Goal: Information Seeking & Learning: Learn about a topic

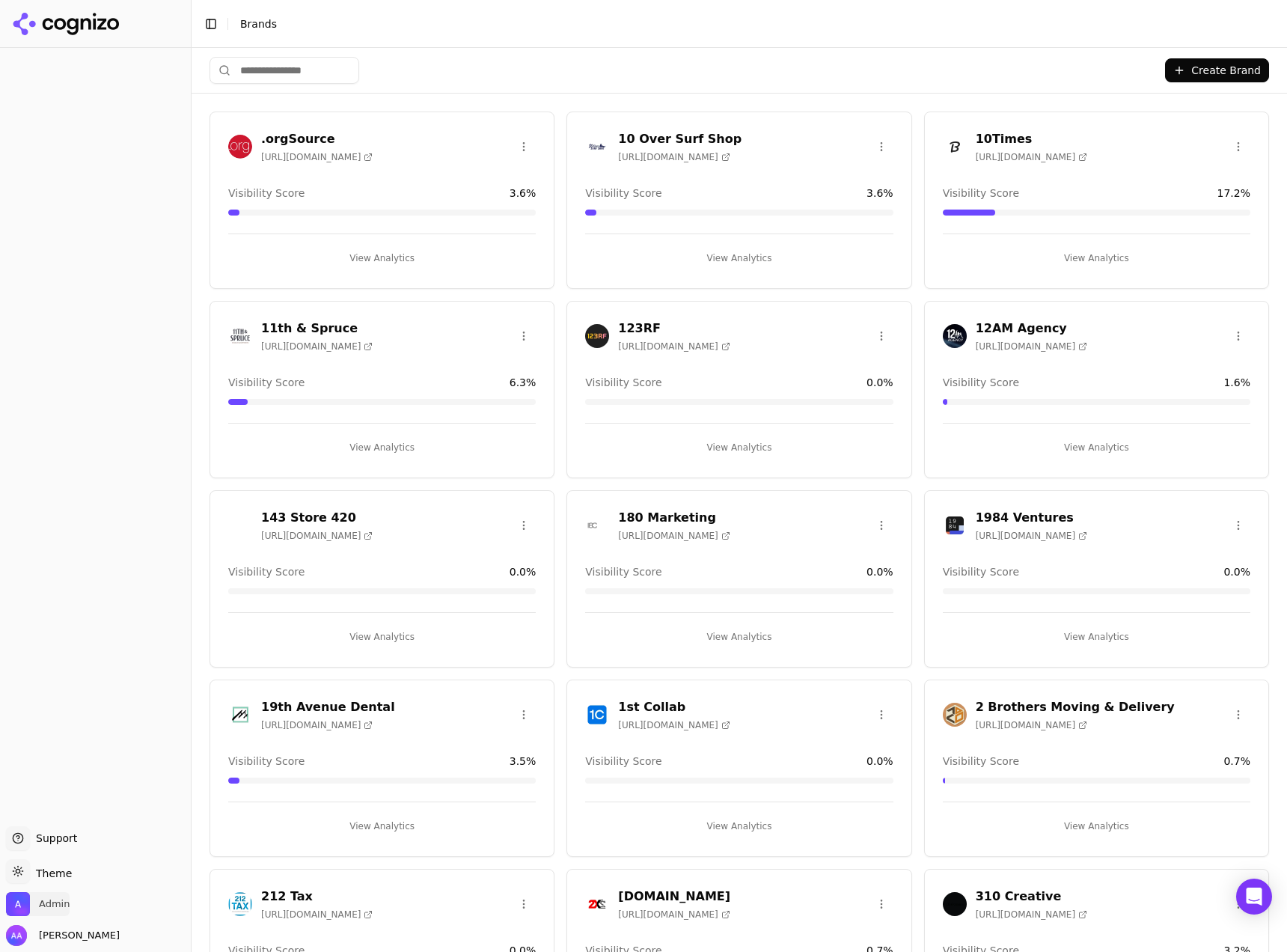
click at [63, 899] on span "Admin" at bounding box center [55, 904] width 31 height 14
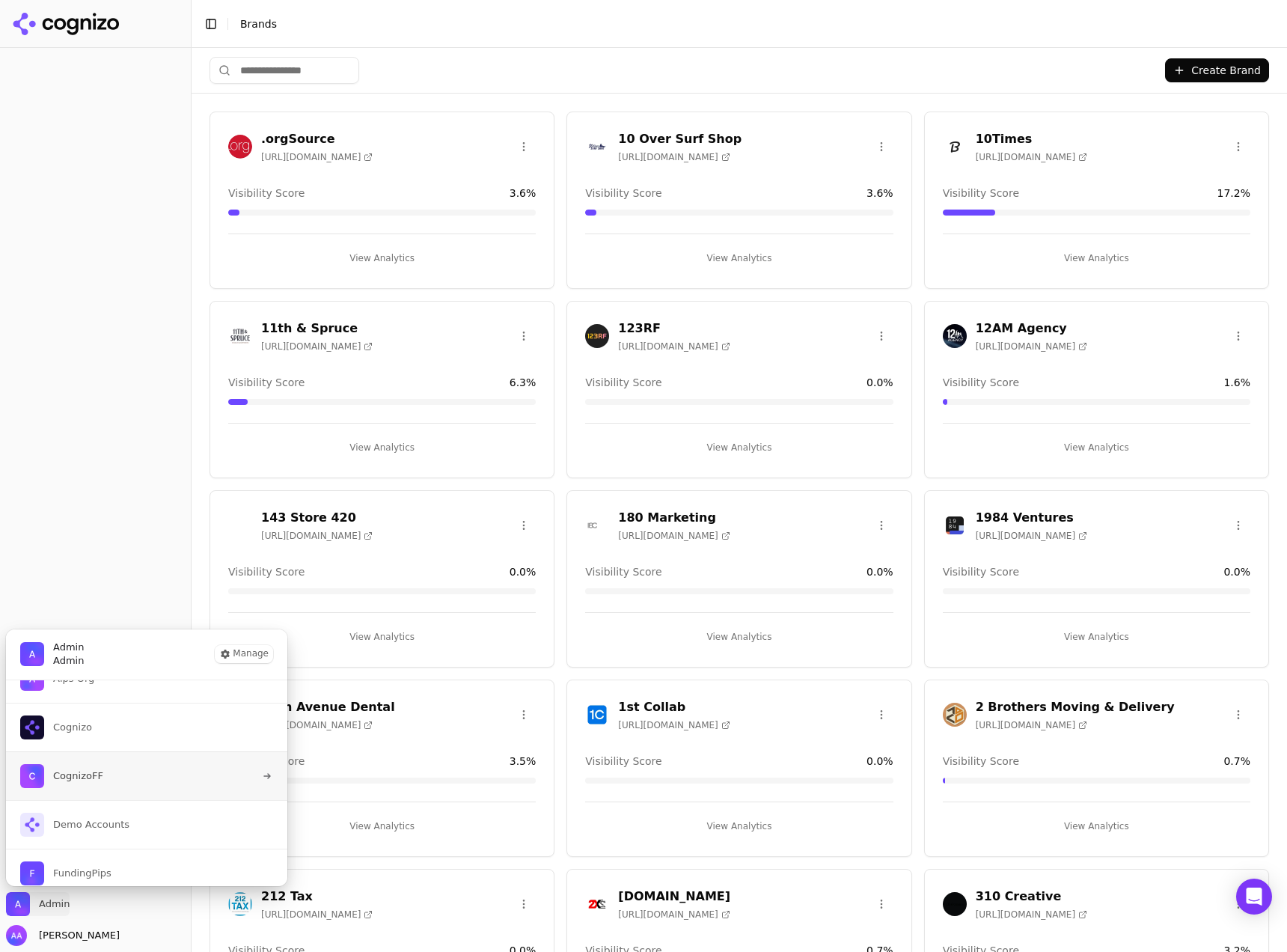
scroll to position [37, 0]
click at [265, 74] on input "search" at bounding box center [284, 71] width 150 height 27
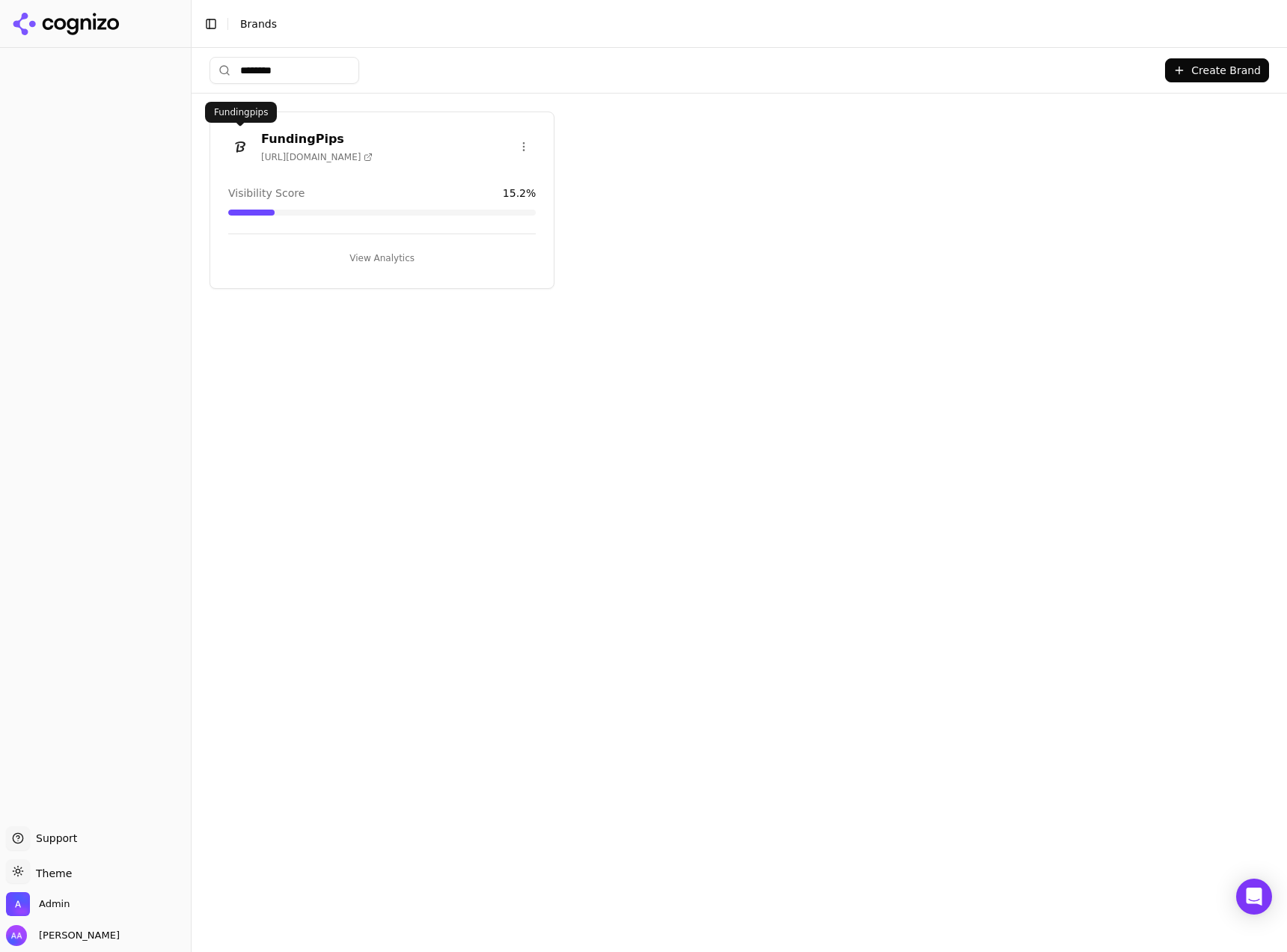
type input "********"
click at [247, 149] on img at bounding box center [240, 147] width 24 height 24
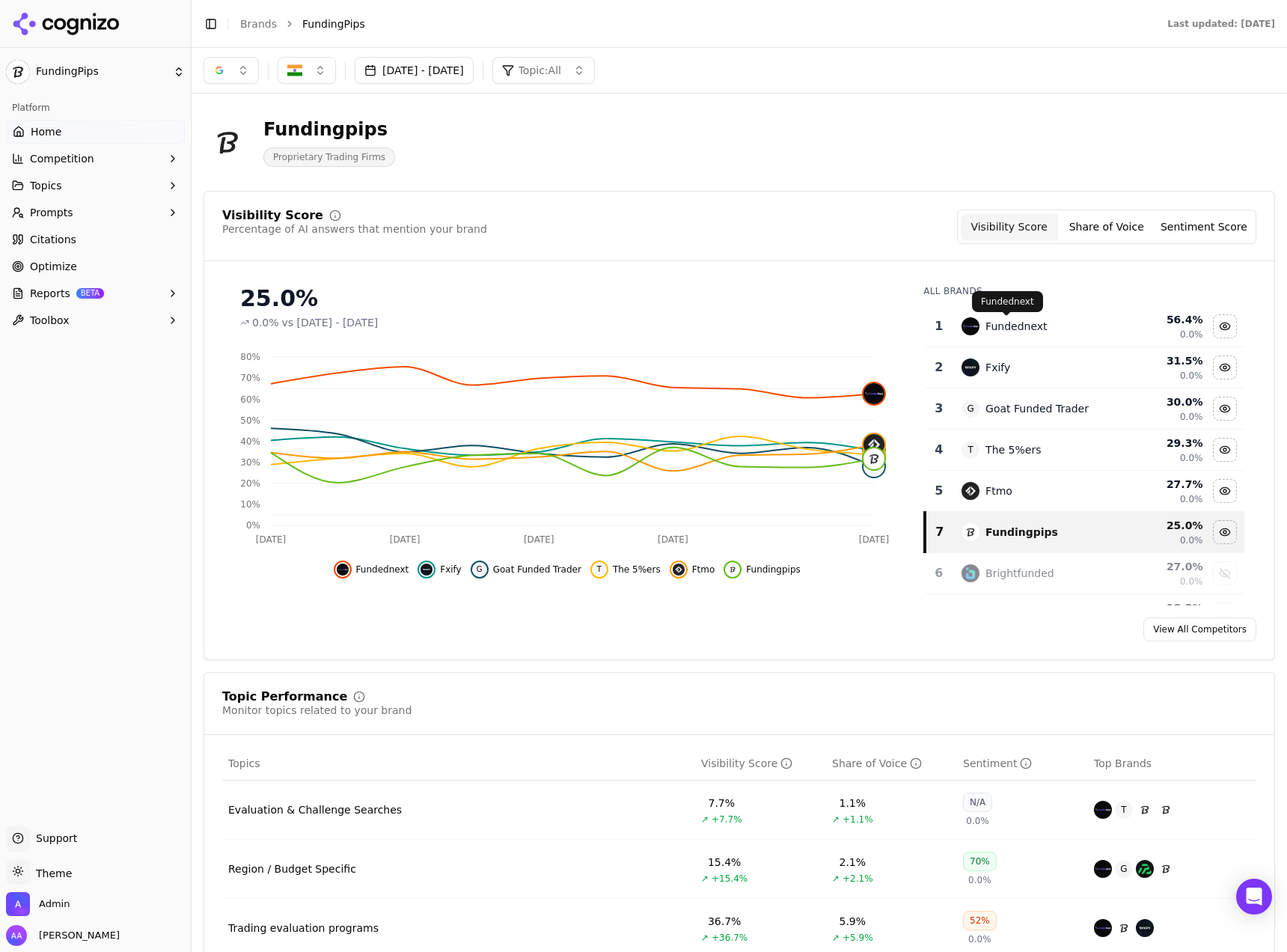
click at [1026, 334] on div "Fundednext" at bounding box center [1035, 326] width 147 height 18
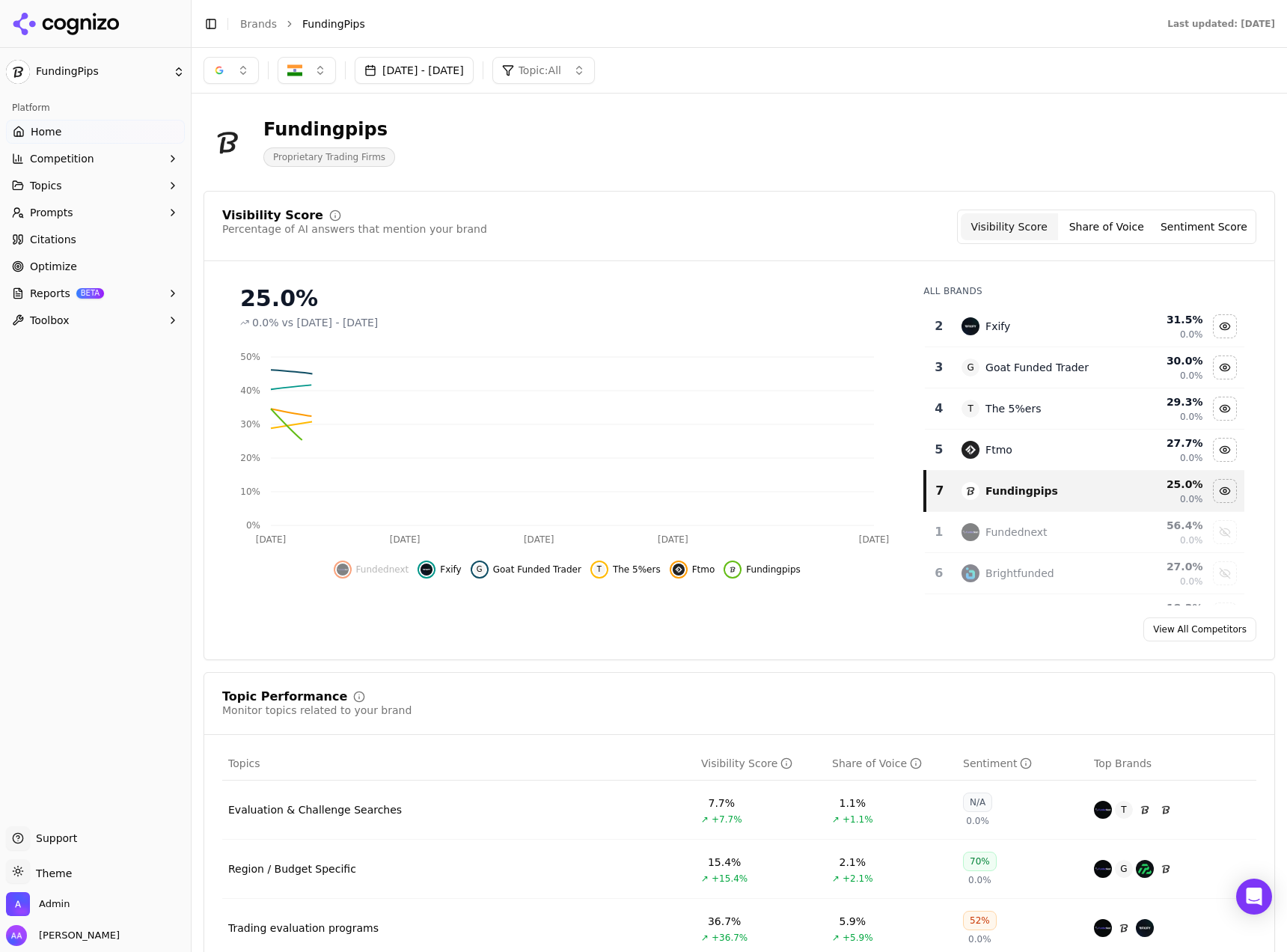
click at [1026, 334] on div "Fxify" at bounding box center [1035, 326] width 147 height 18
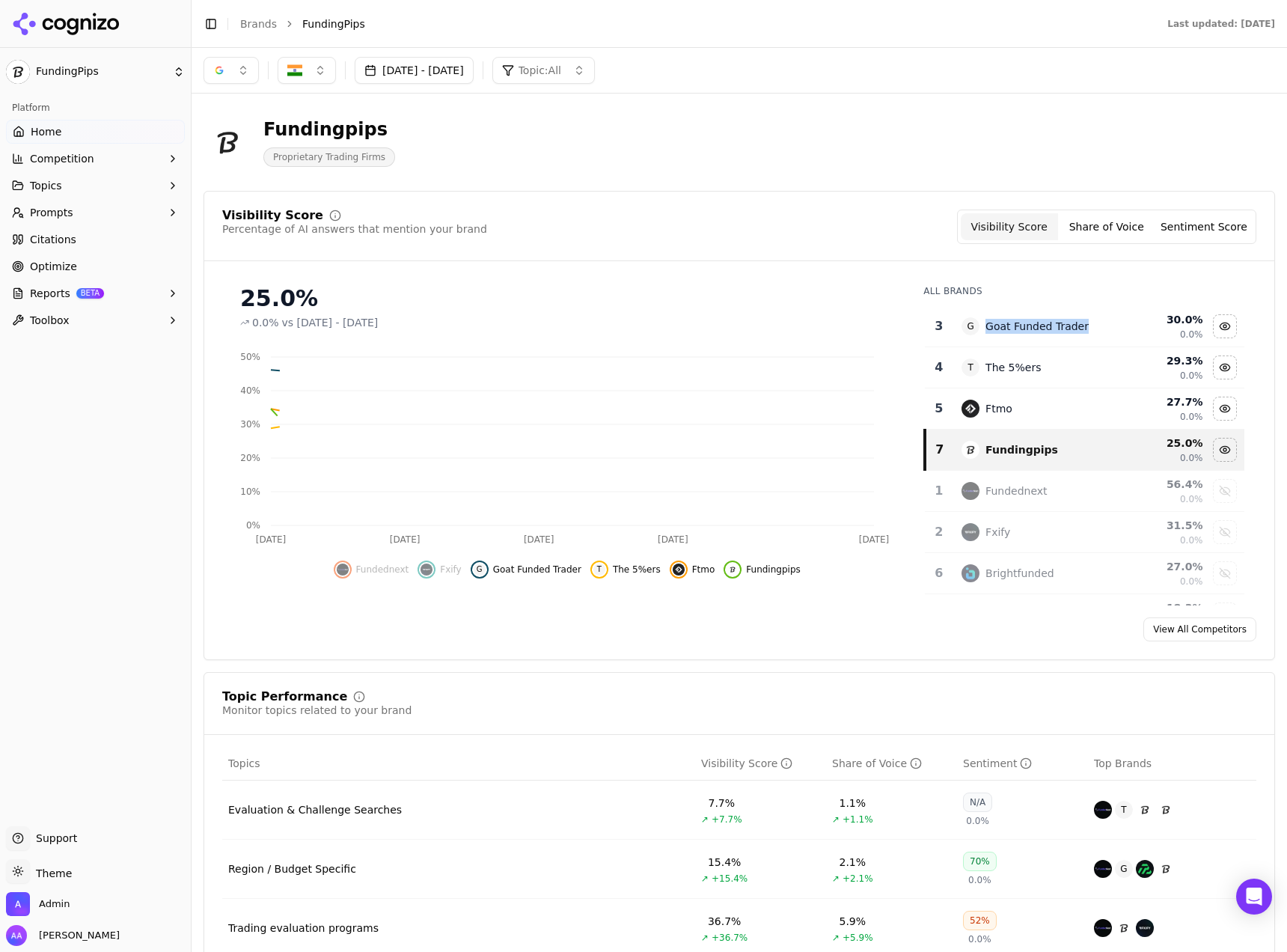
click at [1026, 334] on div "G Goat Funded Trader" at bounding box center [1035, 326] width 147 height 18
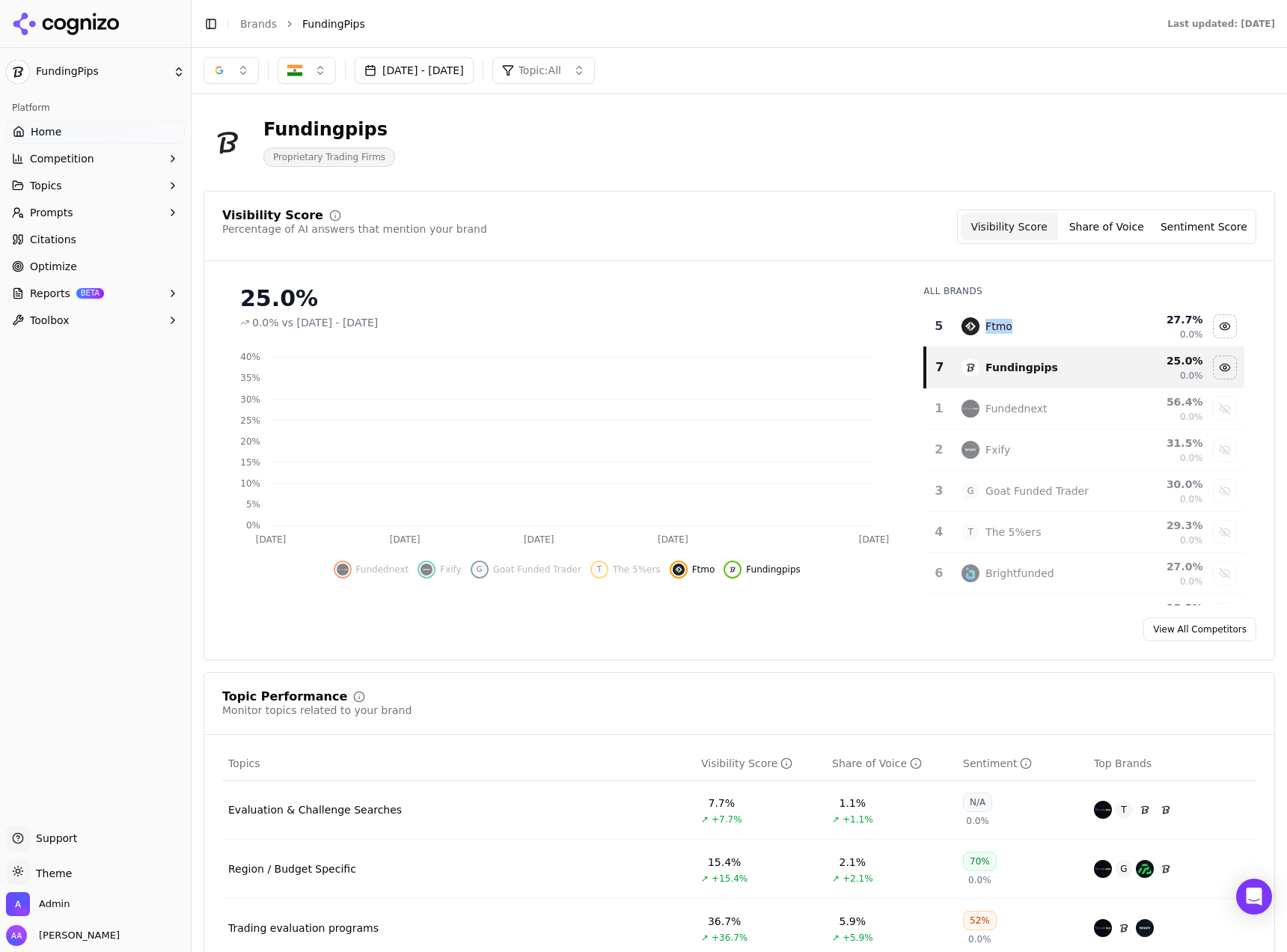
click at [1026, 334] on div "Ftmo" at bounding box center [1035, 326] width 147 height 18
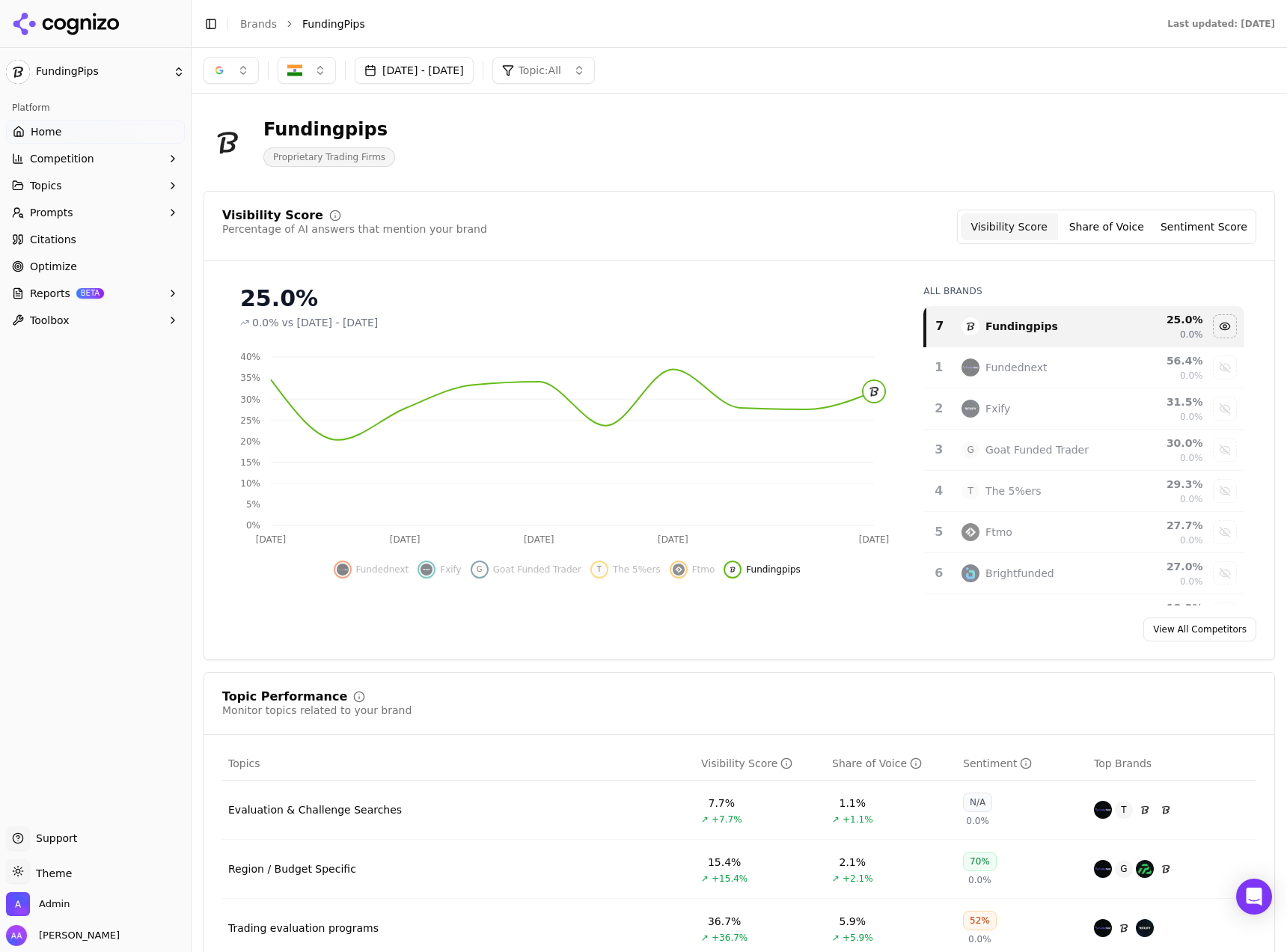
click at [472, 85] on div "[DATE] - [DATE] Topic: All" at bounding box center [739, 70] width 1096 height 45
click at [473, 71] on button "[DATE] - [DATE]" at bounding box center [414, 71] width 119 height 27
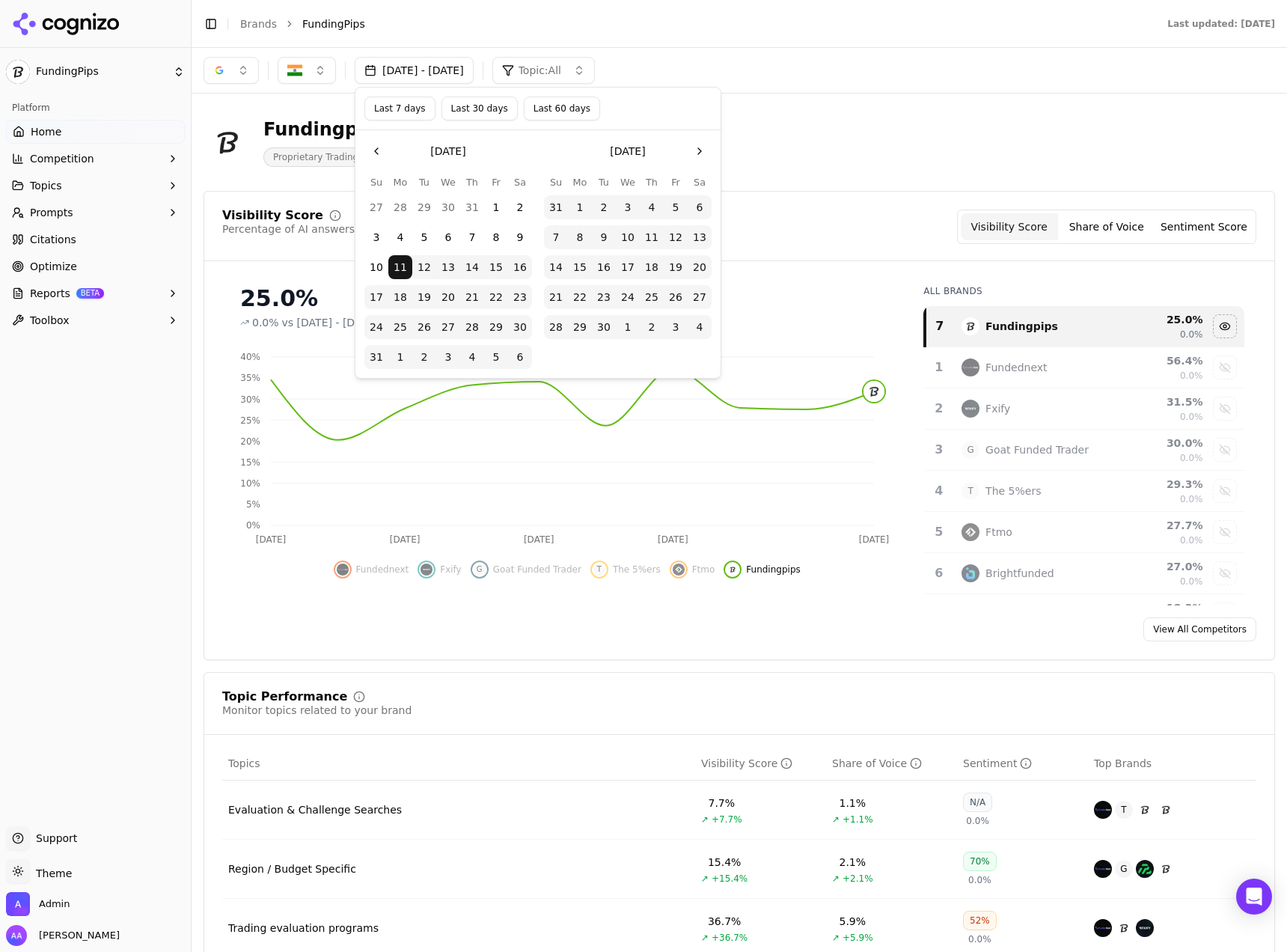
click at [468, 111] on button "Last 30 days" at bounding box center [479, 109] width 76 height 24
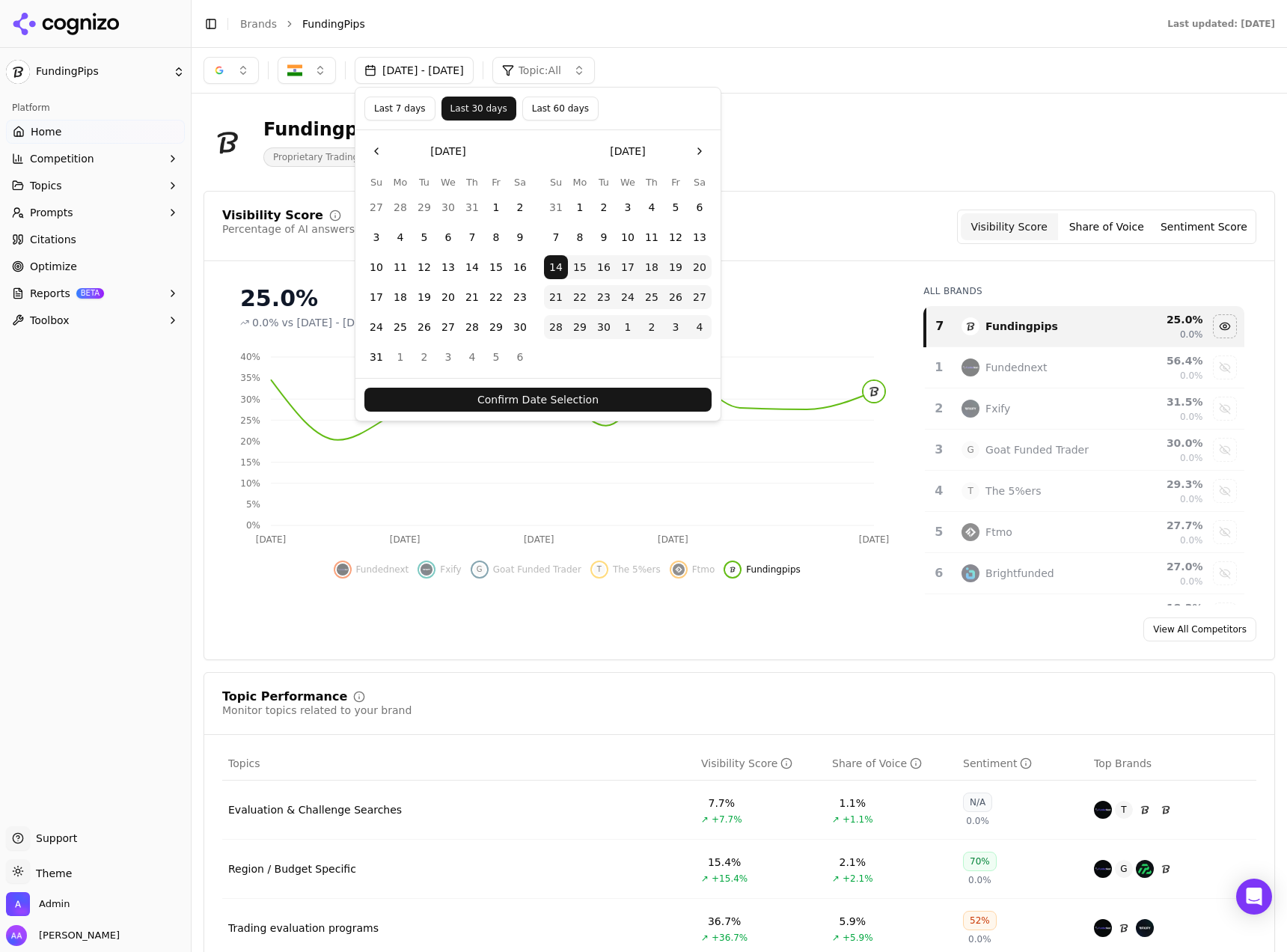
click at [561, 396] on button "Confirm Date Selection" at bounding box center [538, 400] width 347 height 24
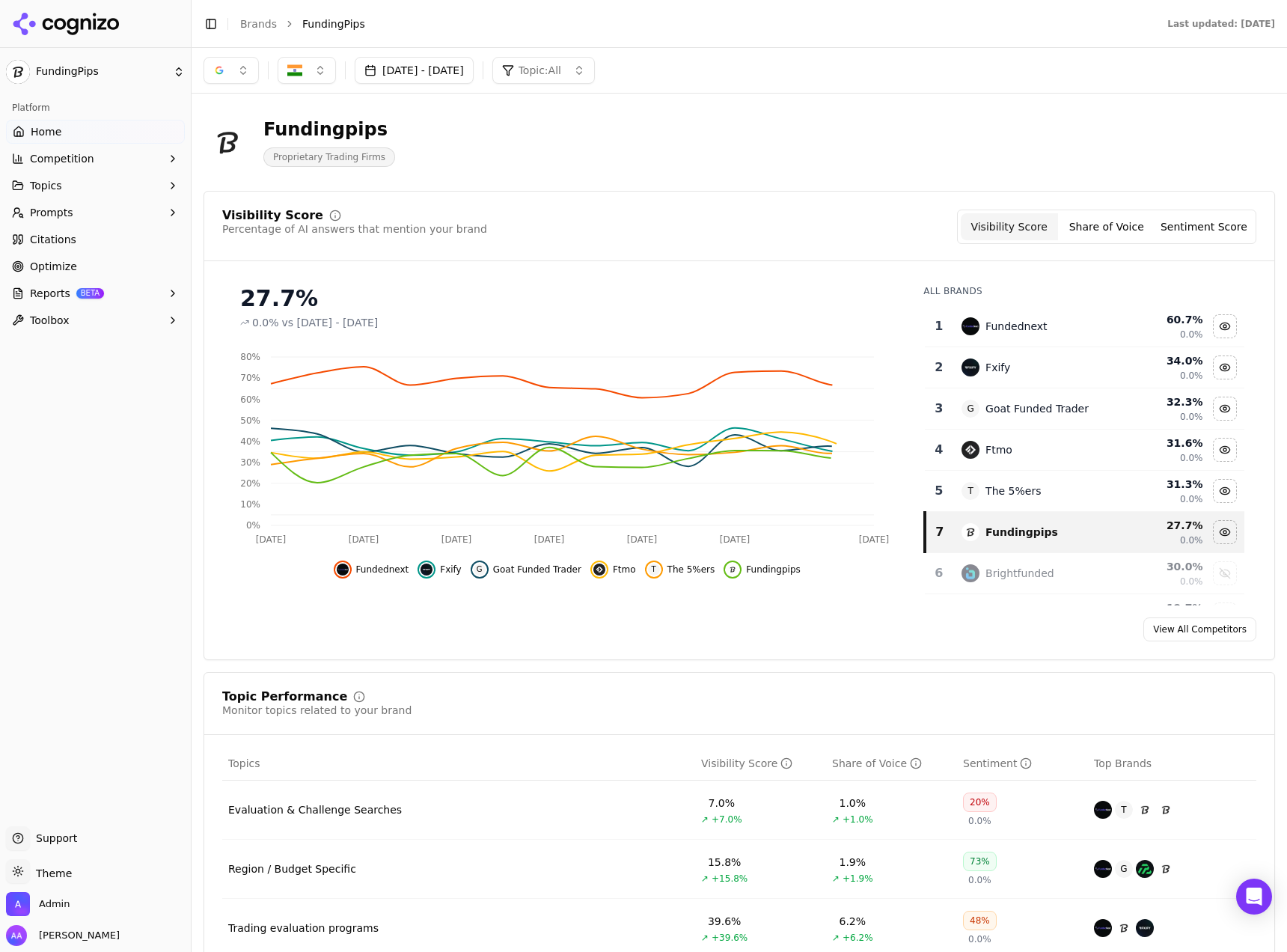
click at [423, 71] on button "[DATE] - [DATE]" at bounding box center [414, 71] width 119 height 27
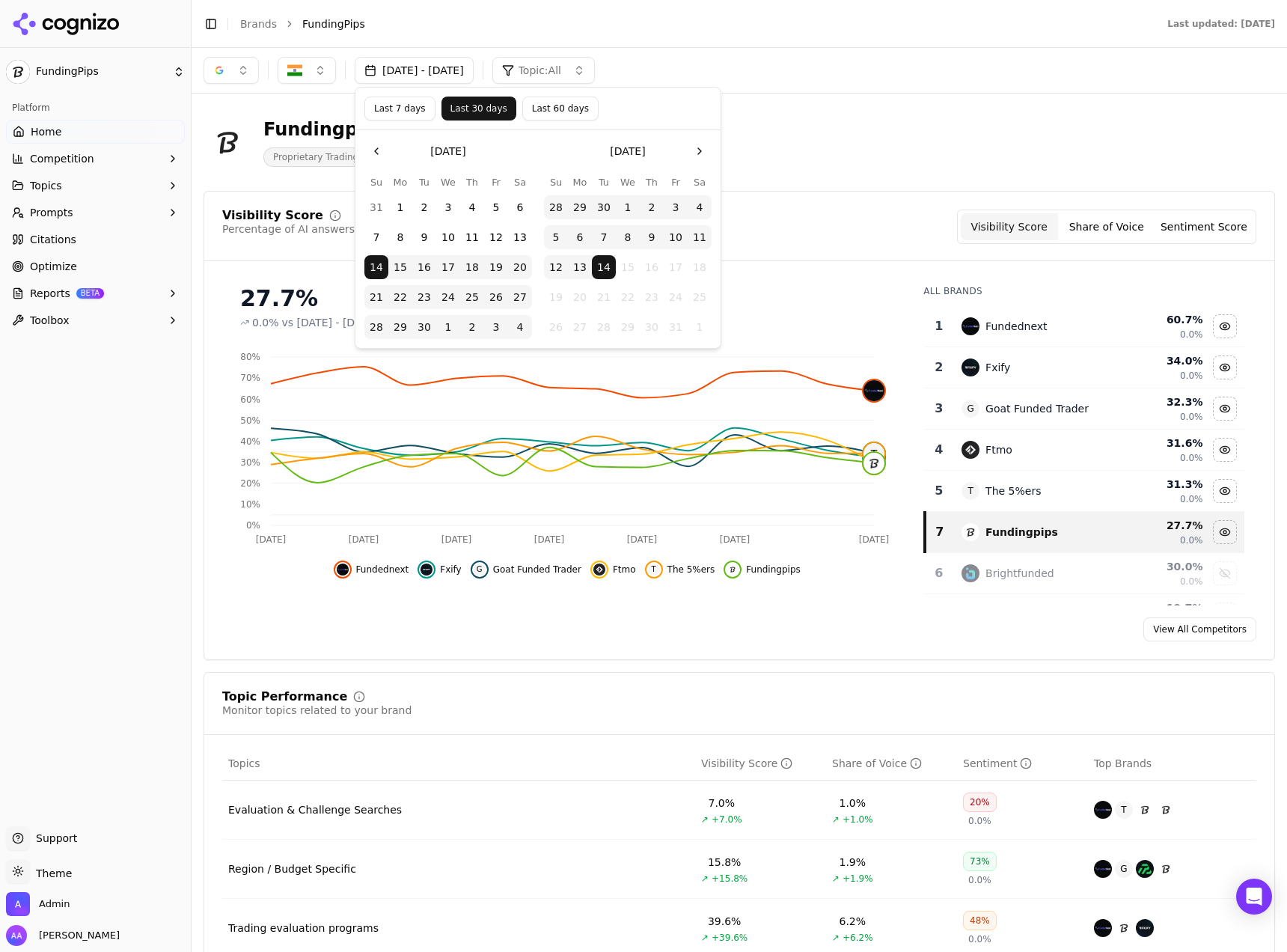
click at [397, 106] on button "Last 7 days" at bounding box center [399, 109] width 71 height 24
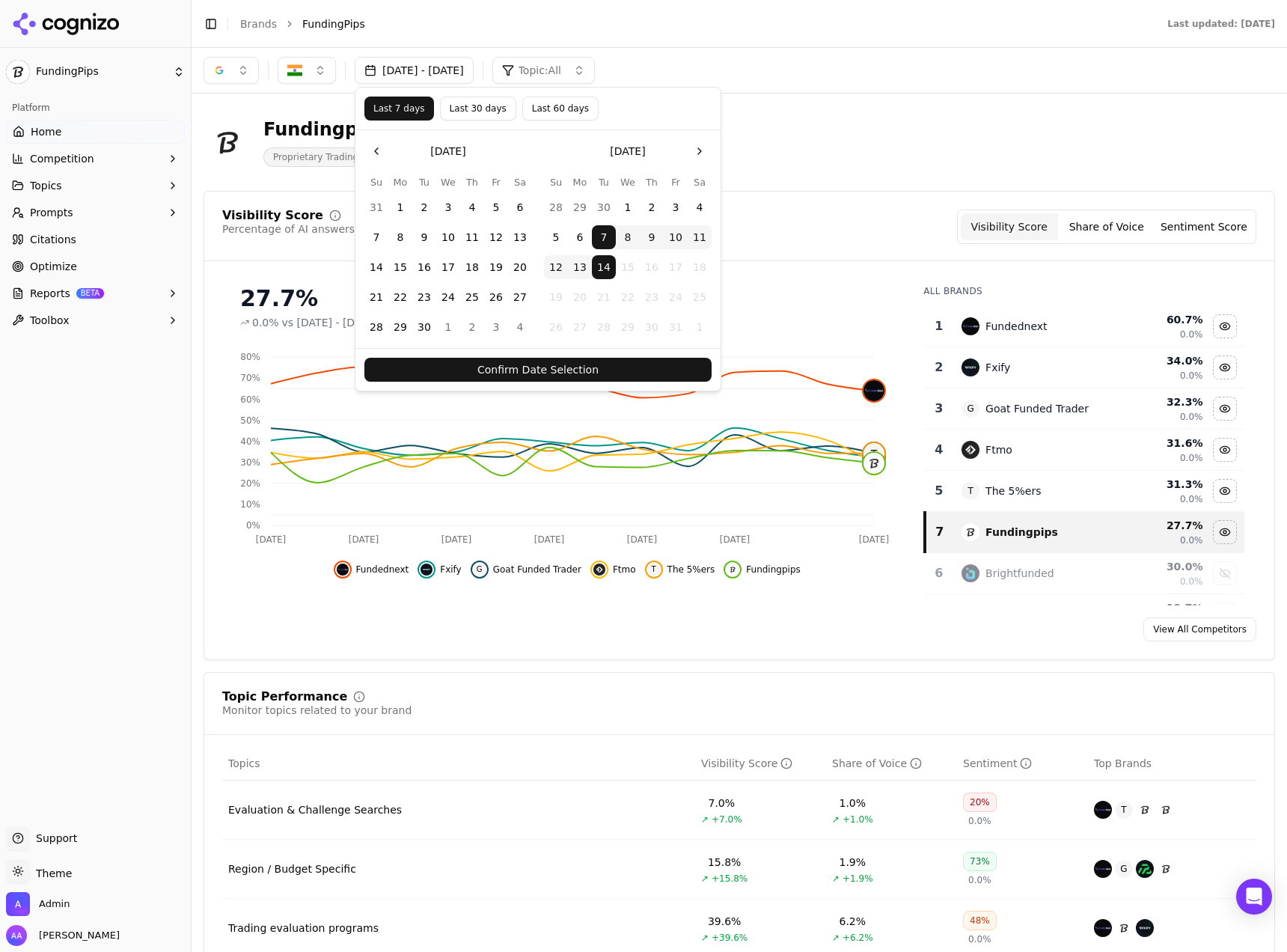
click at [526, 363] on button "Confirm Date Selection" at bounding box center [538, 369] width 347 height 24
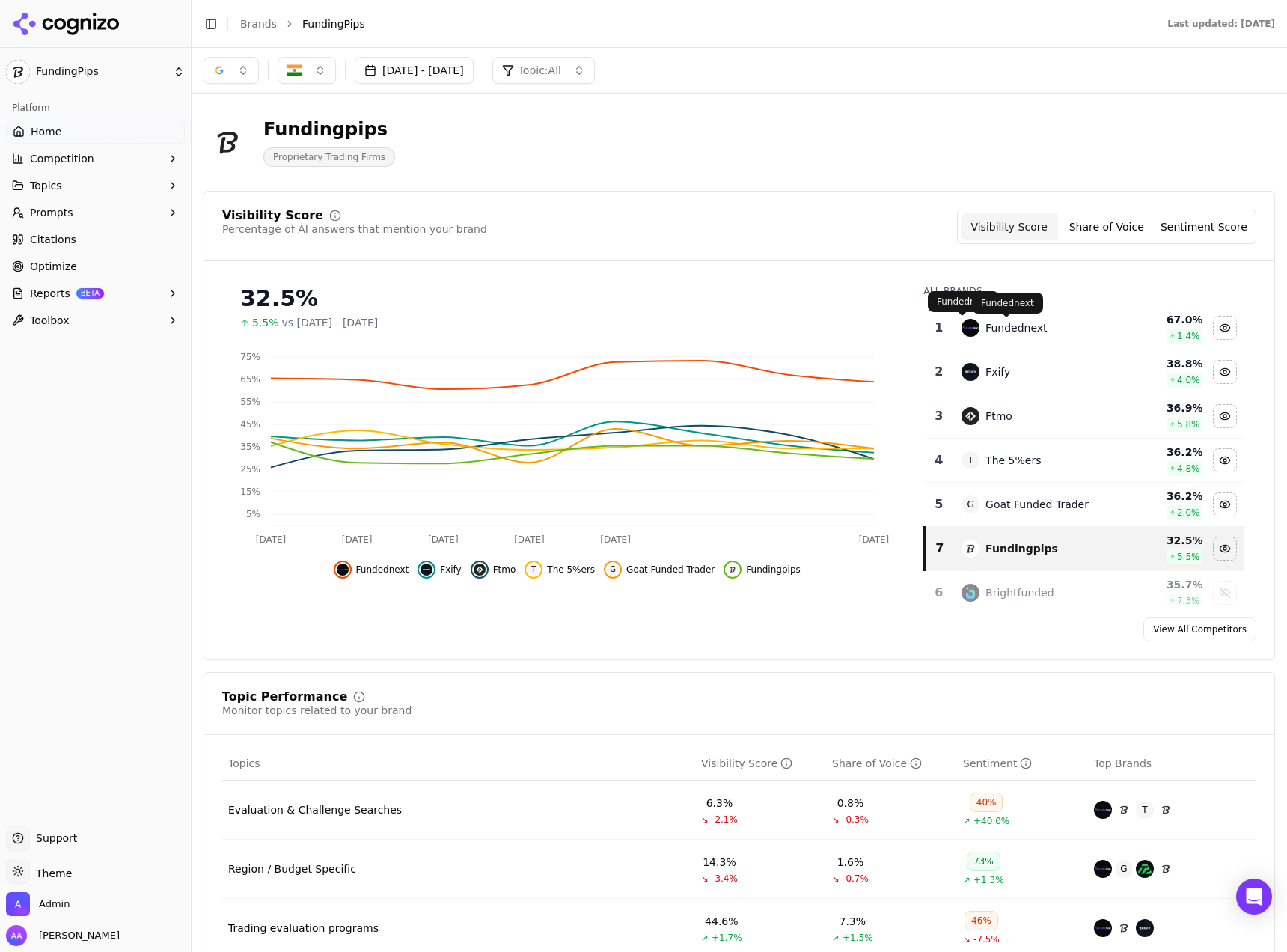
click at [985, 327] on div "Fundednext" at bounding box center [1016, 328] width 62 height 15
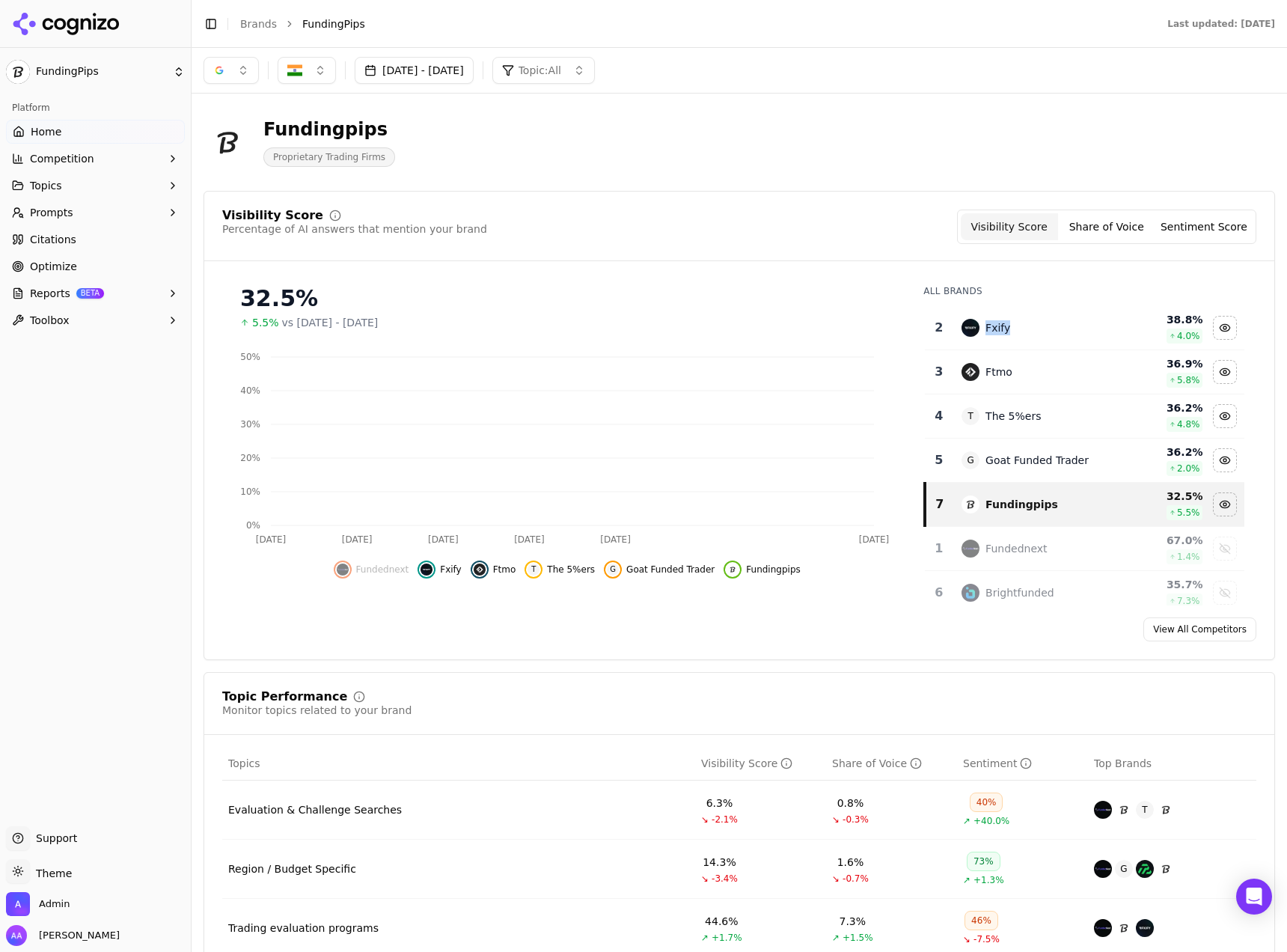
click at [985, 327] on div "Fxify" at bounding box center [997, 328] width 25 height 15
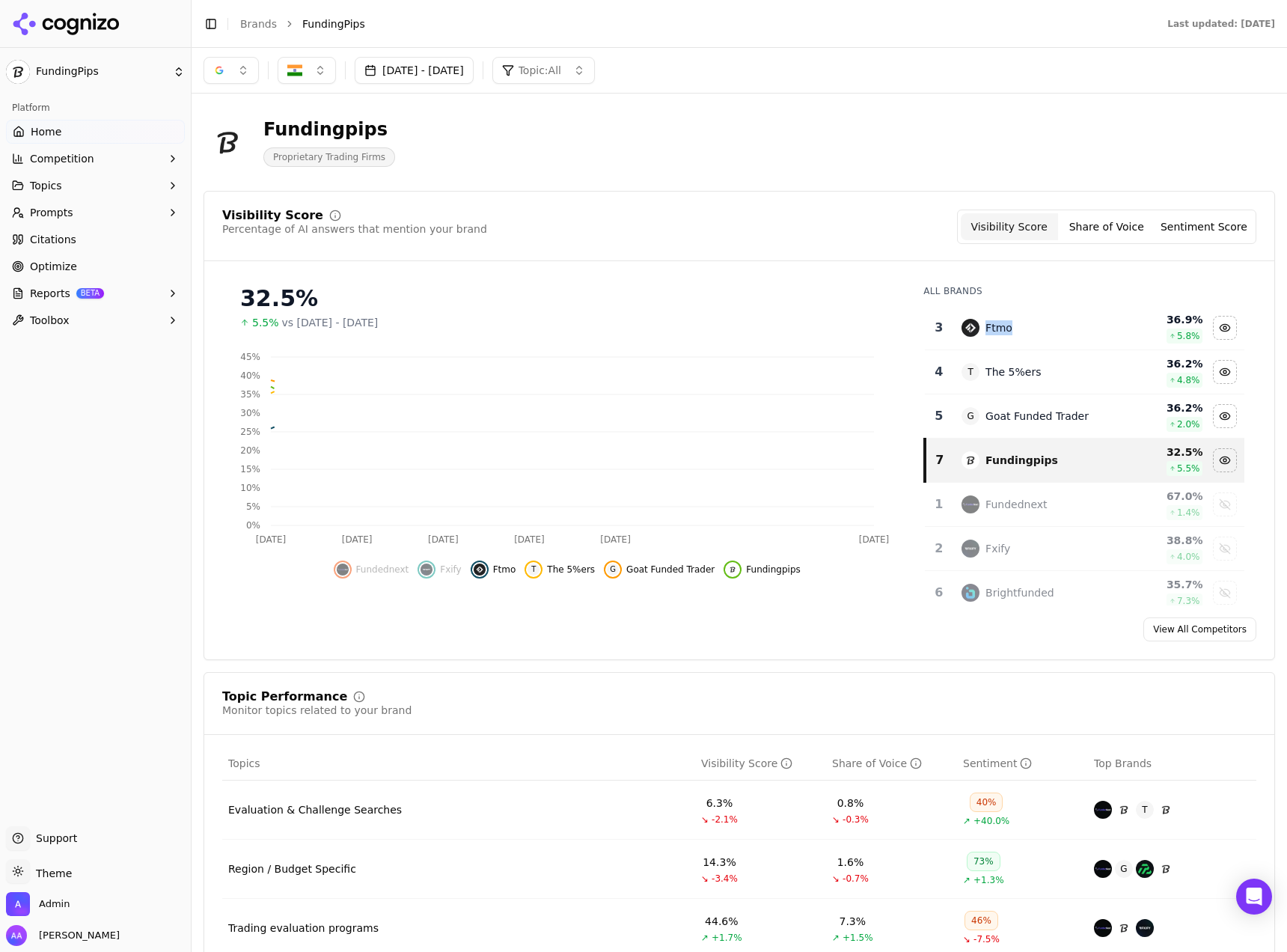
click at [985, 327] on div "Ftmo" at bounding box center [999, 328] width 27 height 15
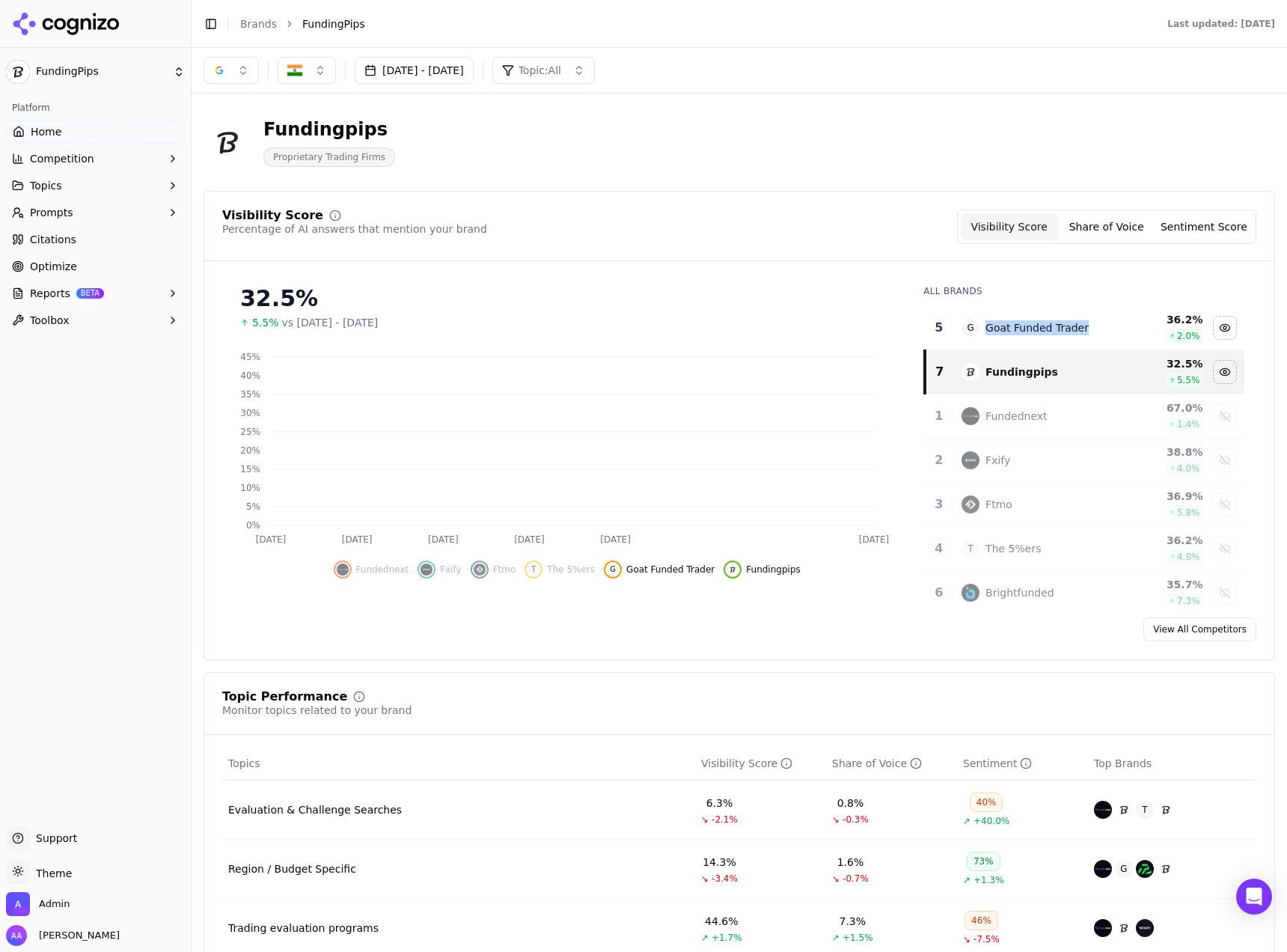
click at [985, 327] on div "Goat Funded Trader" at bounding box center [1037, 328] width 103 height 15
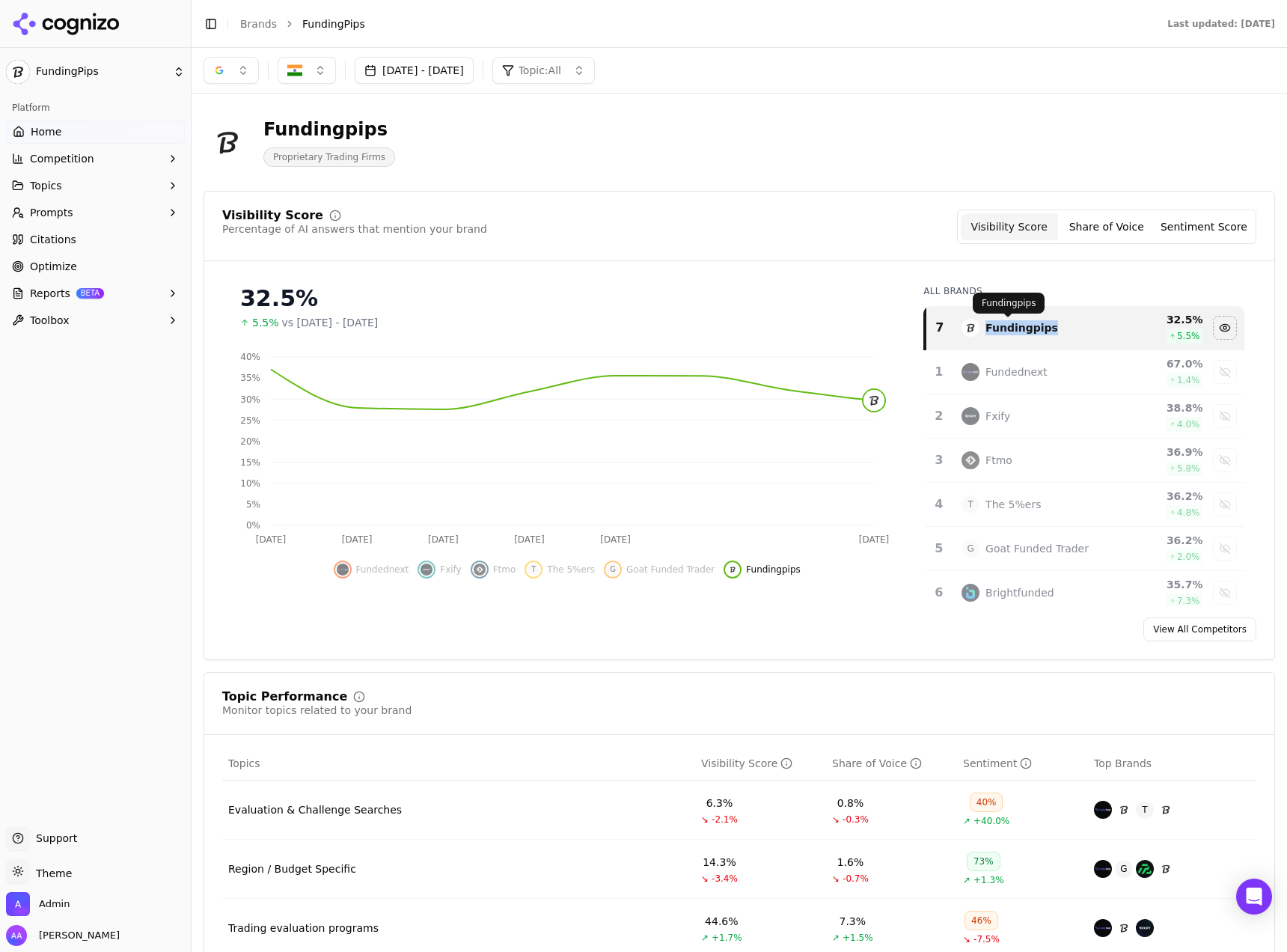
click at [1009, 326] on div "Fundingpips" at bounding box center [1021, 328] width 73 height 15
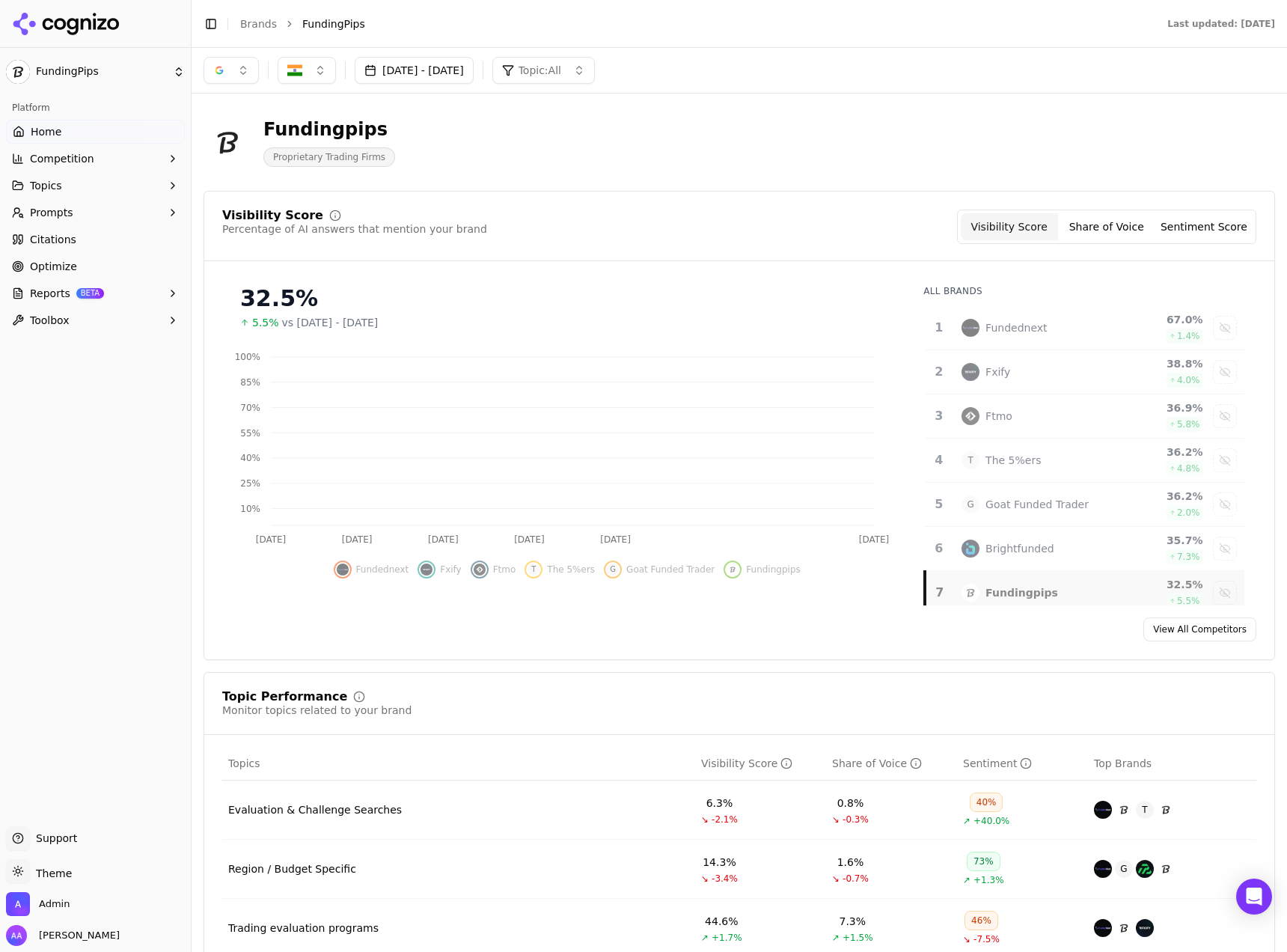
click at [1007, 326] on div "Fundednext" at bounding box center [1016, 328] width 62 height 15
click at [1014, 363] on div "Fxify" at bounding box center [1035, 372] width 147 height 18
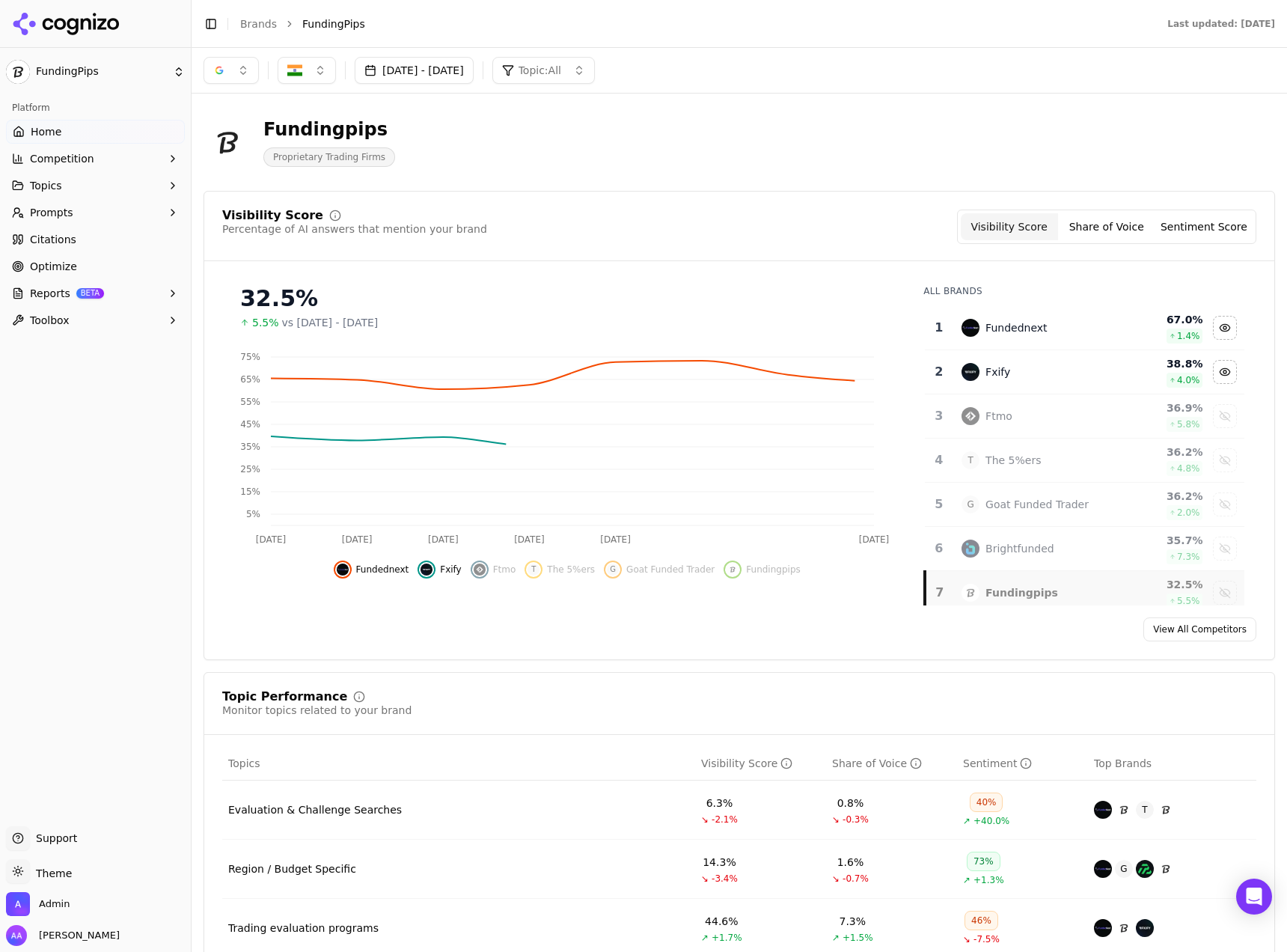
click at [1019, 406] on td "Ftmo" at bounding box center [1035, 416] width 165 height 44
click at [1019, 455] on div "The 5%ers" at bounding box center [1013, 461] width 56 height 15
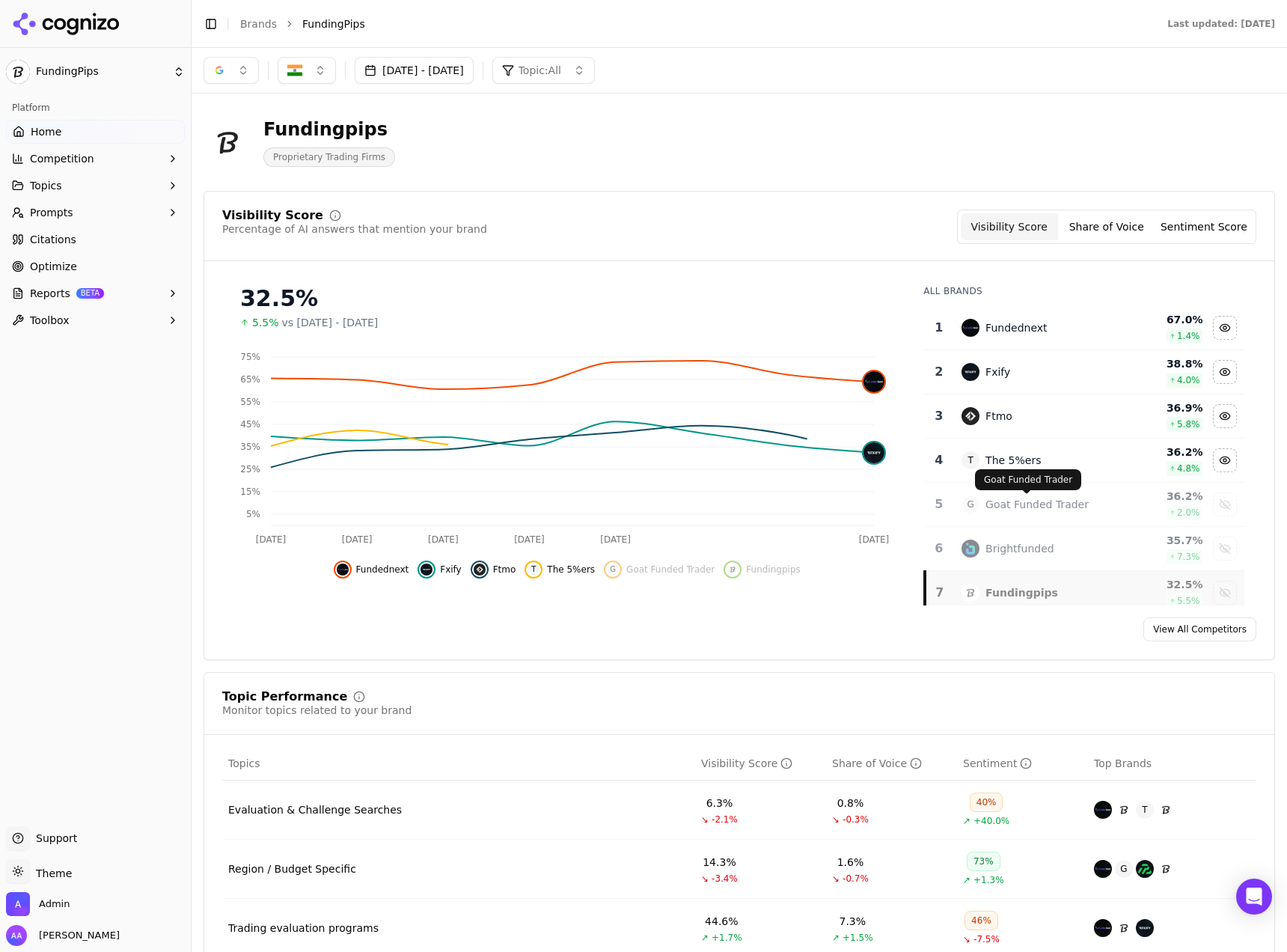
click at [1015, 508] on div "Goat Funded Trader" at bounding box center [1037, 504] width 103 height 15
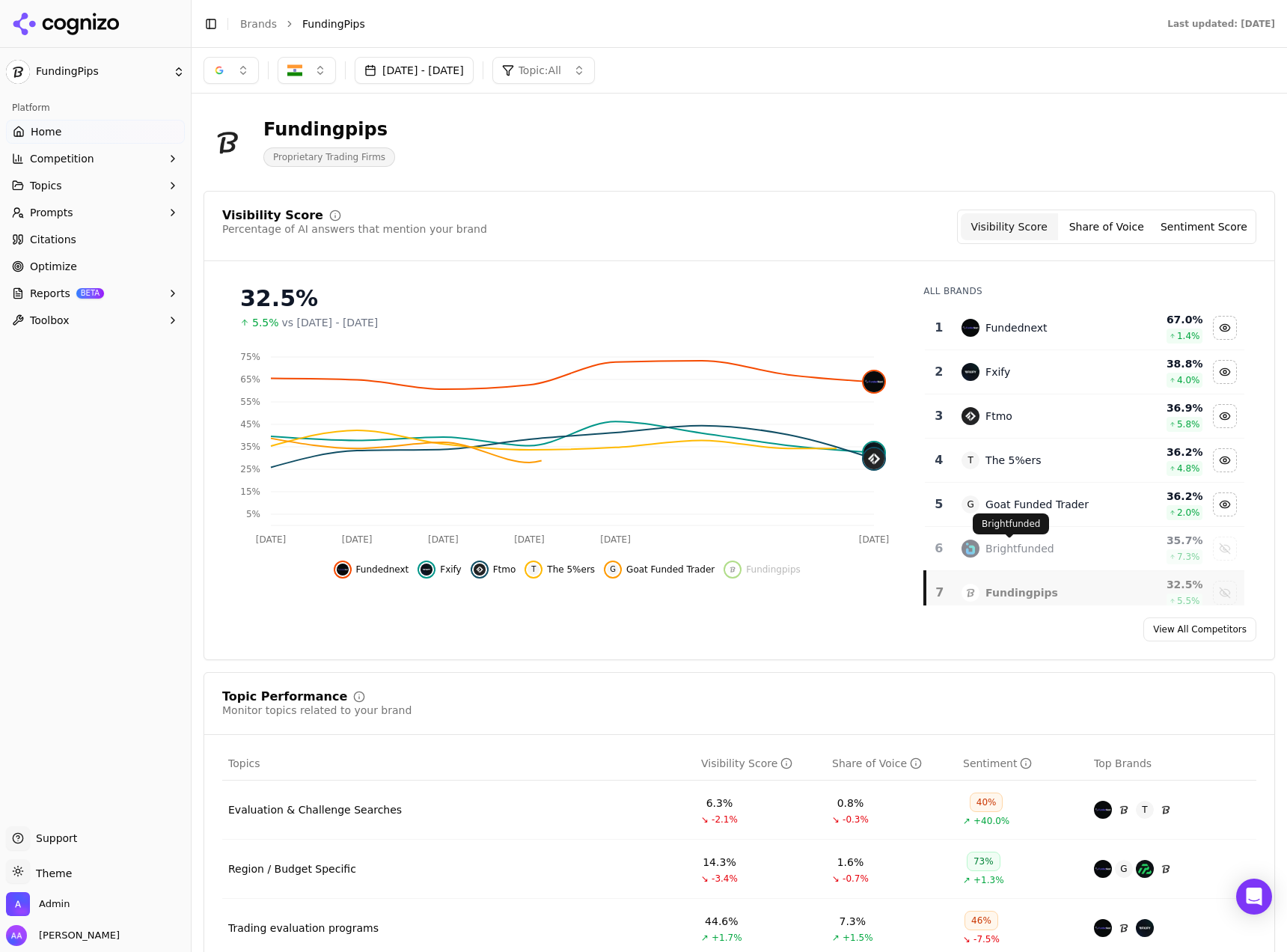
click at [1006, 550] on div "Brightfunded" at bounding box center [1020, 549] width 69 height 15
click at [1006, 586] on div "Fundingpips" at bounding box center [1021, 593] width 73 height 15
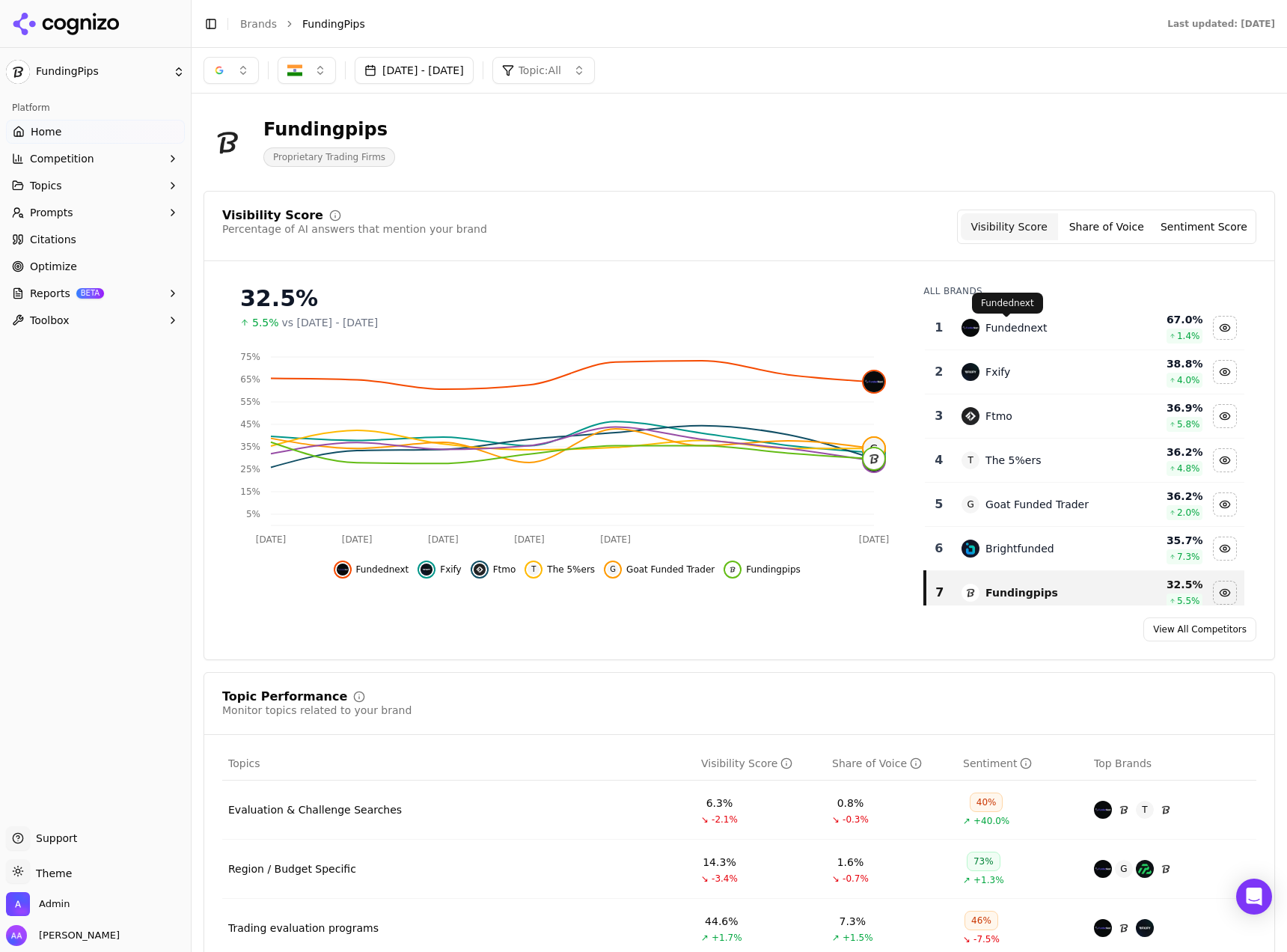
click at [1010, 321] on div "Fundednext" at bounding box center [1016, 328] width 62 height 15
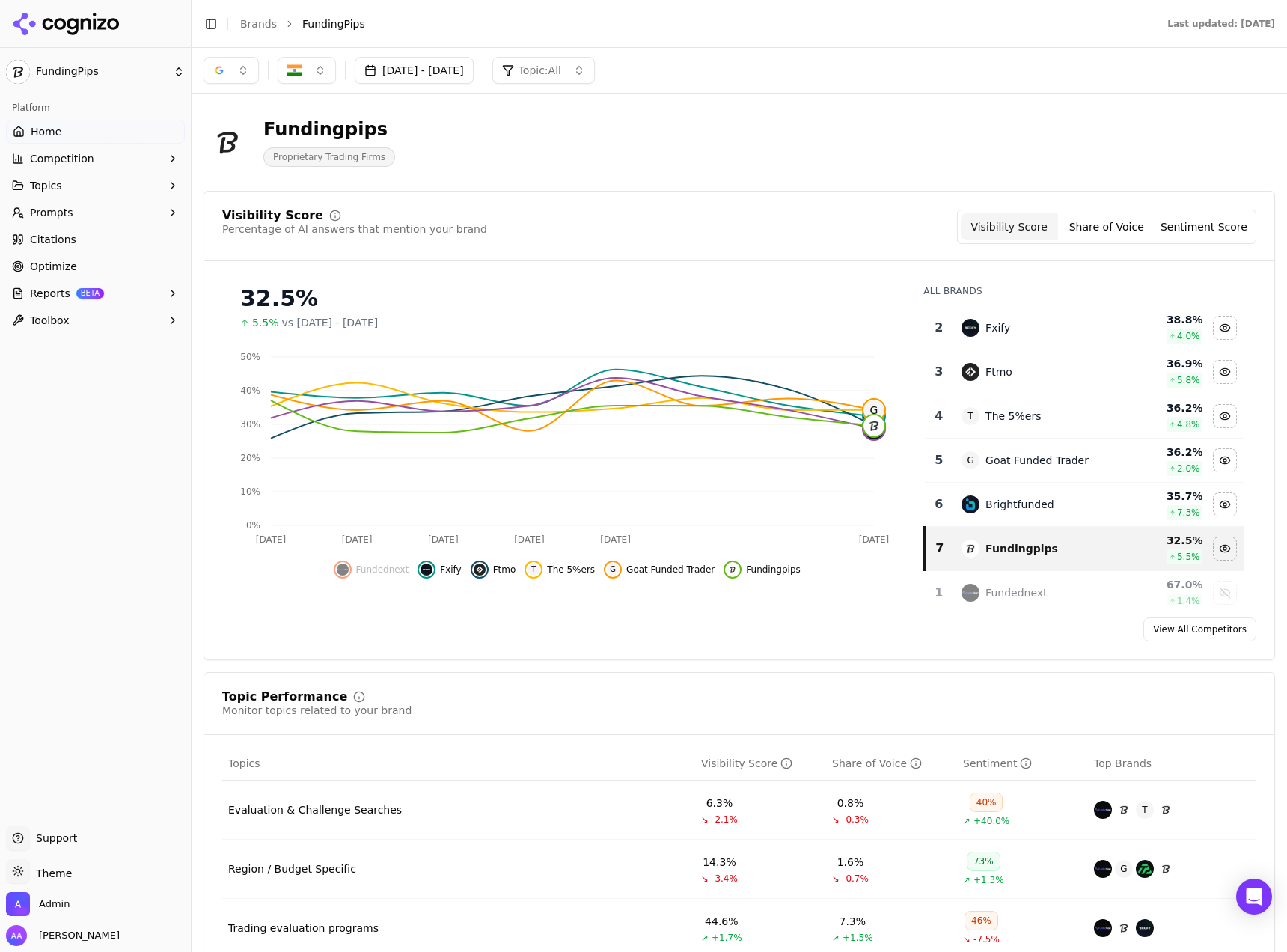
click at [1009, 327] on div "Fxify" at bounding box center [1035, 327] width 147 height 18
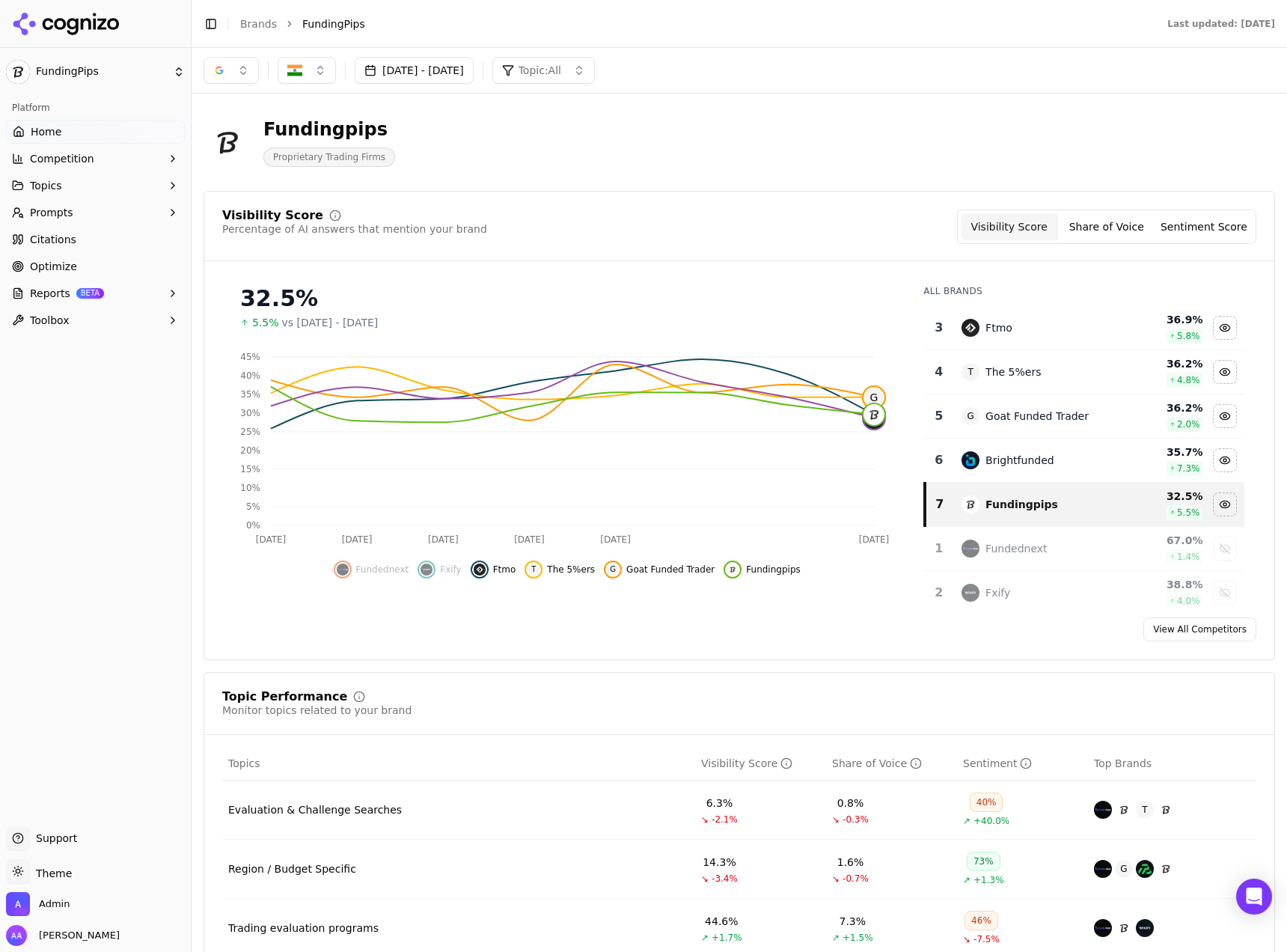
click at [1014, 333] on div "Ftmo" at bounding box center [1035, 327] width 147 height 18
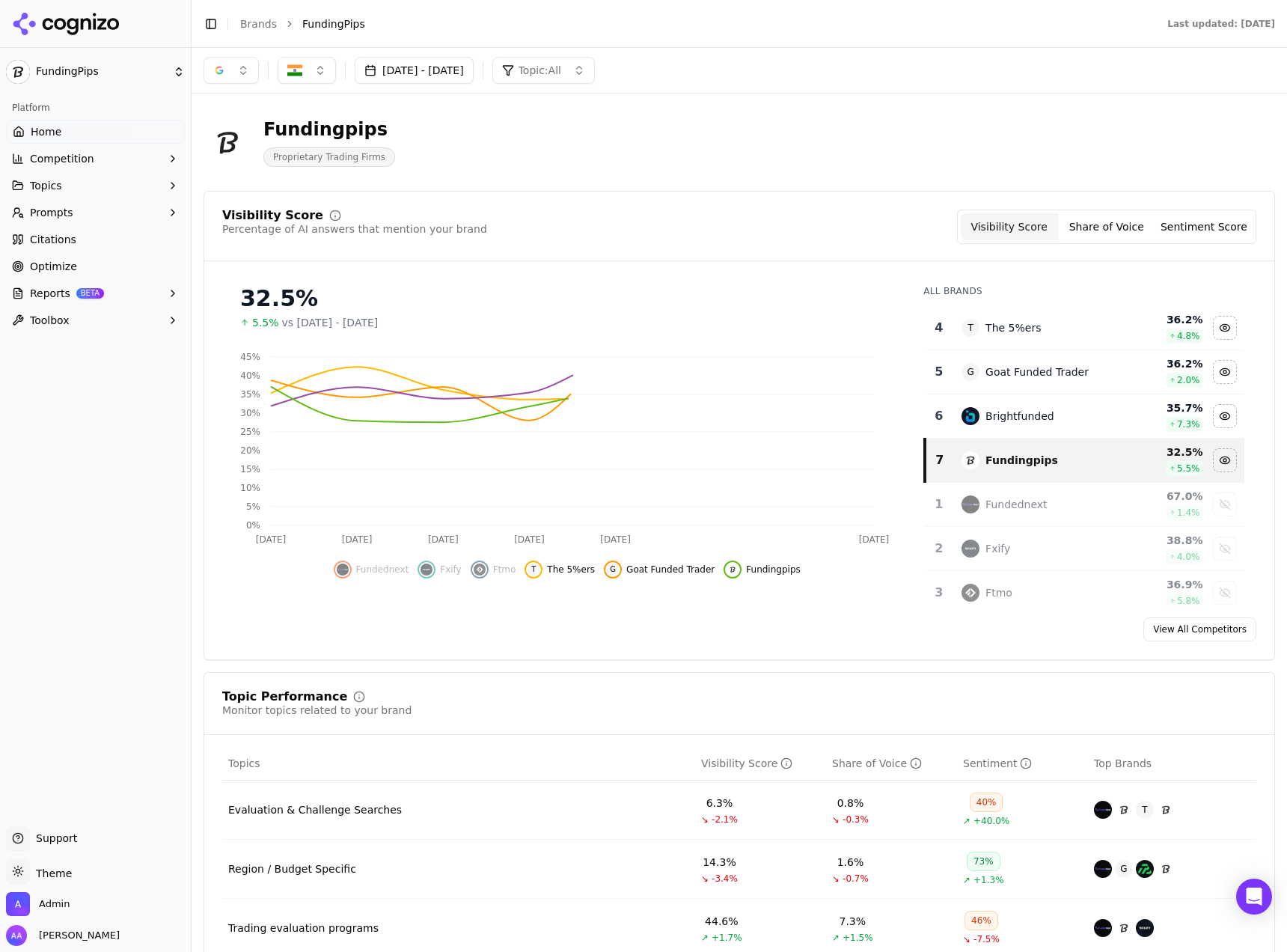
click at [1014, 333] on div "The 5%ers" at bounding box center [1013, 328] width 56 height 15
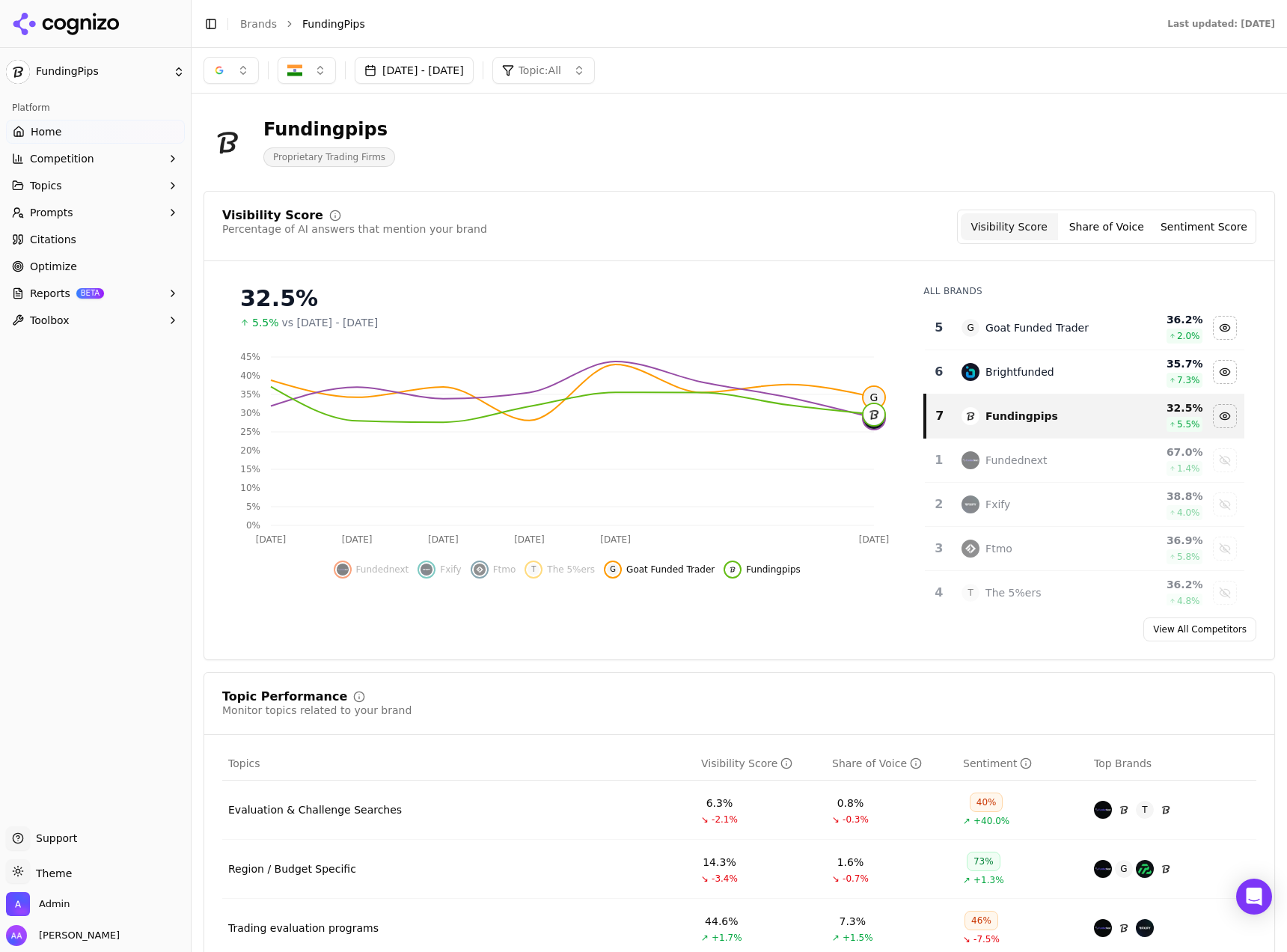
click at [1014, 333] on div "Goat Funded Trader" at bounding box center [1037, 328] width 103 height 15
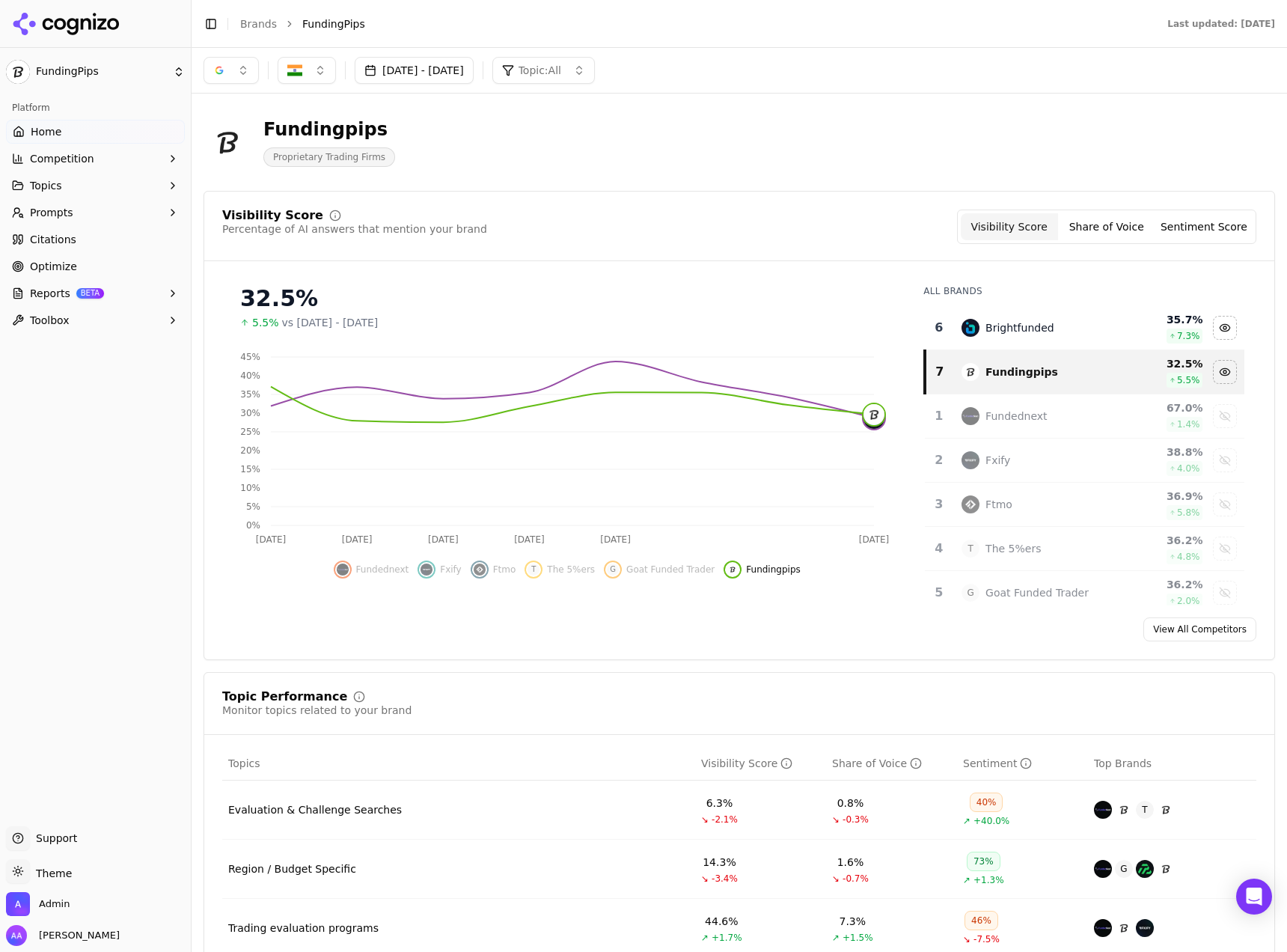
click at [1014, 333] on div "Brightfunded" at bounding box center [1020, 328] width 69 height 15
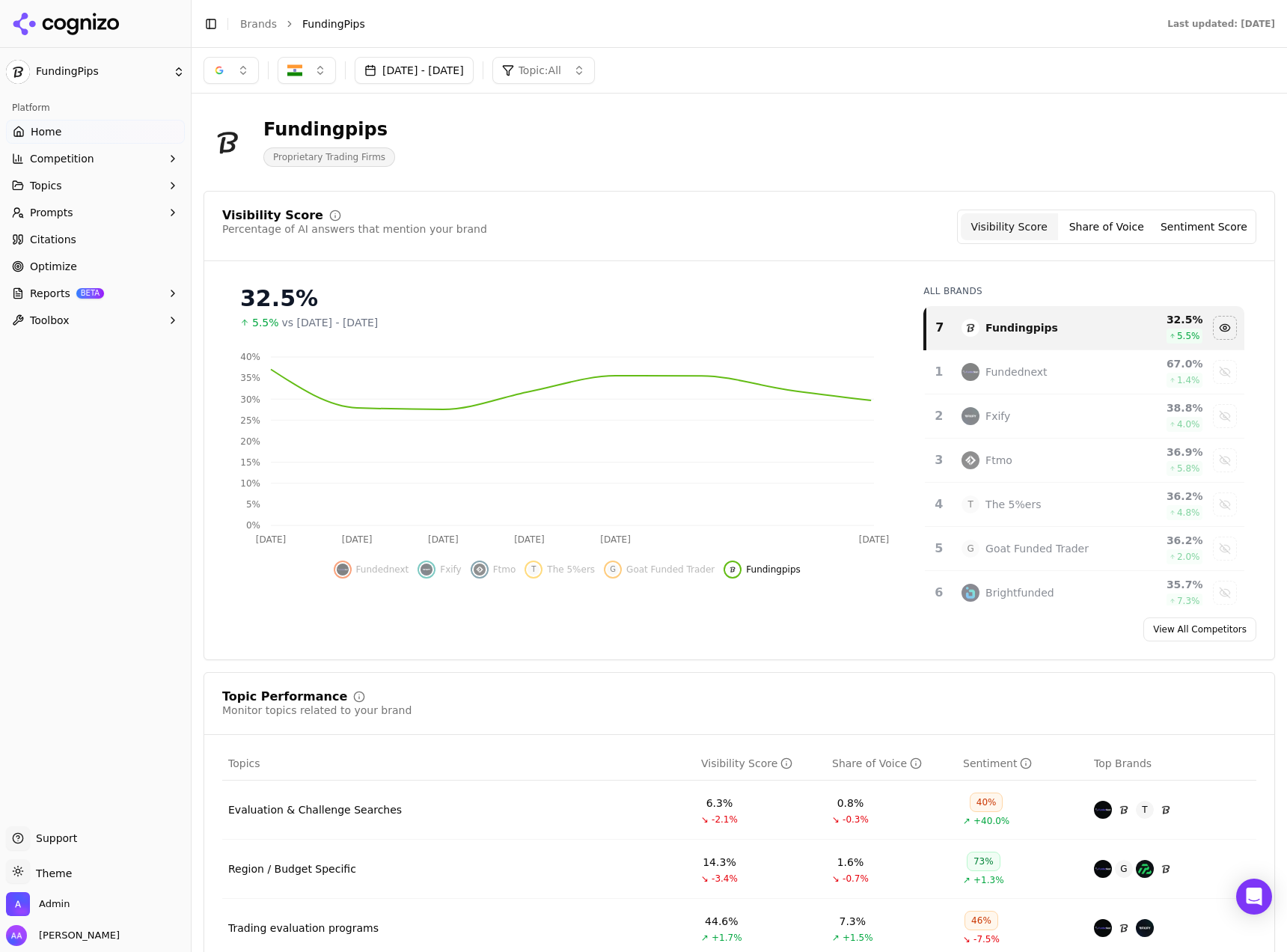
click at [1014, 333] on div "Fundingpips" at bounding box center [1021, 328] width 73 height 15
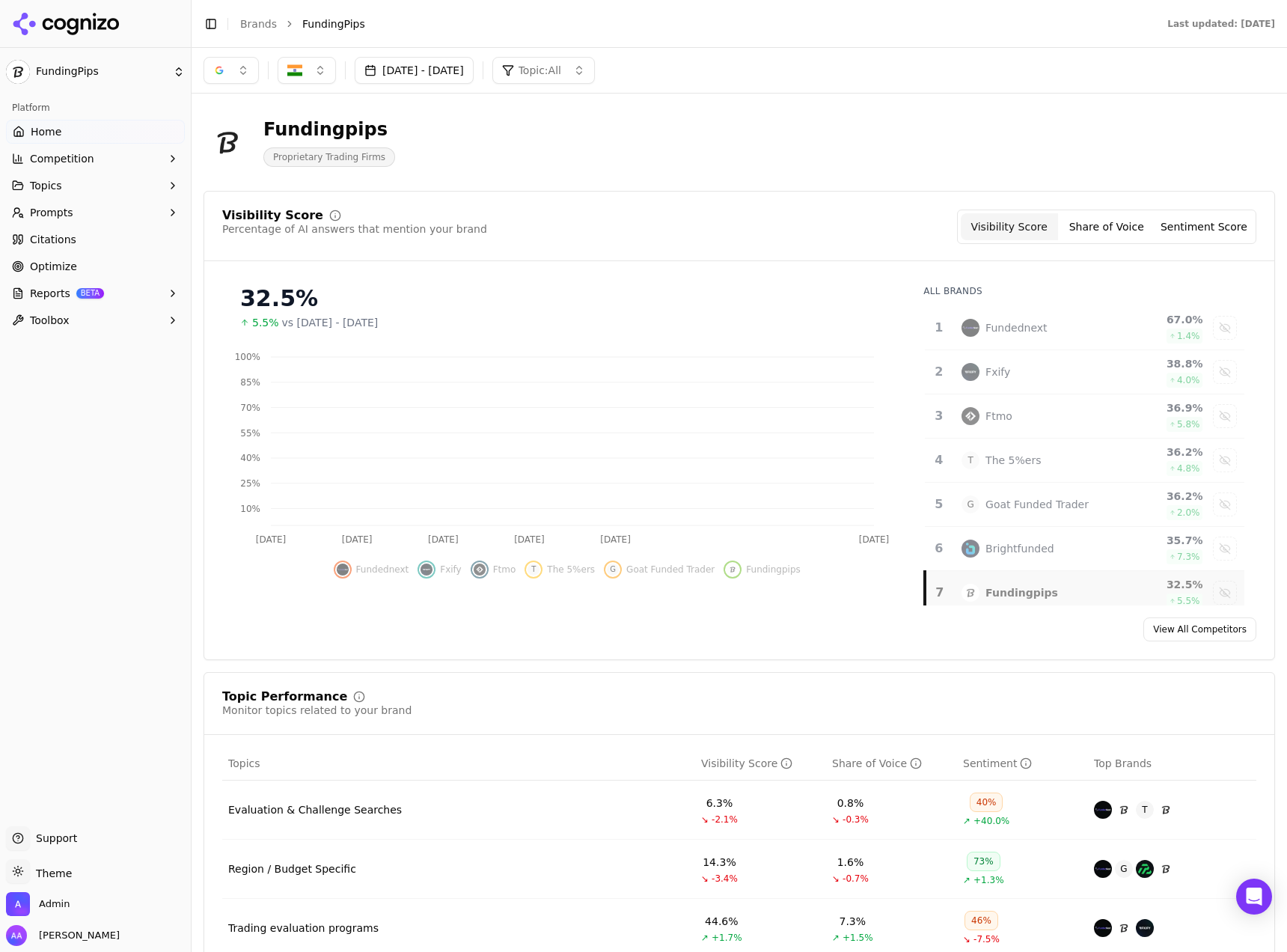
click at [1014, 333] on div "Fundednext" at bounding box center [1016, 328] width 62 height 15
click at [1007, 374] on div "Fxify" at bounding box center [1035, 372] width 147 height 18
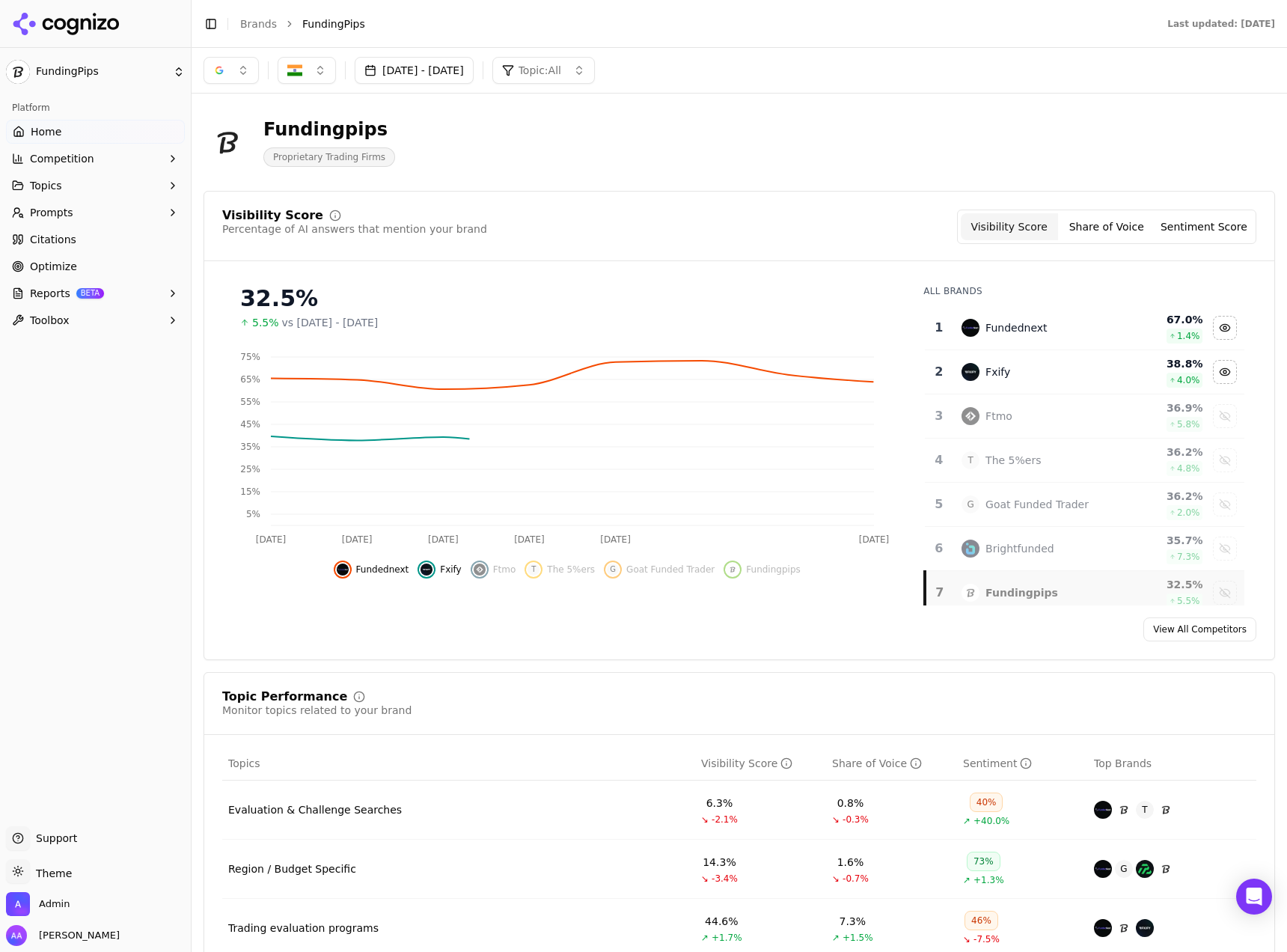
click at [1000, 405] on td "Ftmo" at bounding box center [1035, 416] width 165 height 44
click at [1003, 471] on td "T The 5%ers" at bounding box center [1035, 461] width 165 height 44
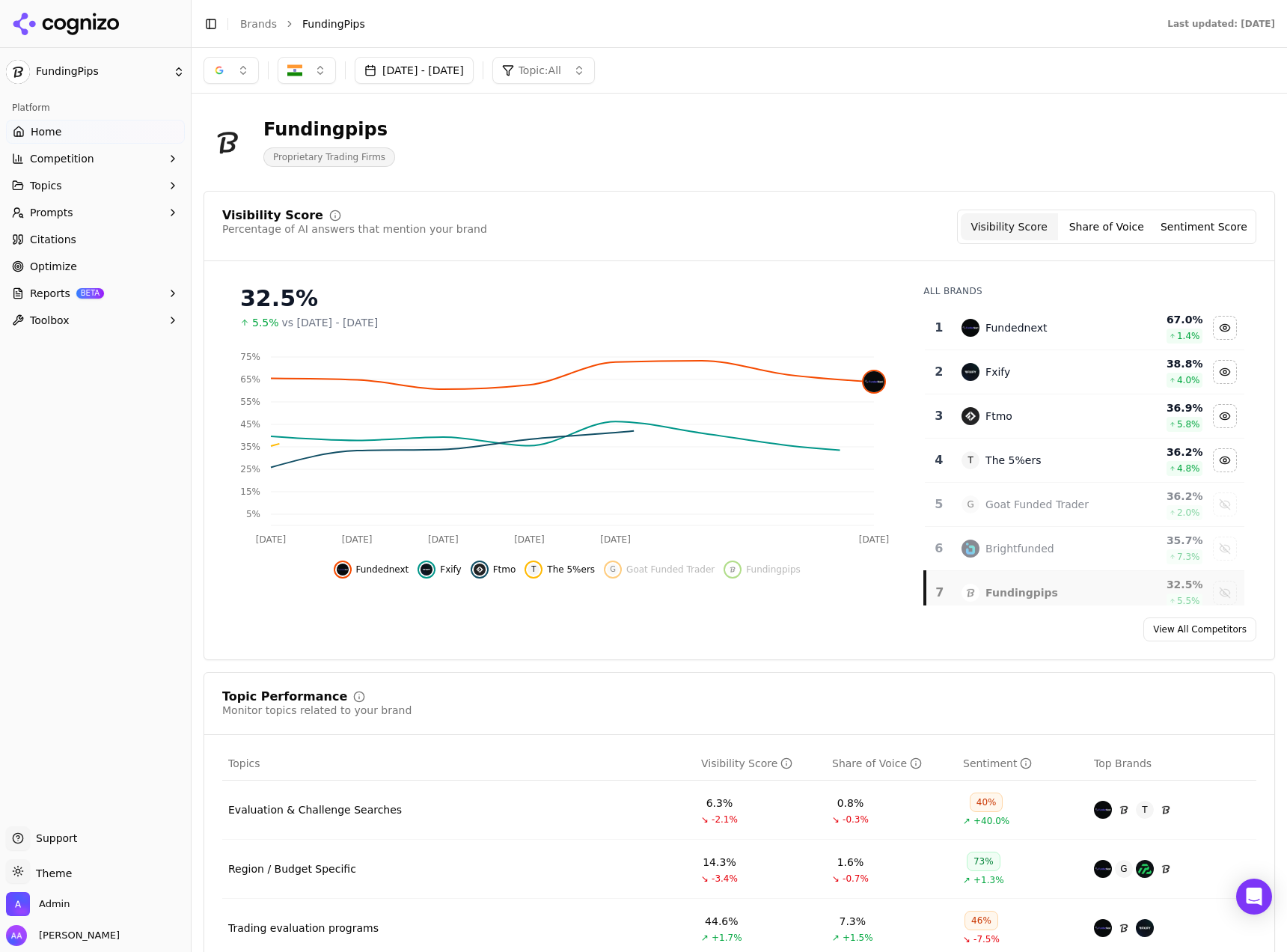
click at [996, 523] on td "G Goat Funded Trader" at bounding box center [1035, 505] width 165 height 44
click at [988, 551] on div "Brightfunded" at bounding box center [1020, 549] width 69 height 15
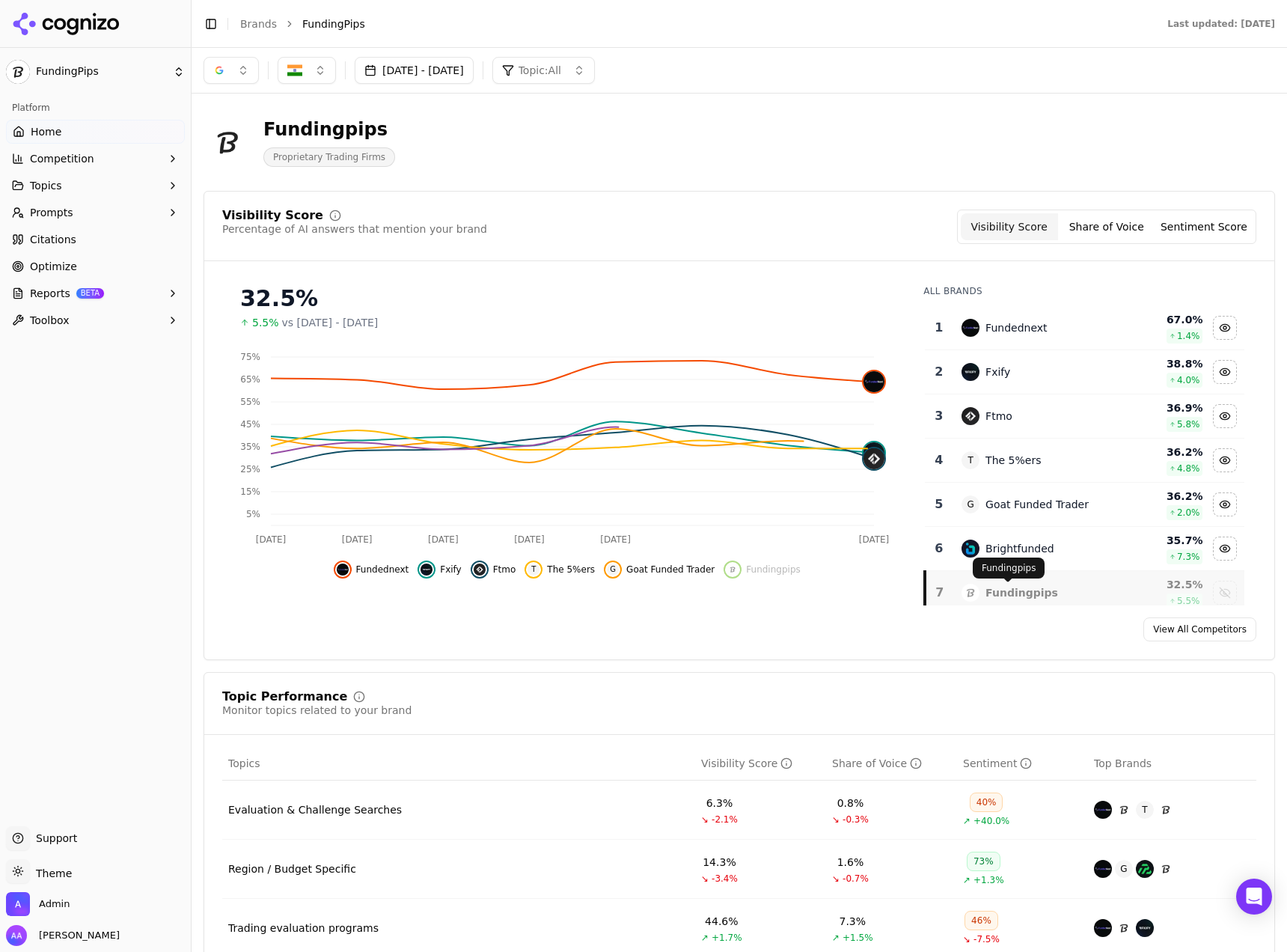
click at [985, 586] on div "Fundingpips" at bounding box center [1021, 593] width 73 height 15
click at [762, 73] on div "[DATE] - [DATE] Topic: All" at bounding box center [739, 71] width 1072 height 27
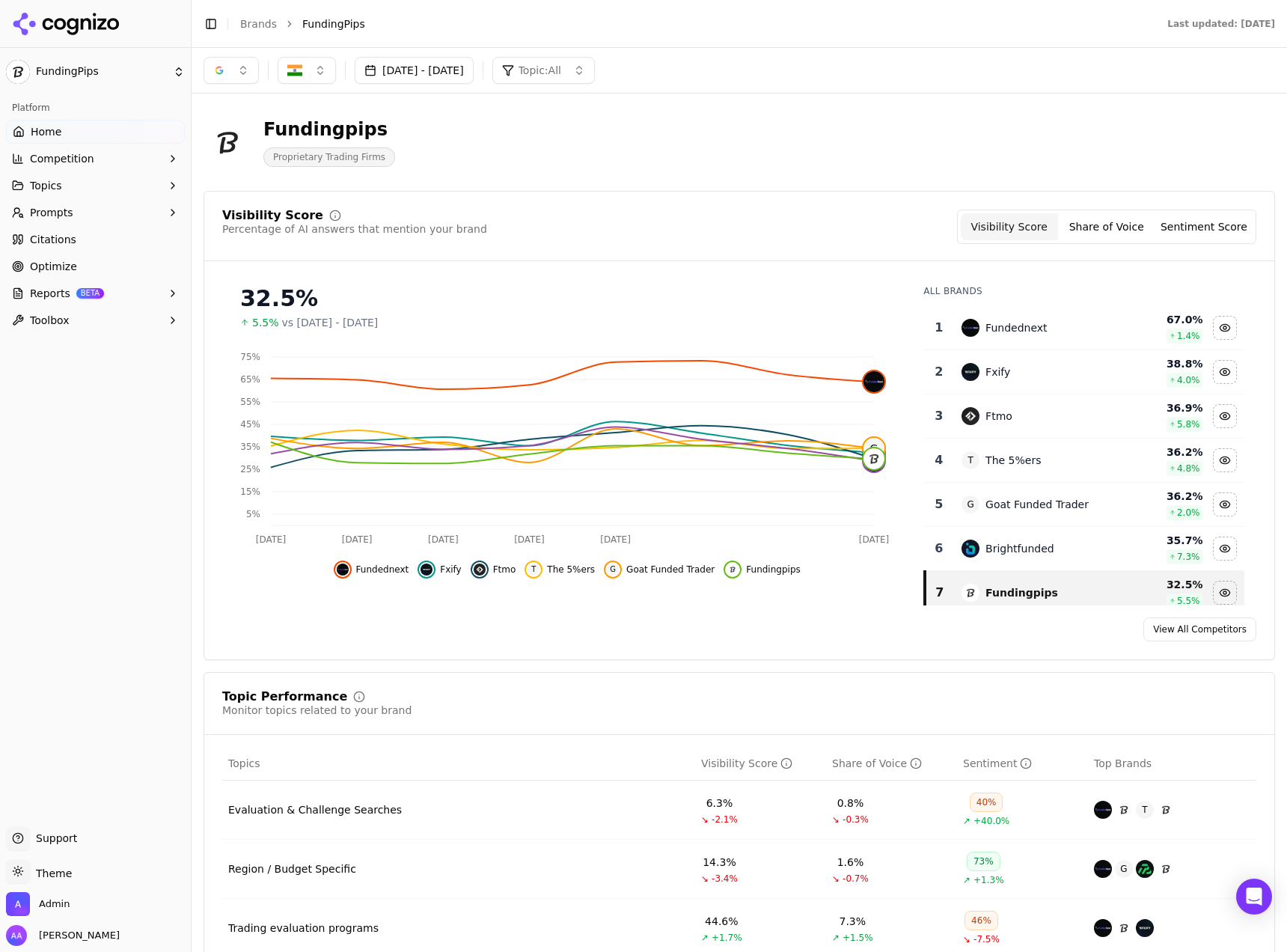
click at [308, 67] on button "button" at bounding box center [307, 71] width 58 height 27
click at [242, 72] on button "button" at bounding box center [231, 71] width 56 height 27
click at [248, 126] on span "ChatGPT-Search" at bounding box center [226, 130] width 84 height 15
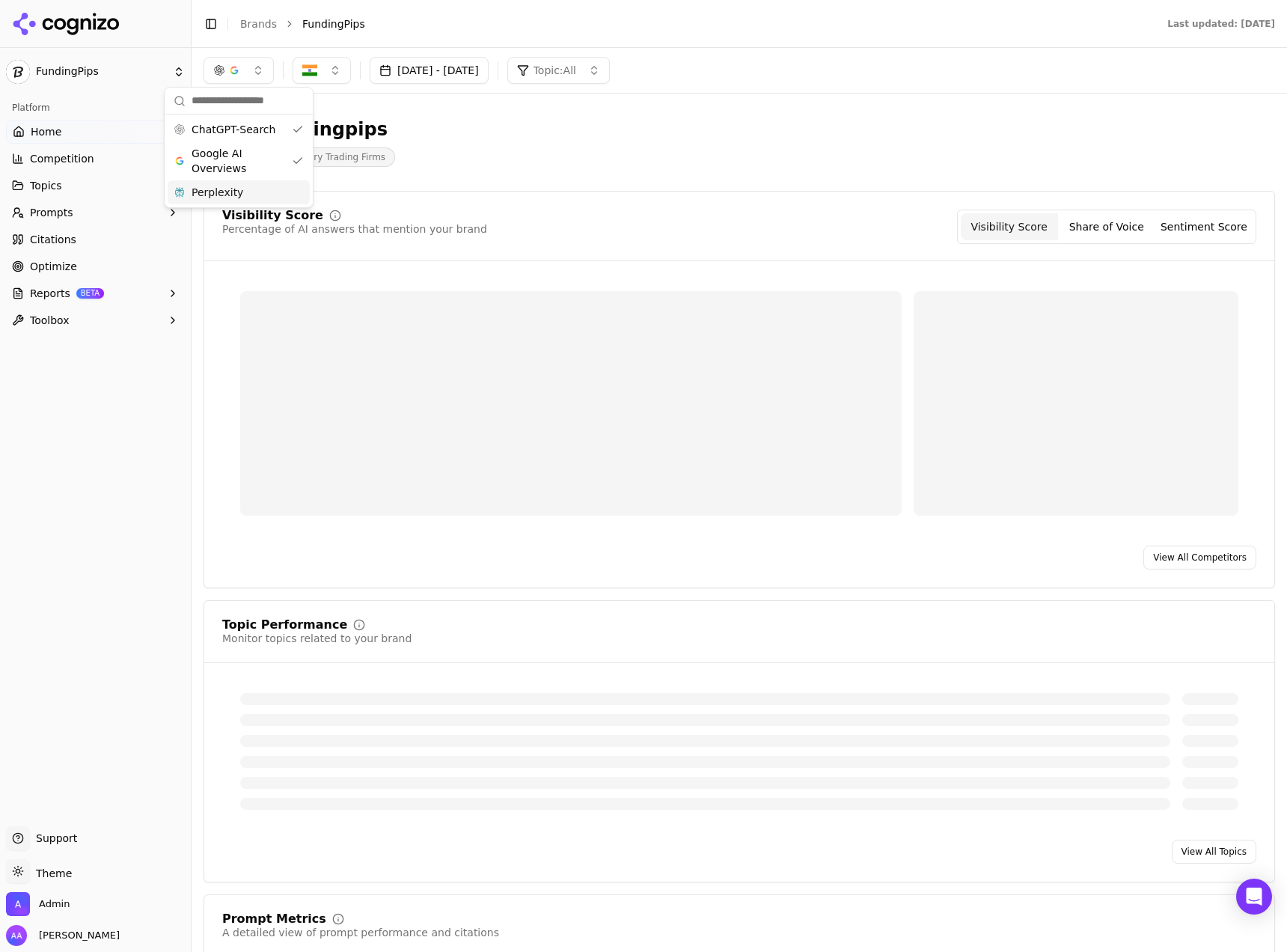
click at [252, 203] on div "Perplexity" at bounding box center [238, 192] width 142 height 24
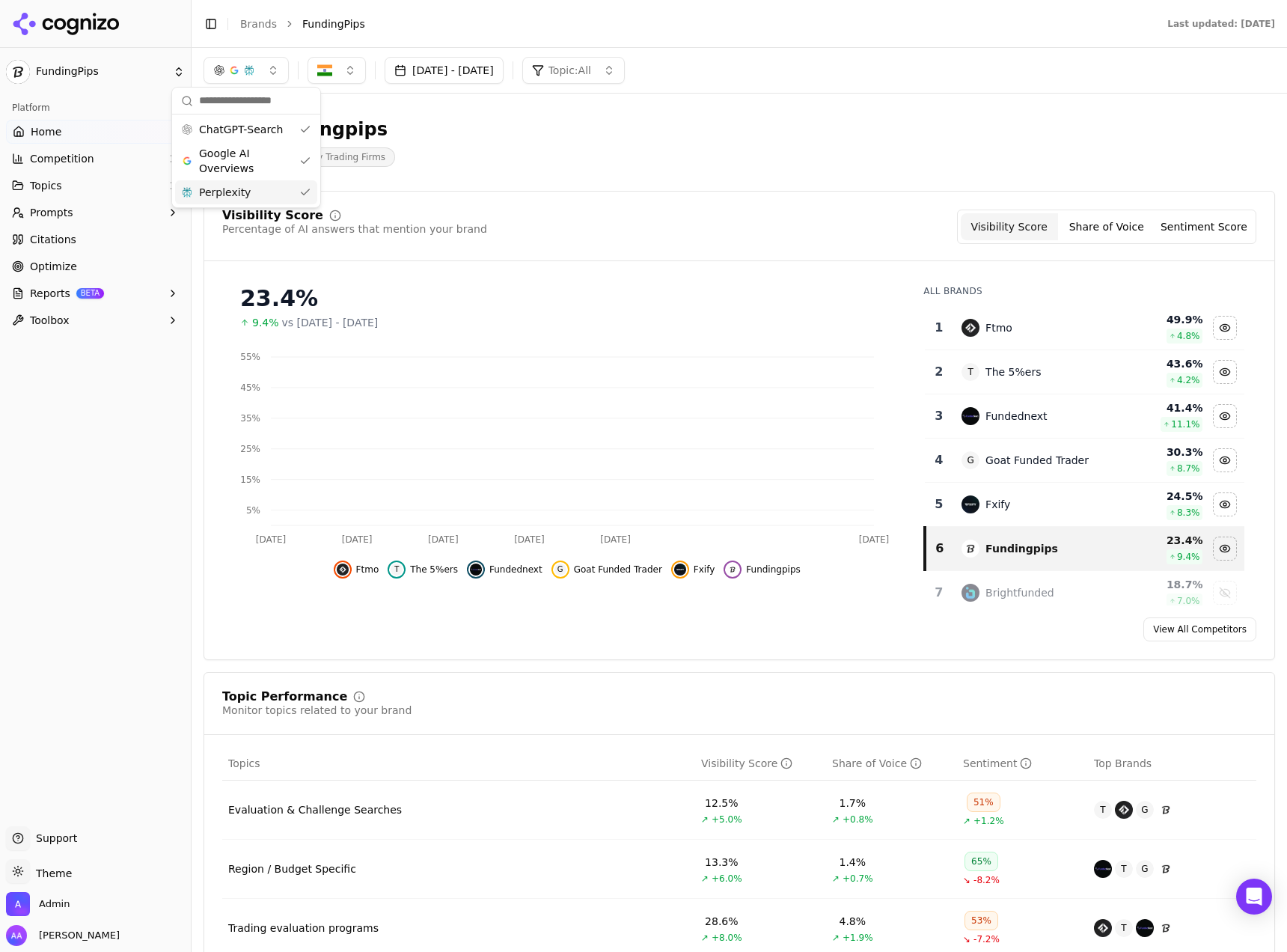
click at [544, 125] on div "Fundingpips Proprietary Trading Firms" at bounding box center [538, 142] width 670 height 50
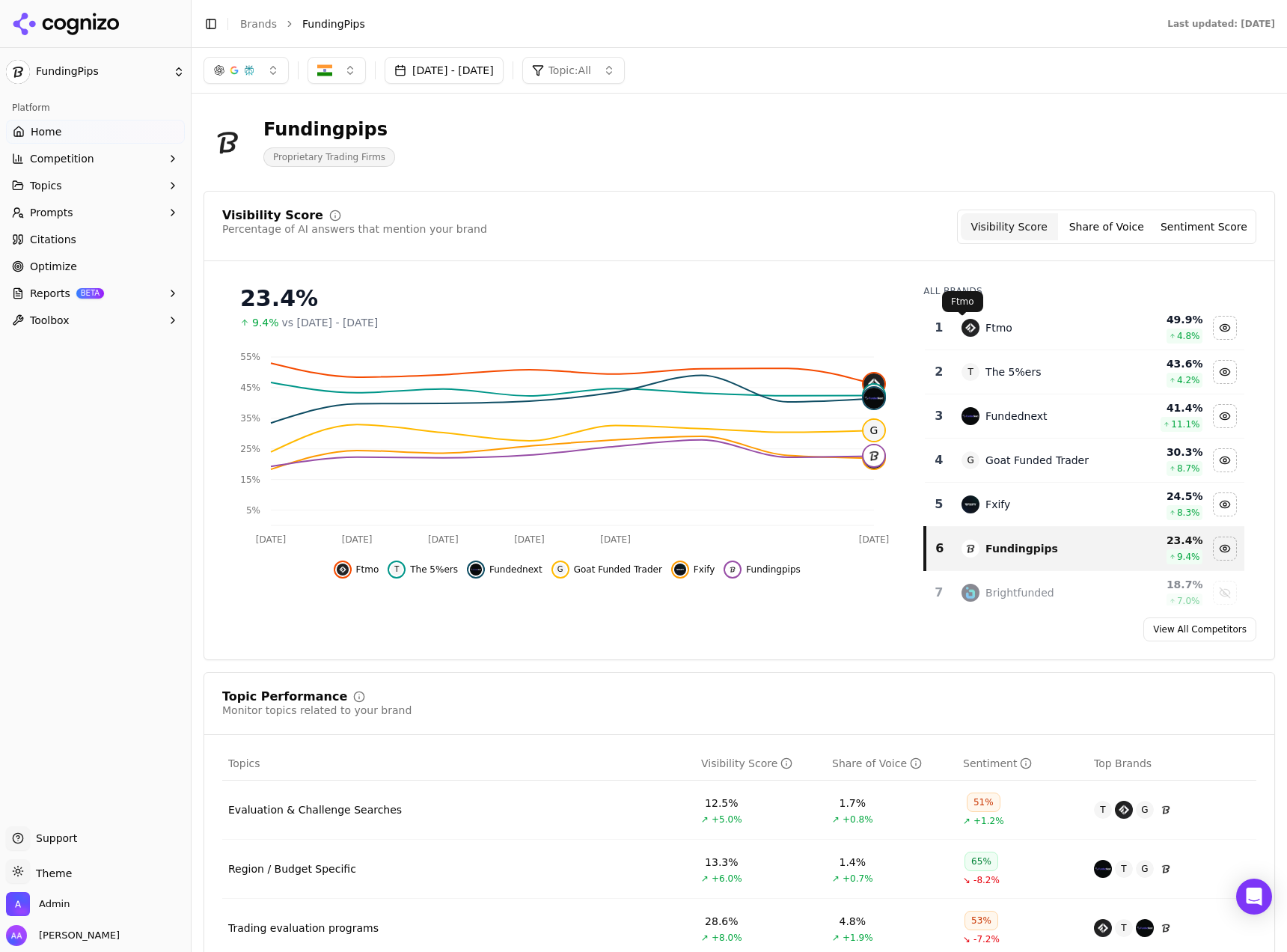
click at [969, 315] on td "Ftmo" at bounding box center [1035, 328] width 165 height 44
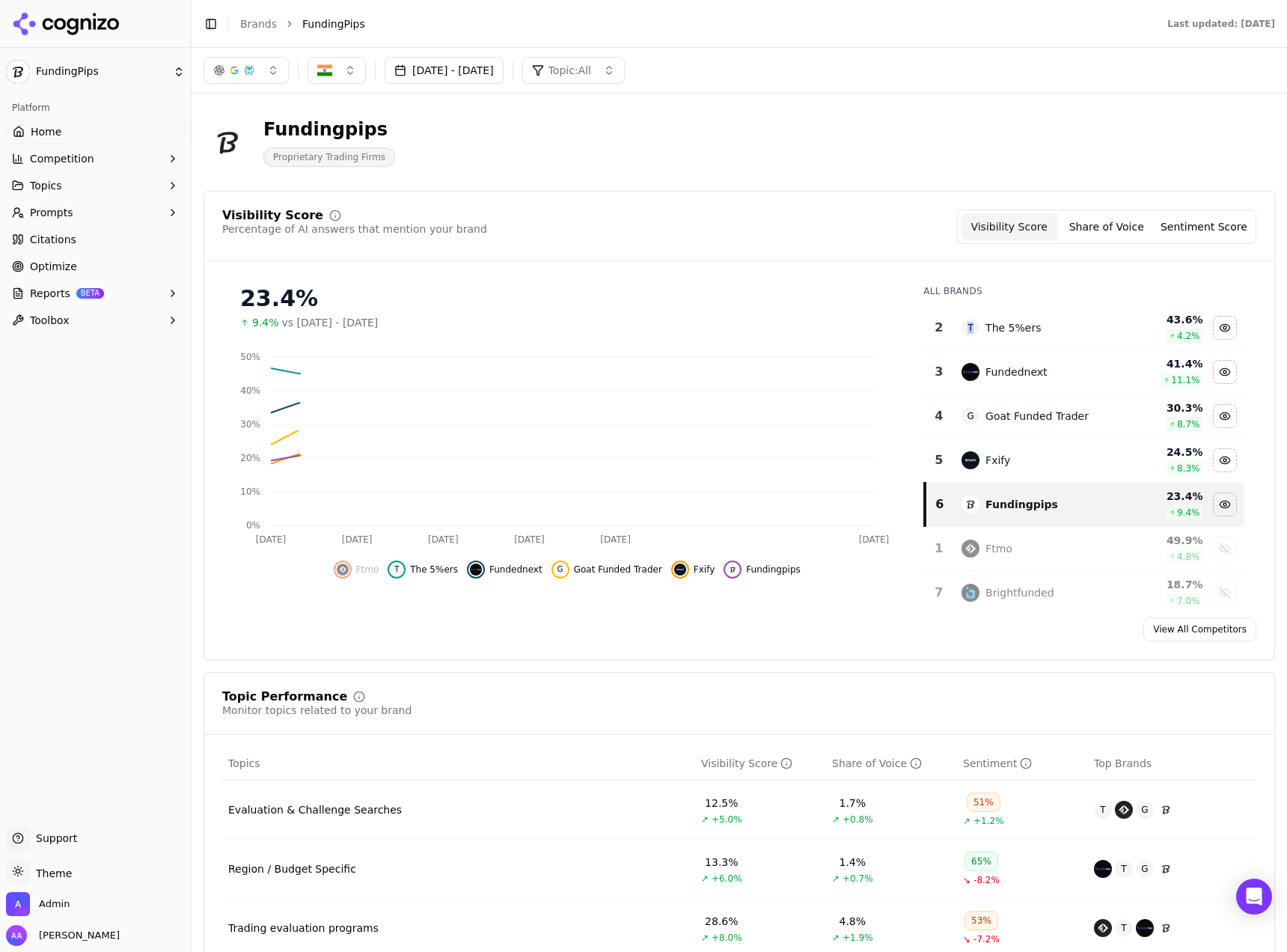
click at [969, 315] on td "T The 5%ers" at bounding box center [1035, 328] width 165 height 44
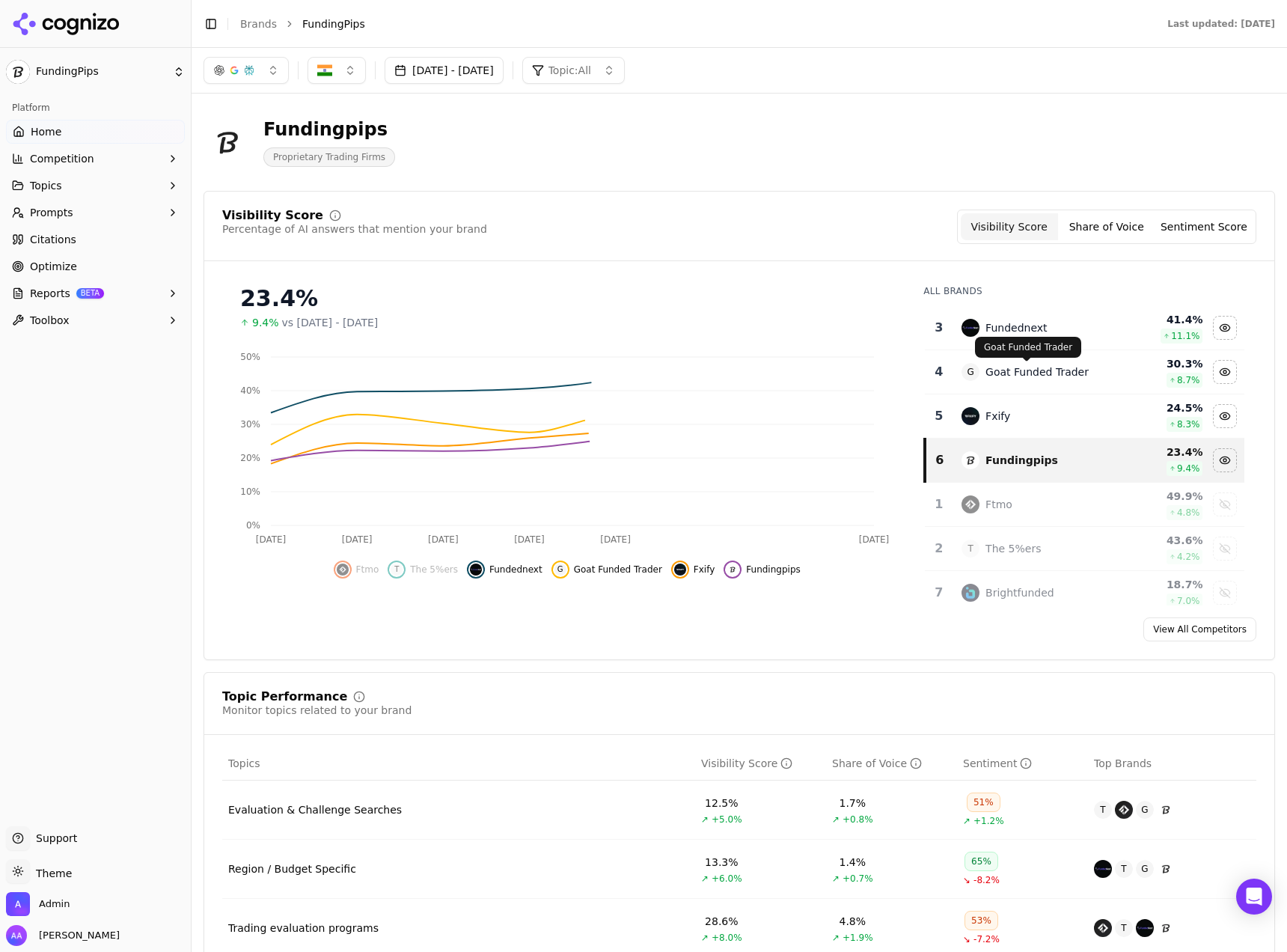
click at [989, 381] on div "G Goat Funded Trader" at bounding box center [1035, 372] width 147 height 18
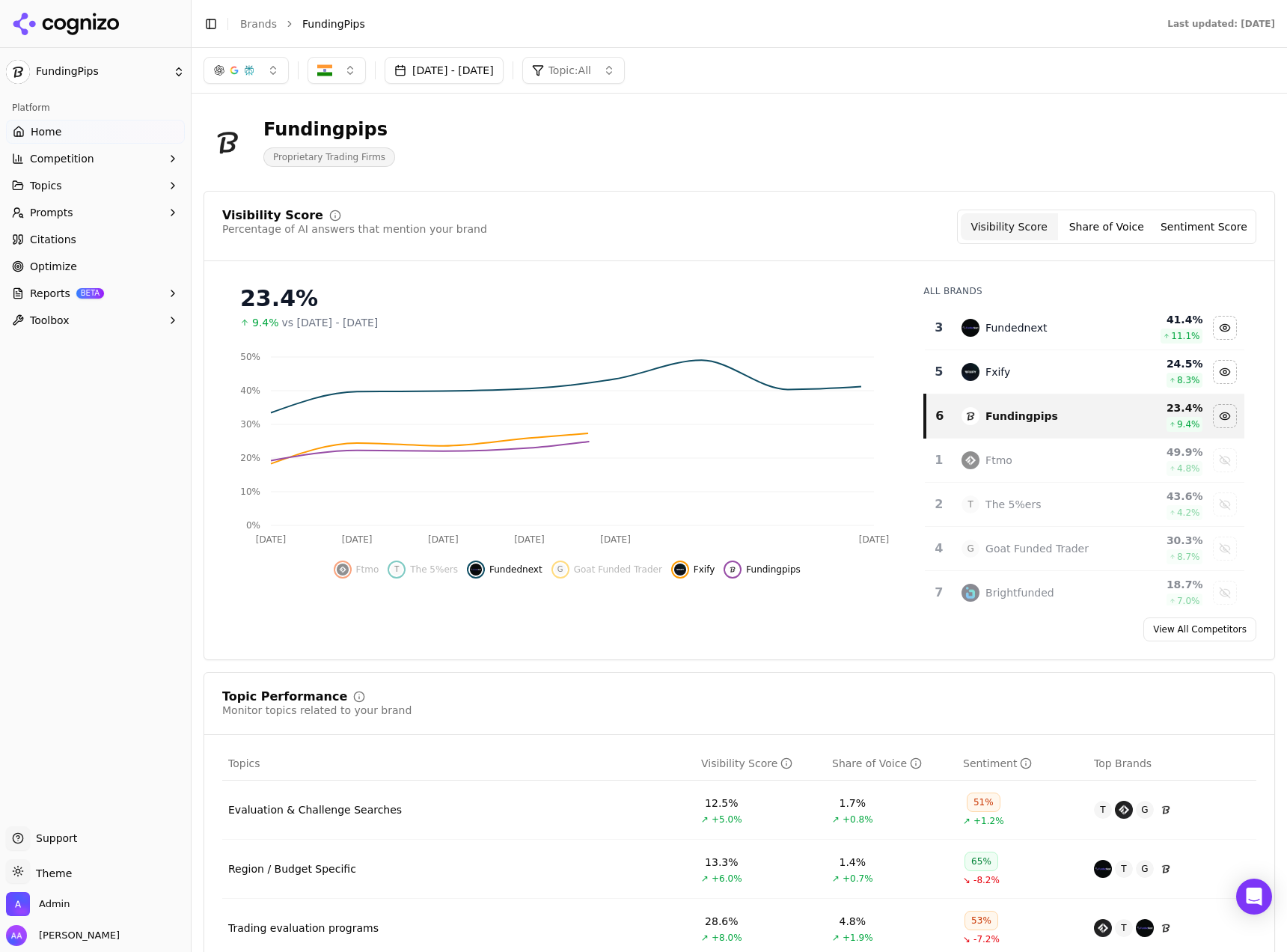
click at [989, 381] on div "Fxify" at bounding box center [1035, 372] width 147 height 18
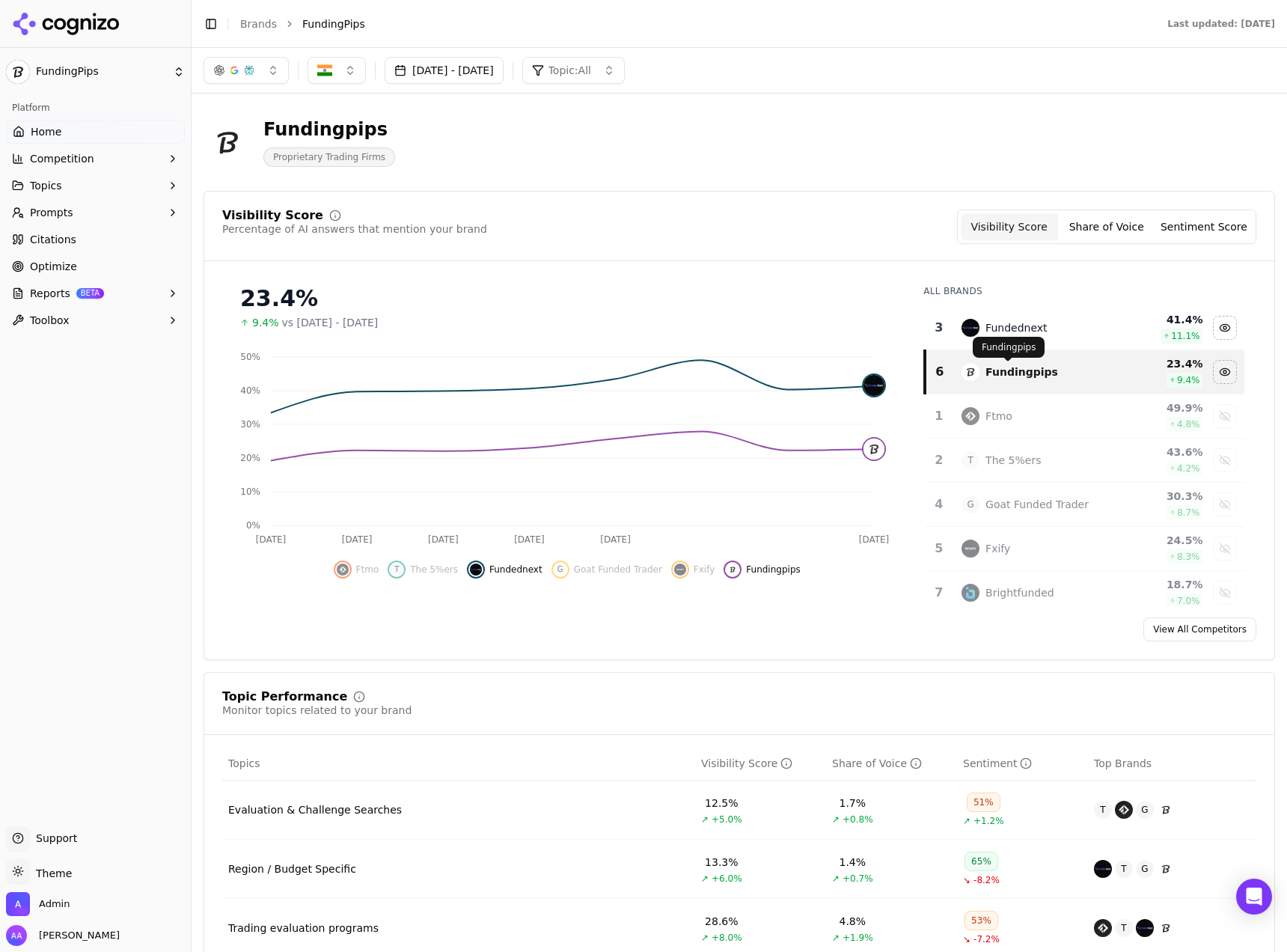
click at [995, 337] on div "Fundingpips Fundingpips" at bounding box center [1008, 347] width 72 height 21
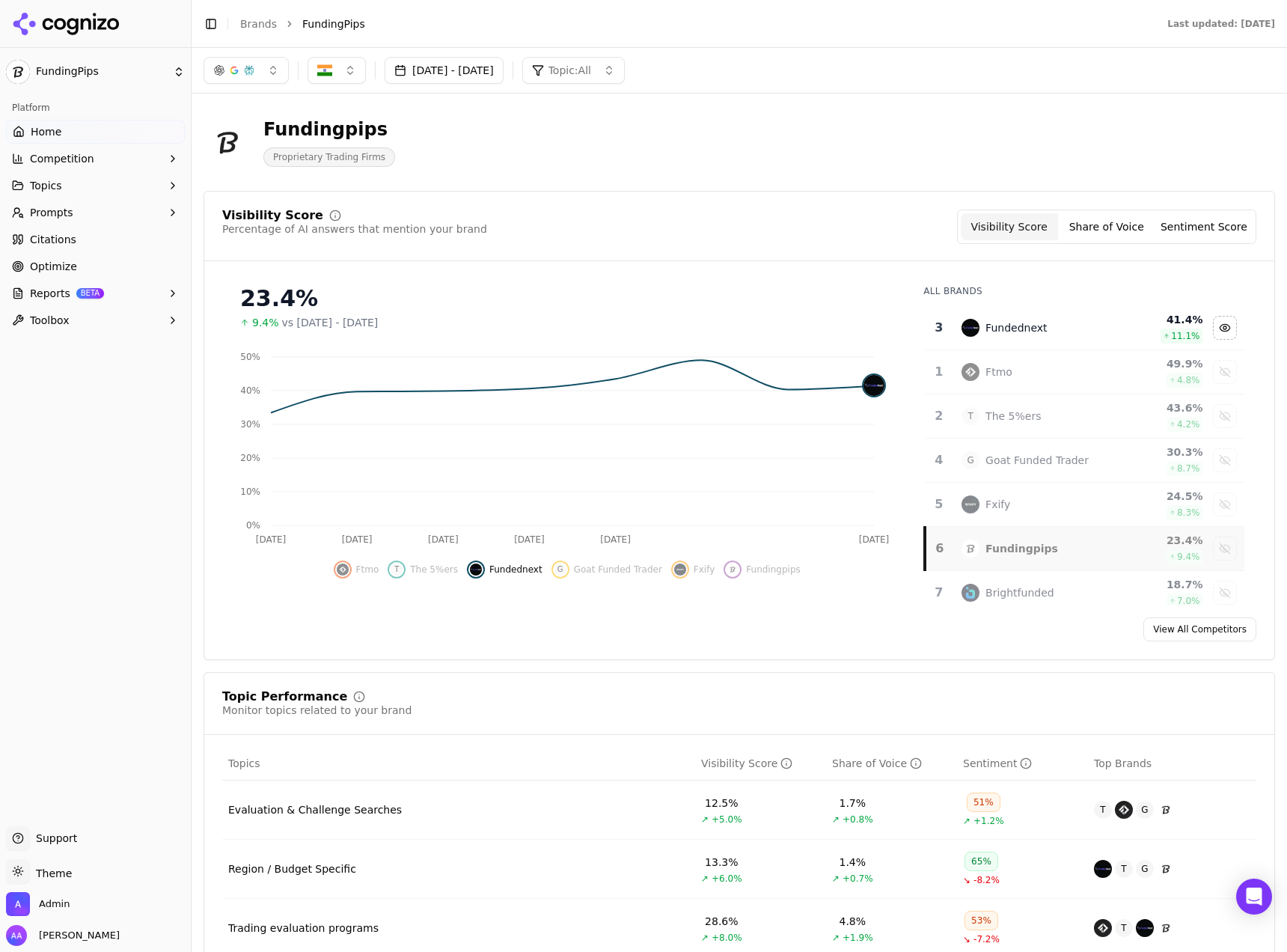
click at [985, 320] on div "Fundednext" at bounding box center [1035, 327] width 147 height 18
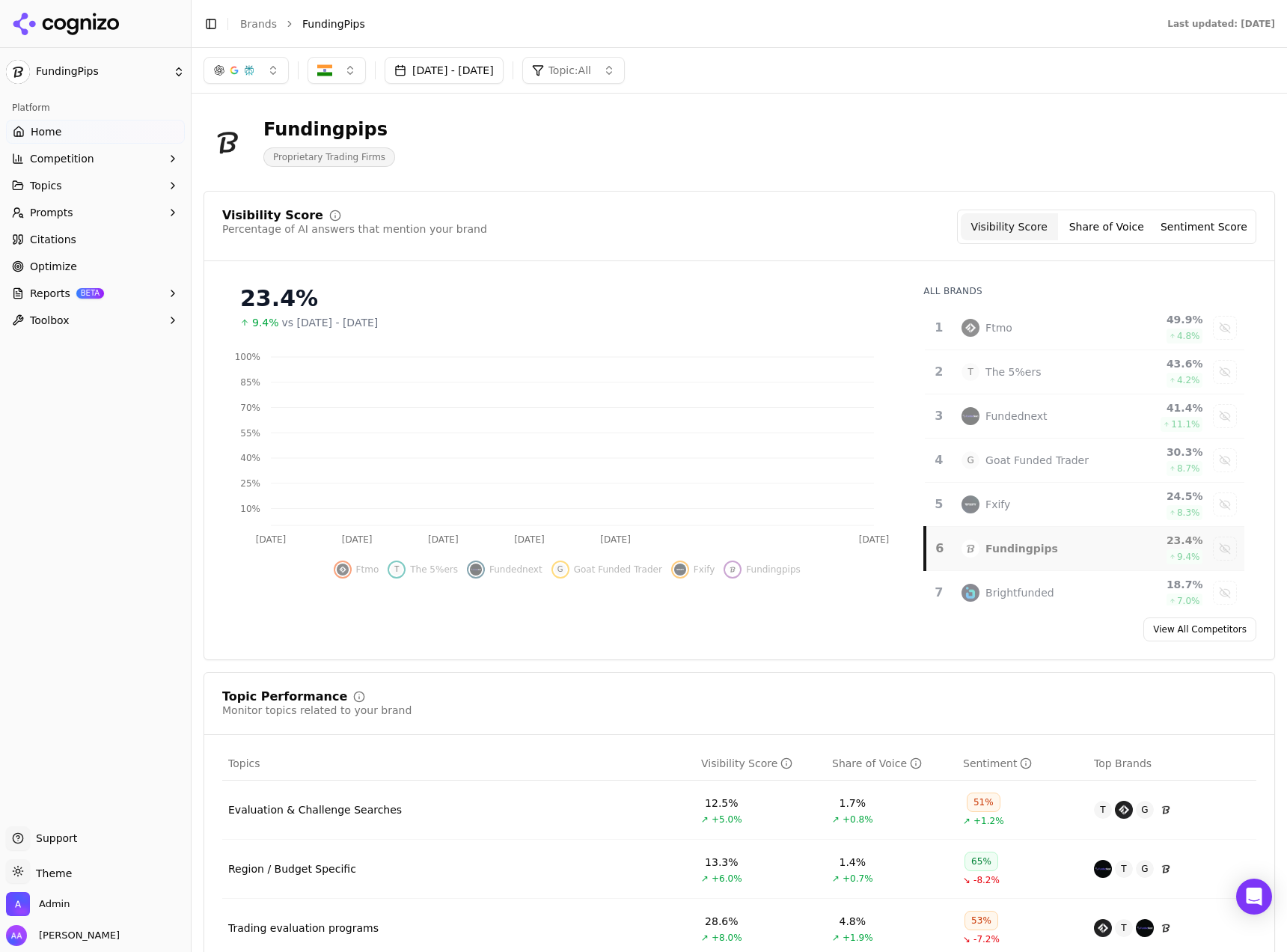
click at [1022, 544] on div "Fundingpips" at bounding box center [1021, 549] width 73 height 15
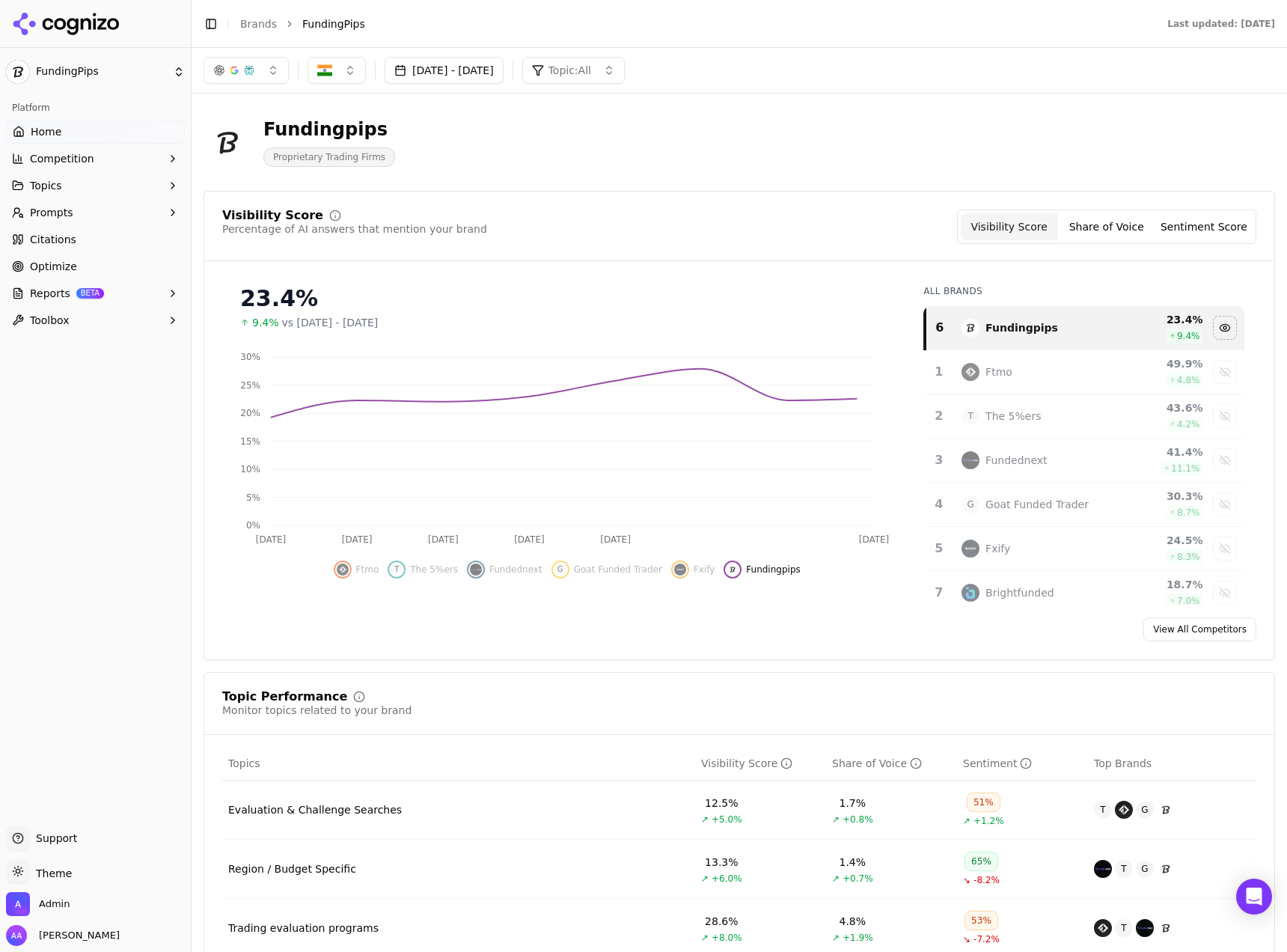
click at [478, 61] on button "[DATE] - [DATE]" at bounding box center [444, 71] width 119 height 27
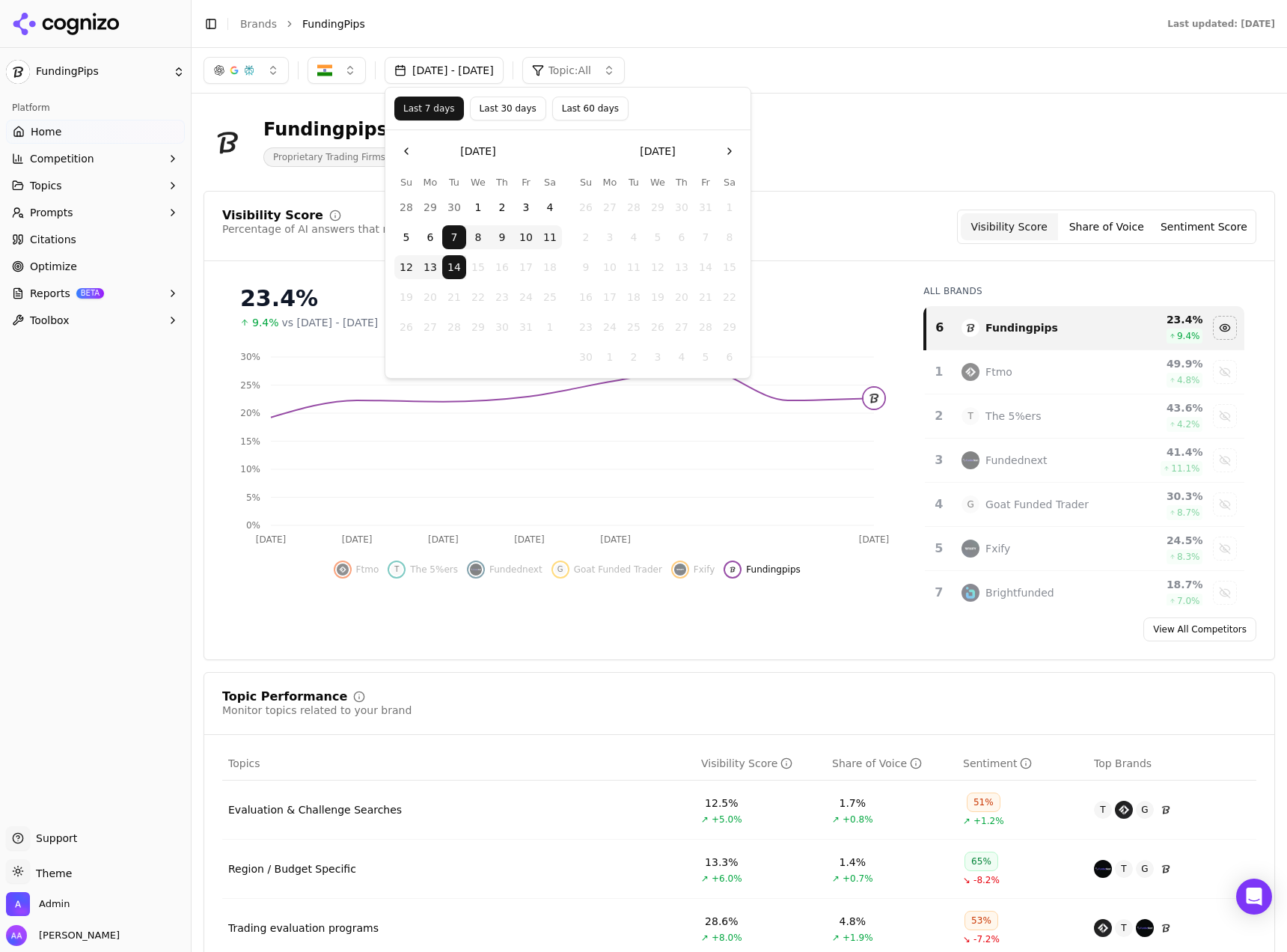
click at [479, 204] on button "1" at bounding box center [478, 208] width 24 height 24
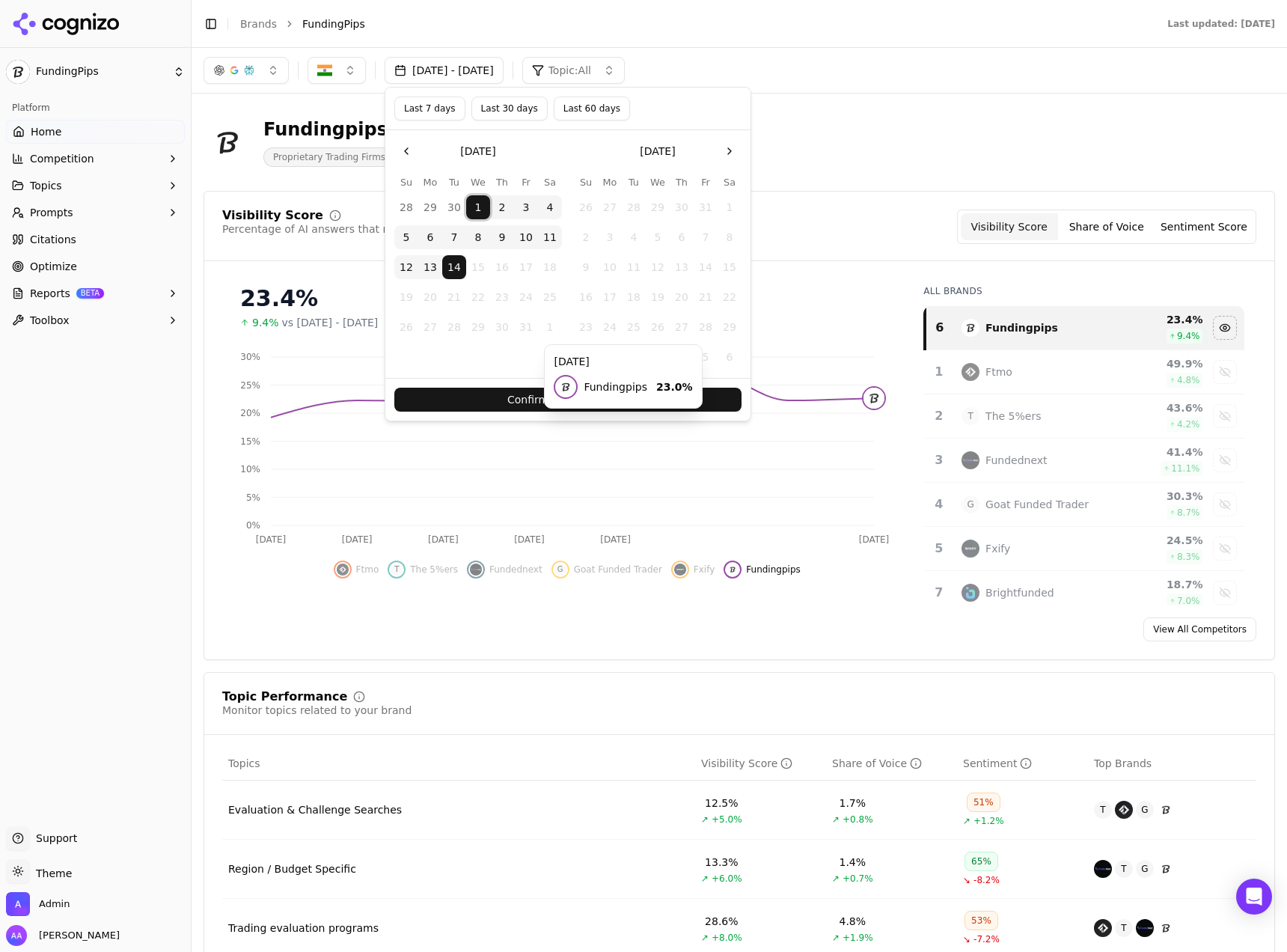
click at [566, 397] on button "Confirm Date Selection" at bounding box center [567, 400] width 347 height 24
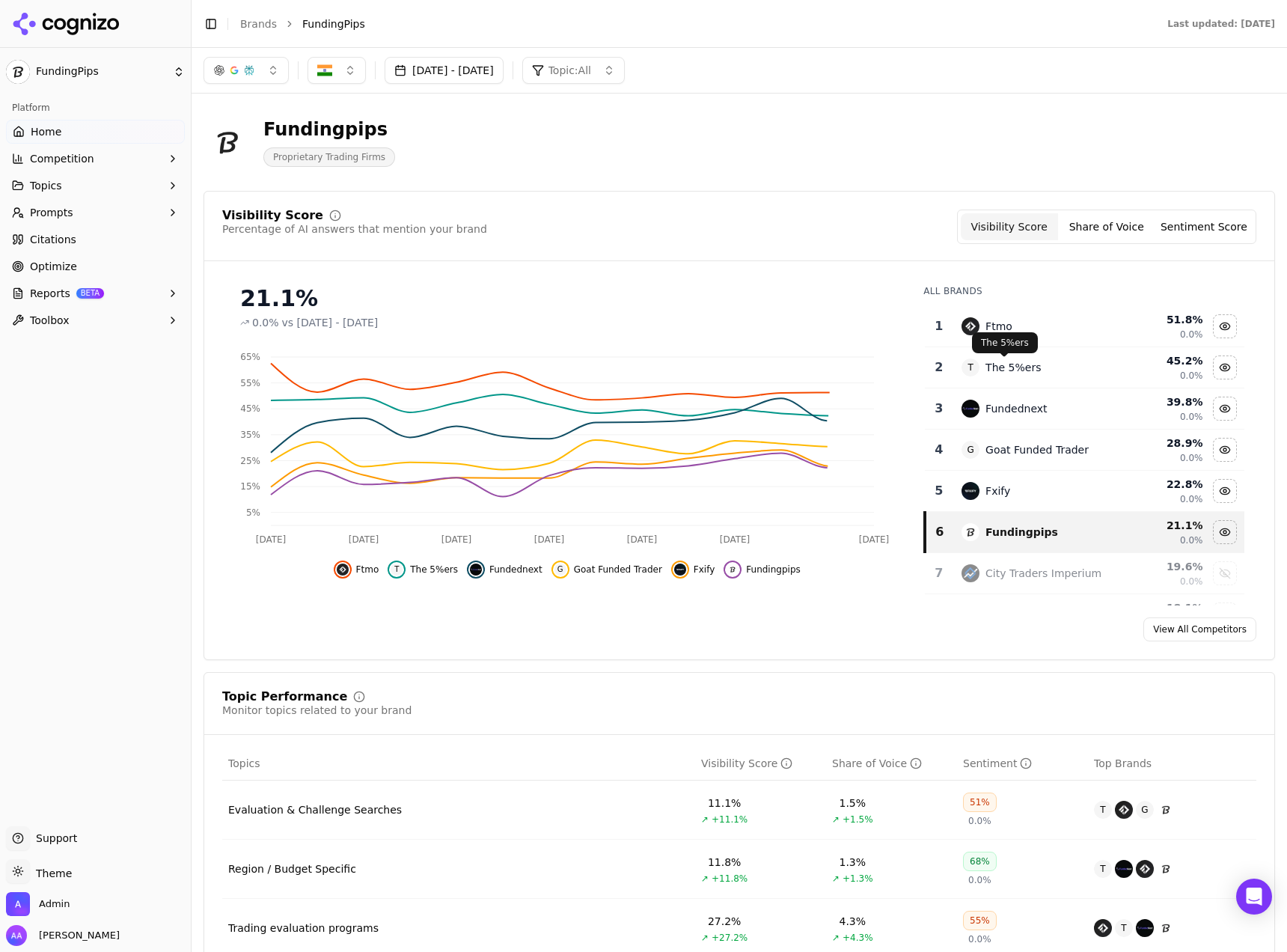
click at [1002, 335] on div "The 5%ers The 5%ers" at bounding box center [1004, 343] width 66 height 21
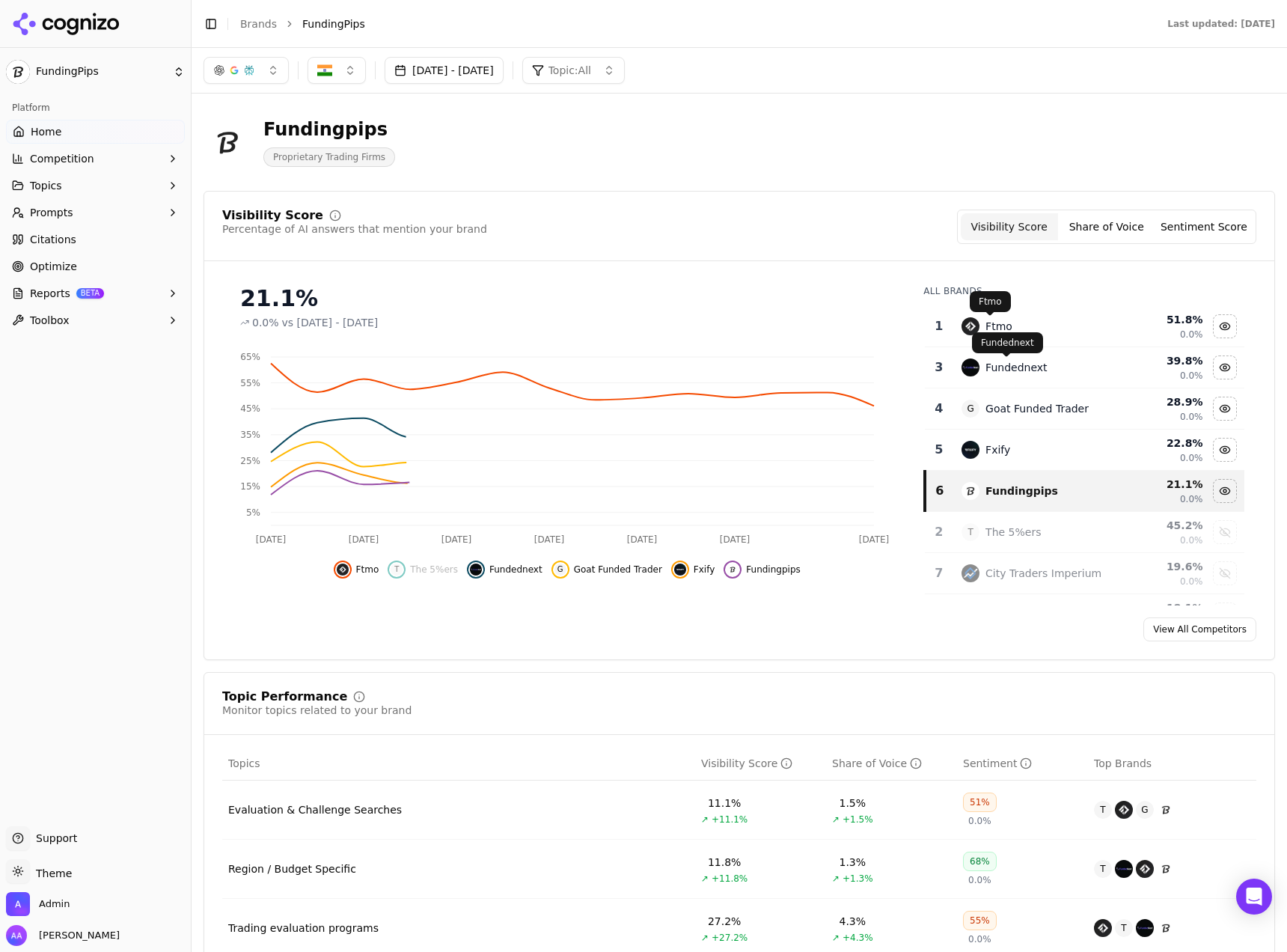
click at [985, 329] on div "Ftmo" at bounding box center [999, 326] width 27 height 15
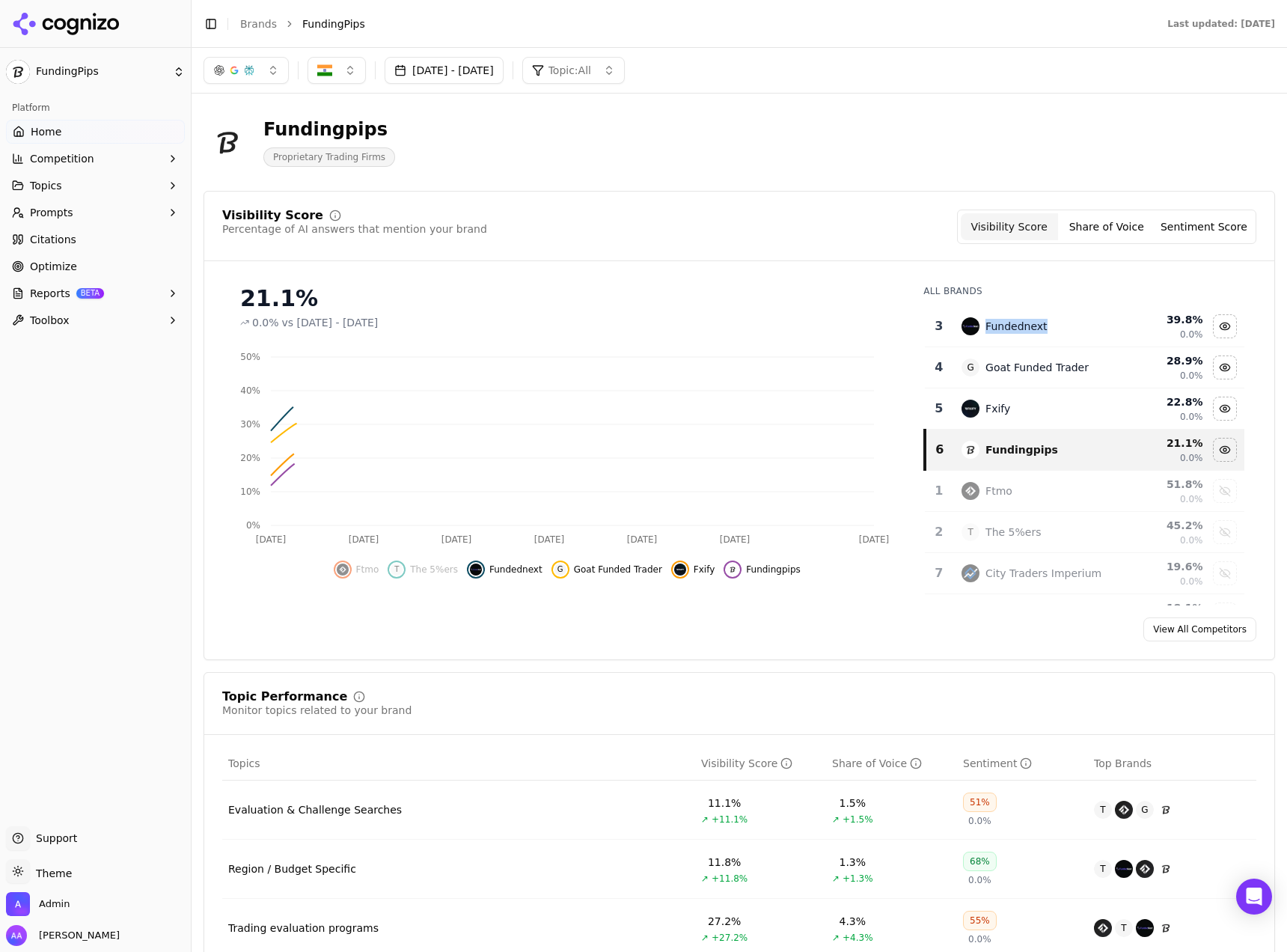
click at [985, 329] on div "Fundednext" at bounding box center [1016, 326] width 62 height 15
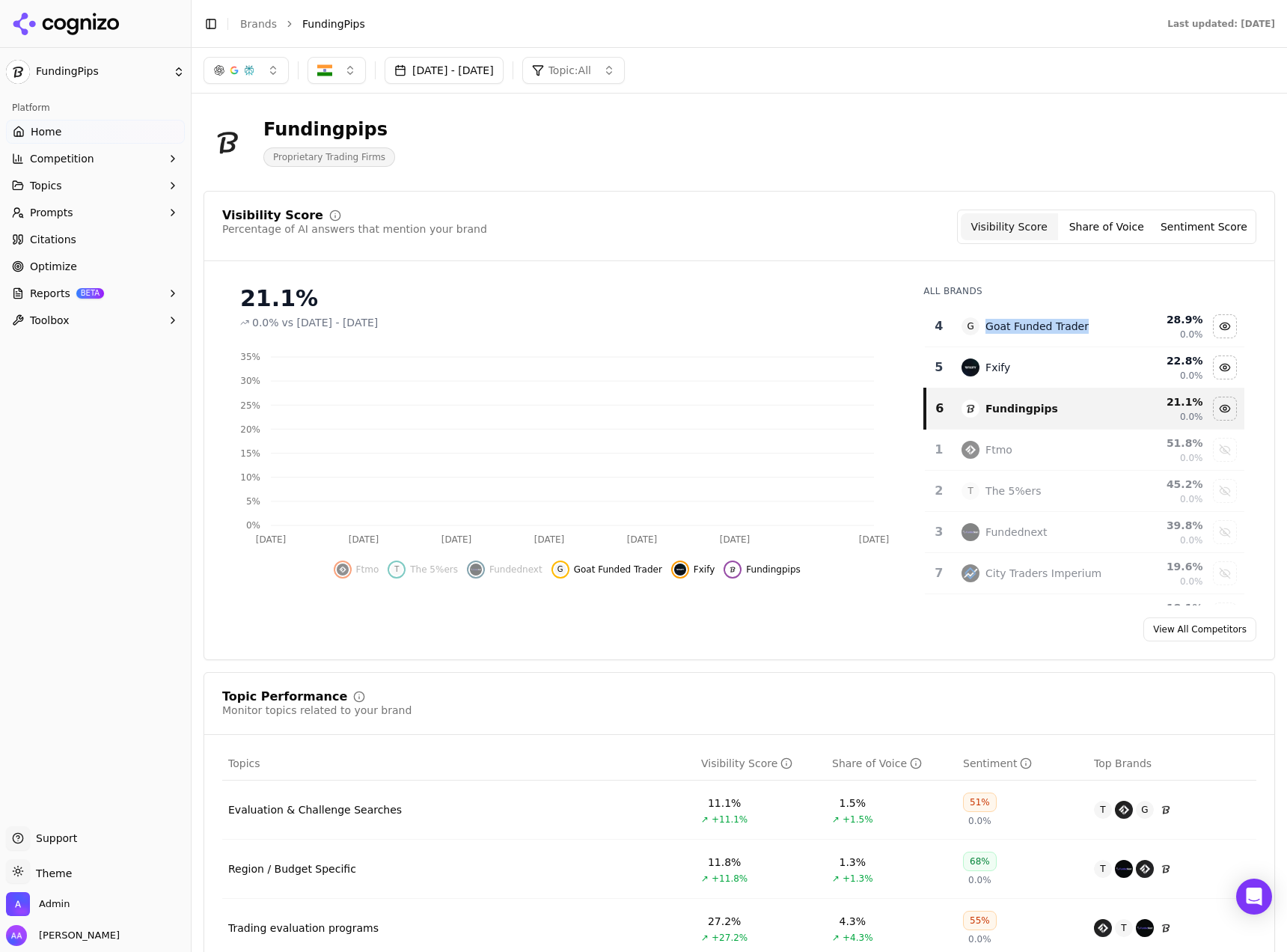
click at [985, 329] on div "Goat Funded Trader" at bounding box center [1037, 326] width 103 height 15
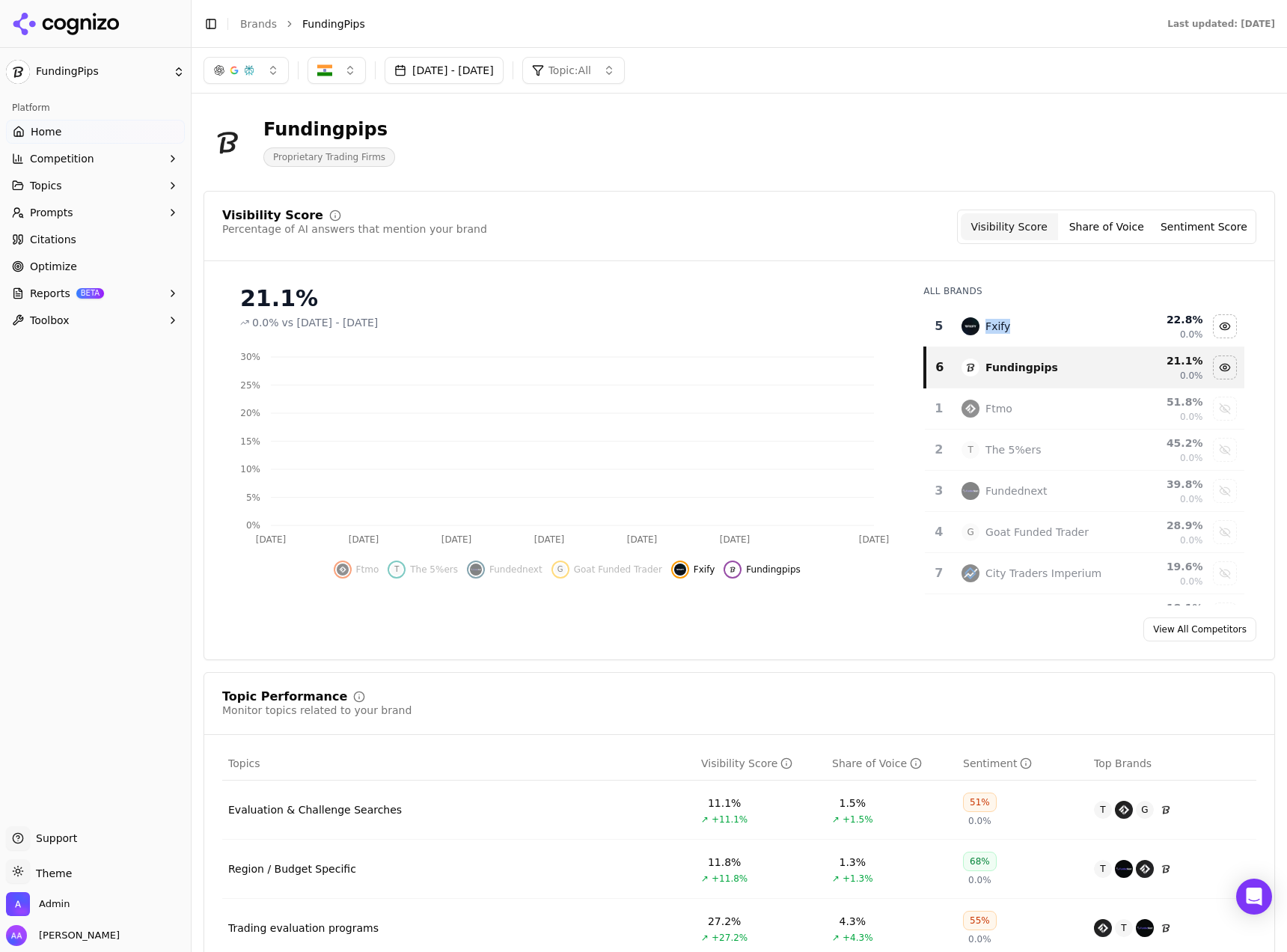
click at [985, 329] on div "Fxify" at bounding box center [997, 326] width 25 height 15
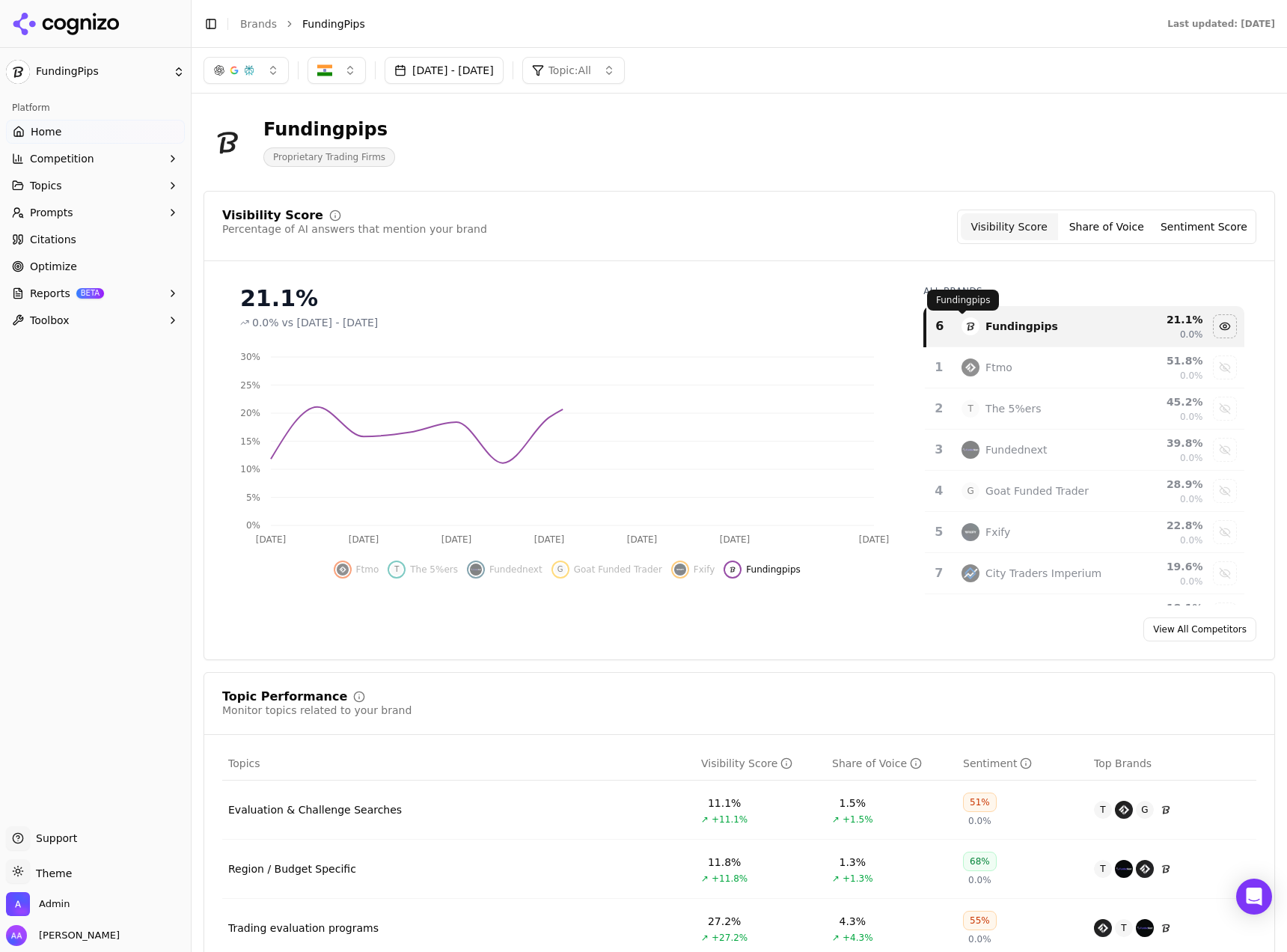
click at [785, 244] on div "Visibility Score Percentage of AI answers that mention your brand Visibility Sc…" at bounding box center [739, 226] width 1034 height 34
click at [69, 137] on link "Home" at bounding box center [95, 132] width 179 height 24
click at [64, 203] on button "Prompts" at bounding box center [95, 213] width 179 height 24
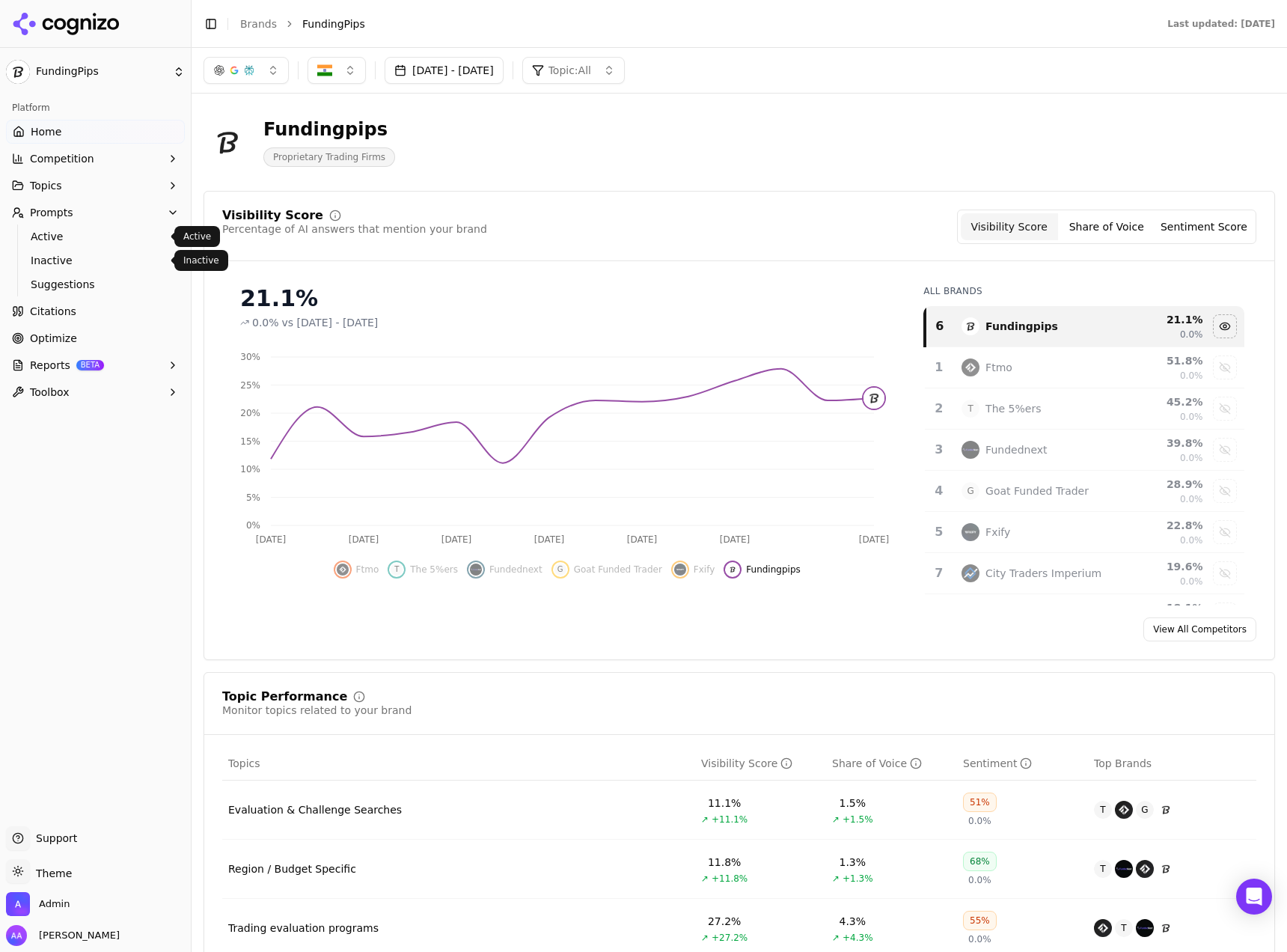
click at [76, 240] on span "Active" at bounding box center [96, 237] width 130 height 15
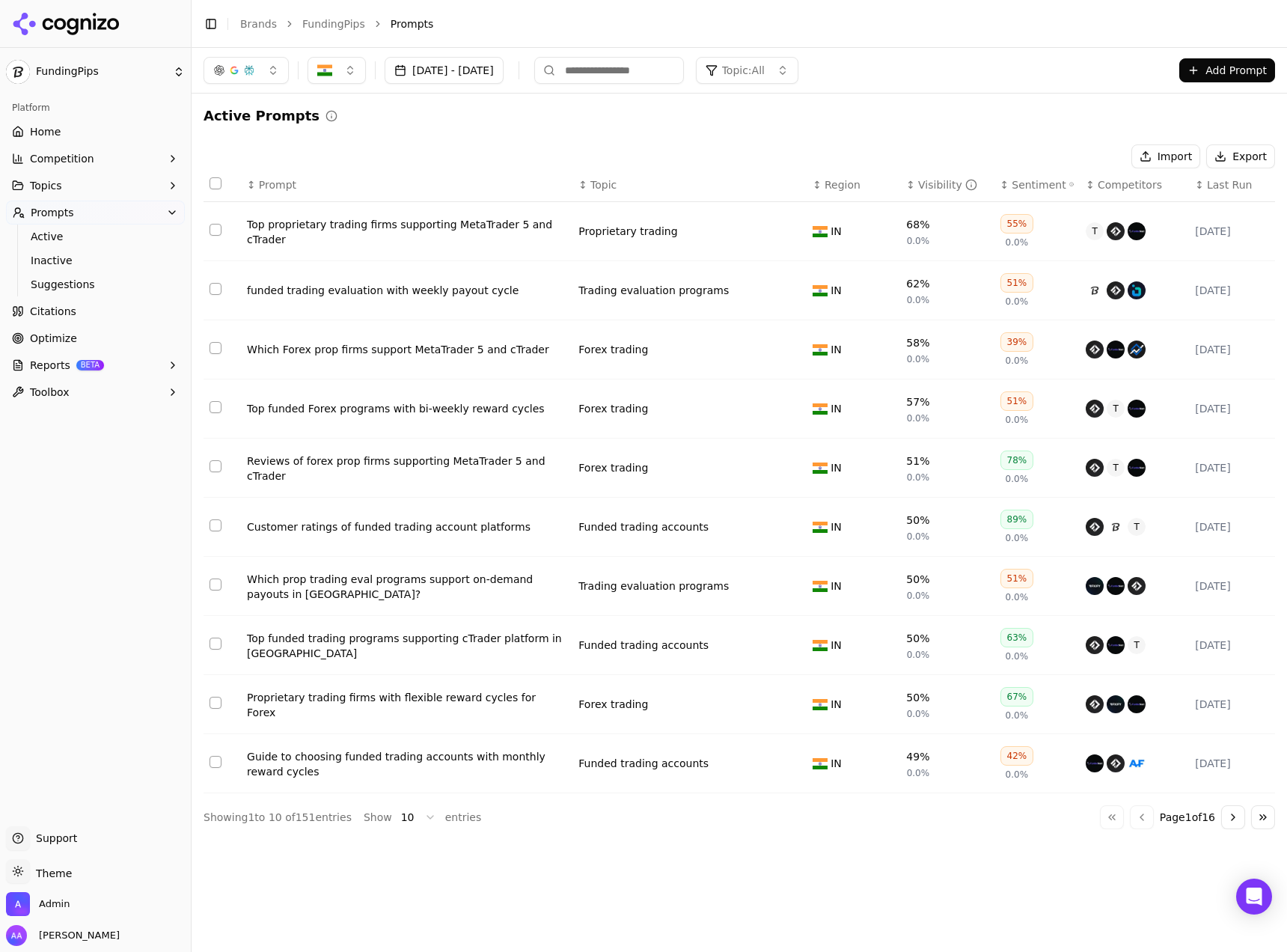
click at [314, 220] on div "Top proprietary trading firms supporting MetaTrader 5 and cTrader" at bounding box center [407, 232] width 320 height 30
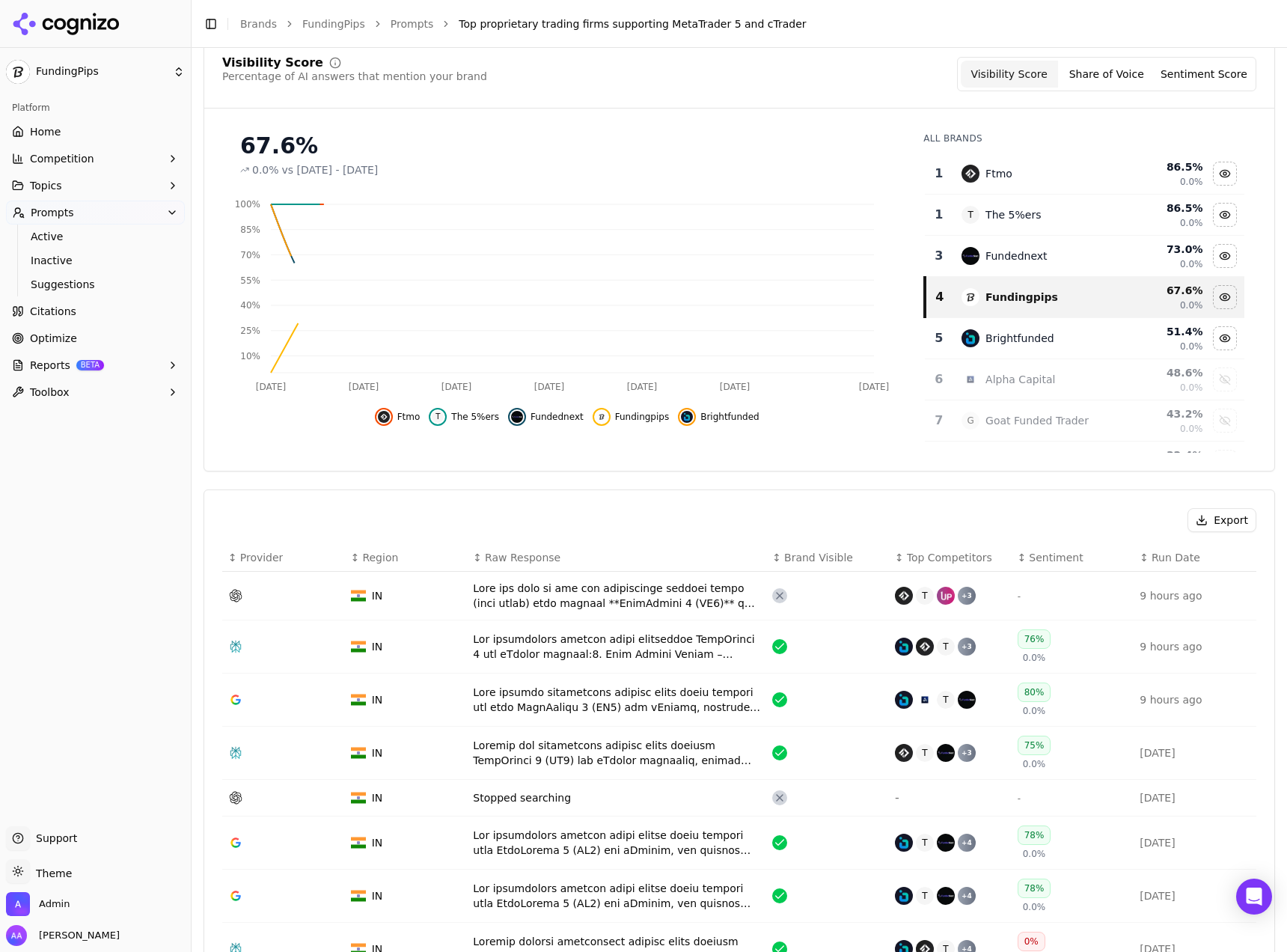
scroll to position [311, 0]
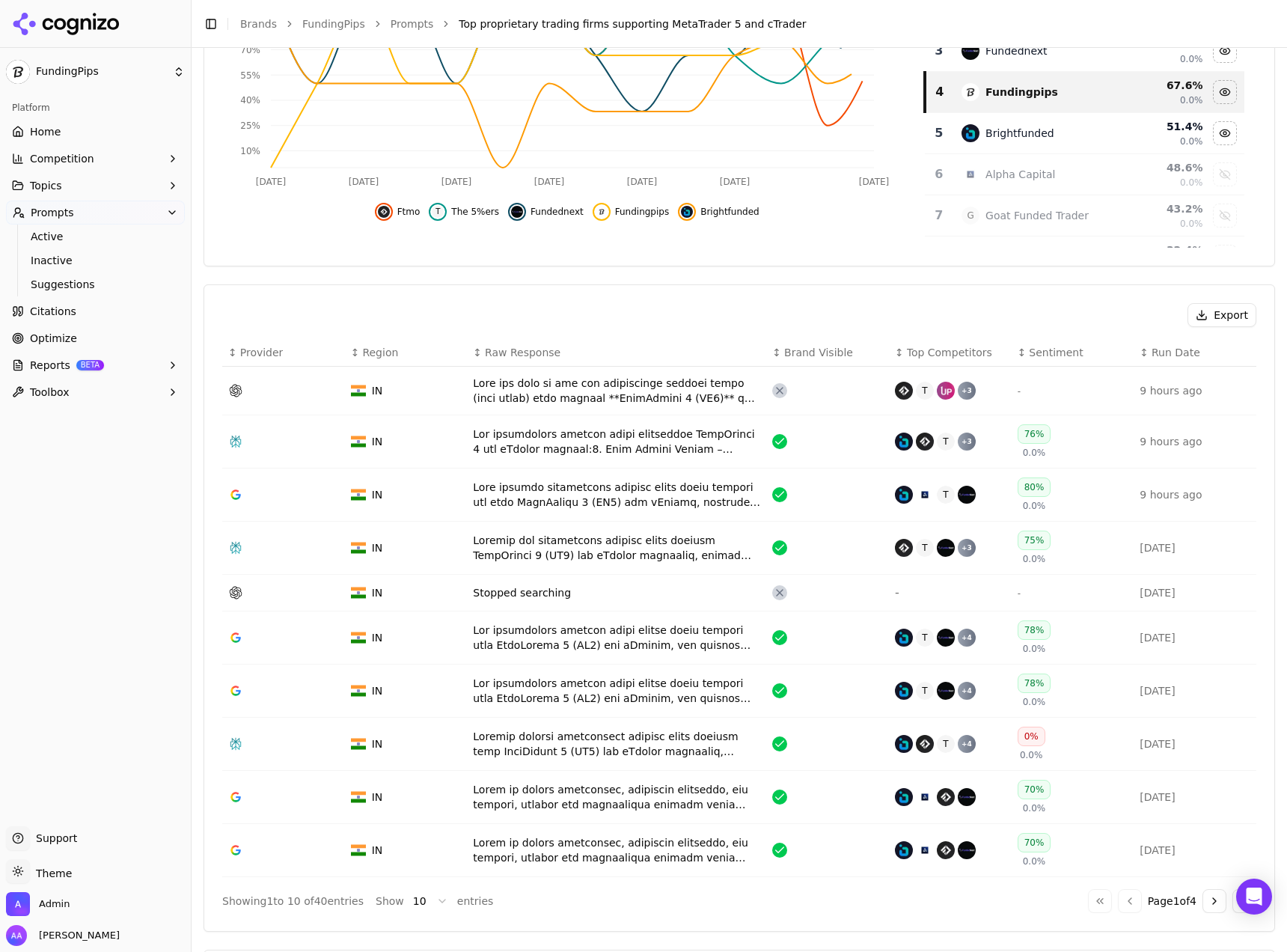
click at [531, 398] on div "Data table" at bounding box center [616, 390] width 287 height 30
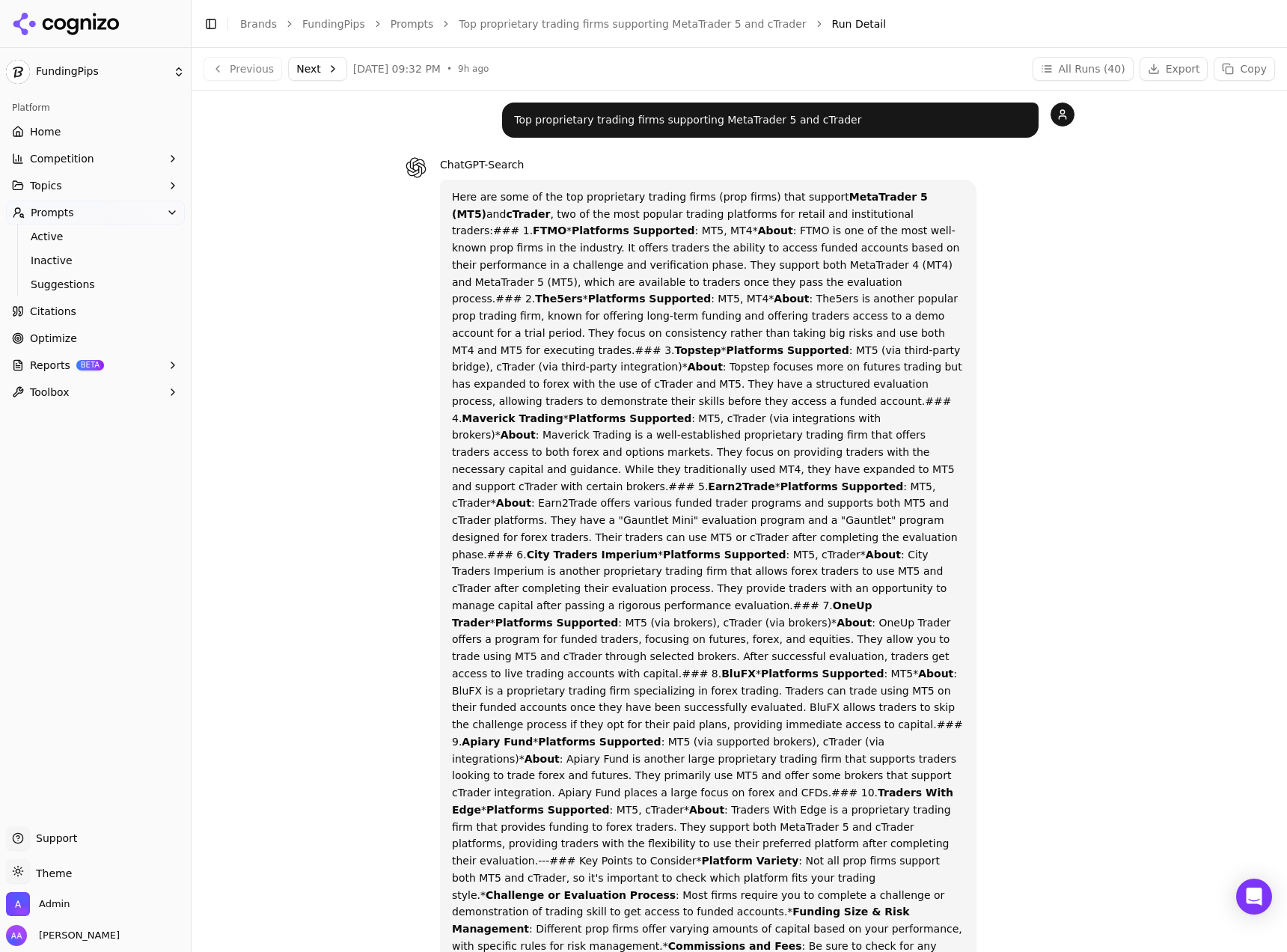
click at [315, 59] on button "Next" at bounding box center [317, 69] width 59 height 24
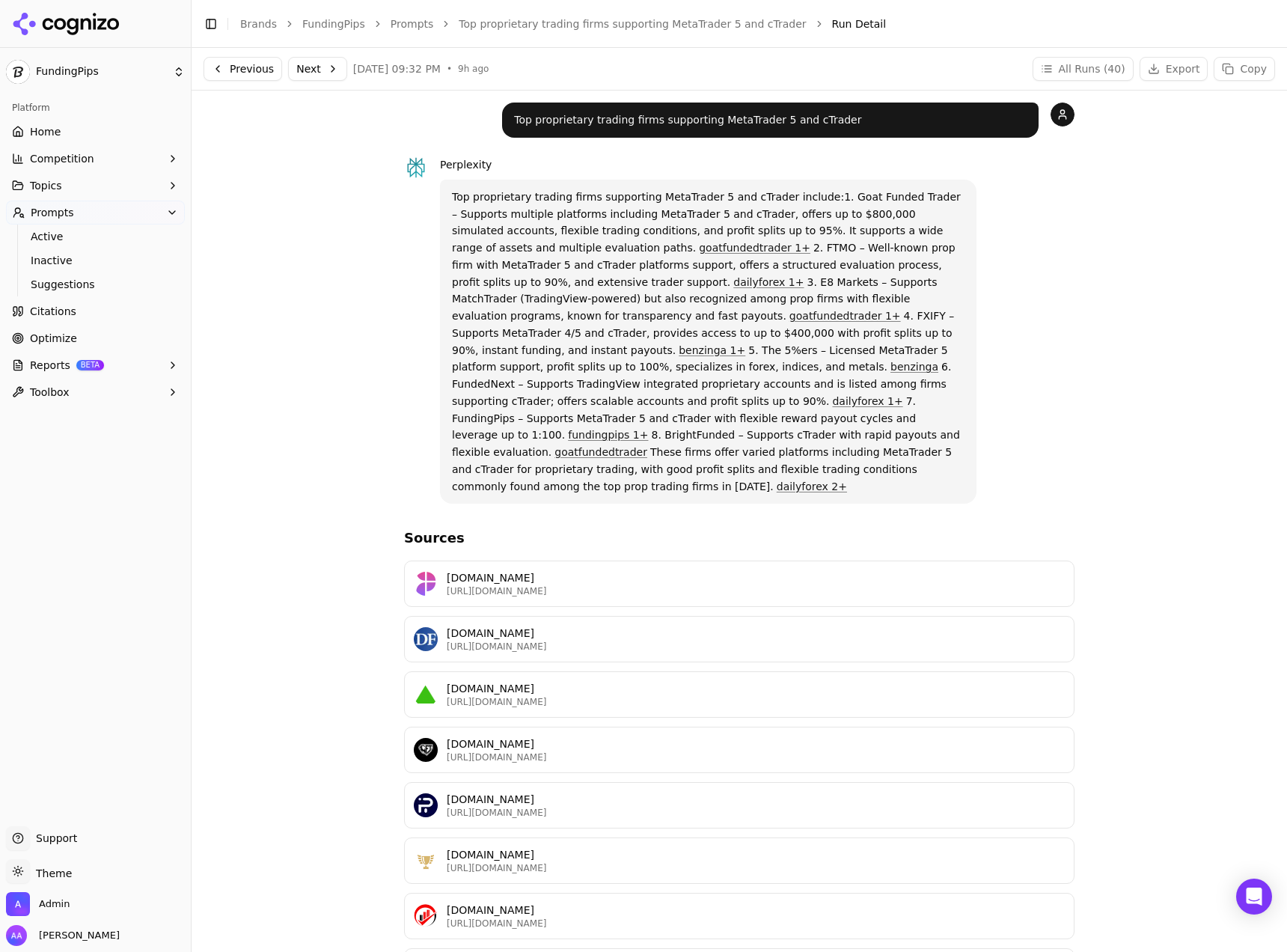
click at [291, 66] on button "Next" at bounding box center [317, 69] width 59 height 24
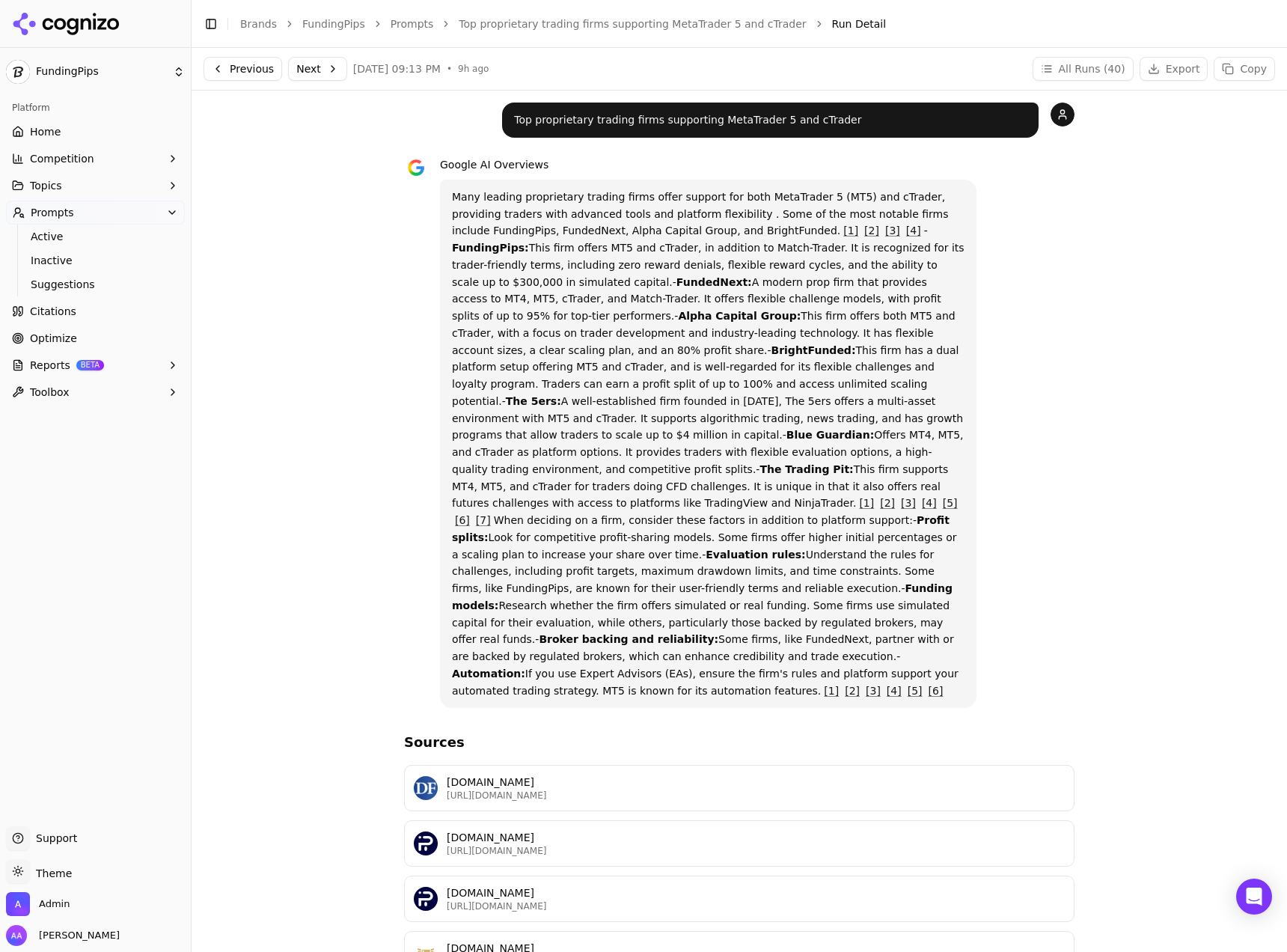
click at [291, 67] on button "Next" at bounding box center [317, 69] width 59 height 24
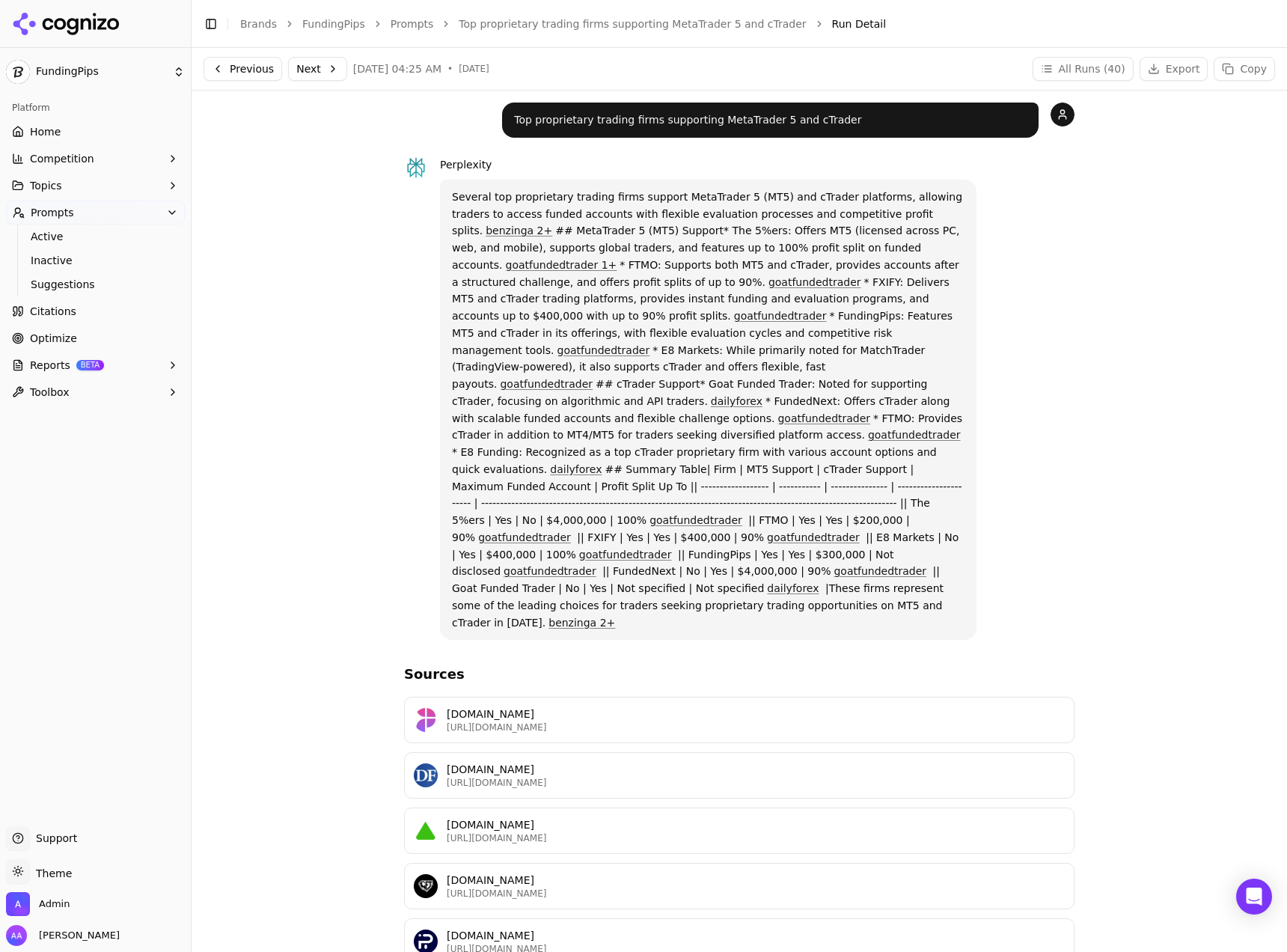
click at [316, 65] on button "Next" at bounding box center [317, 69] width 59 height 24
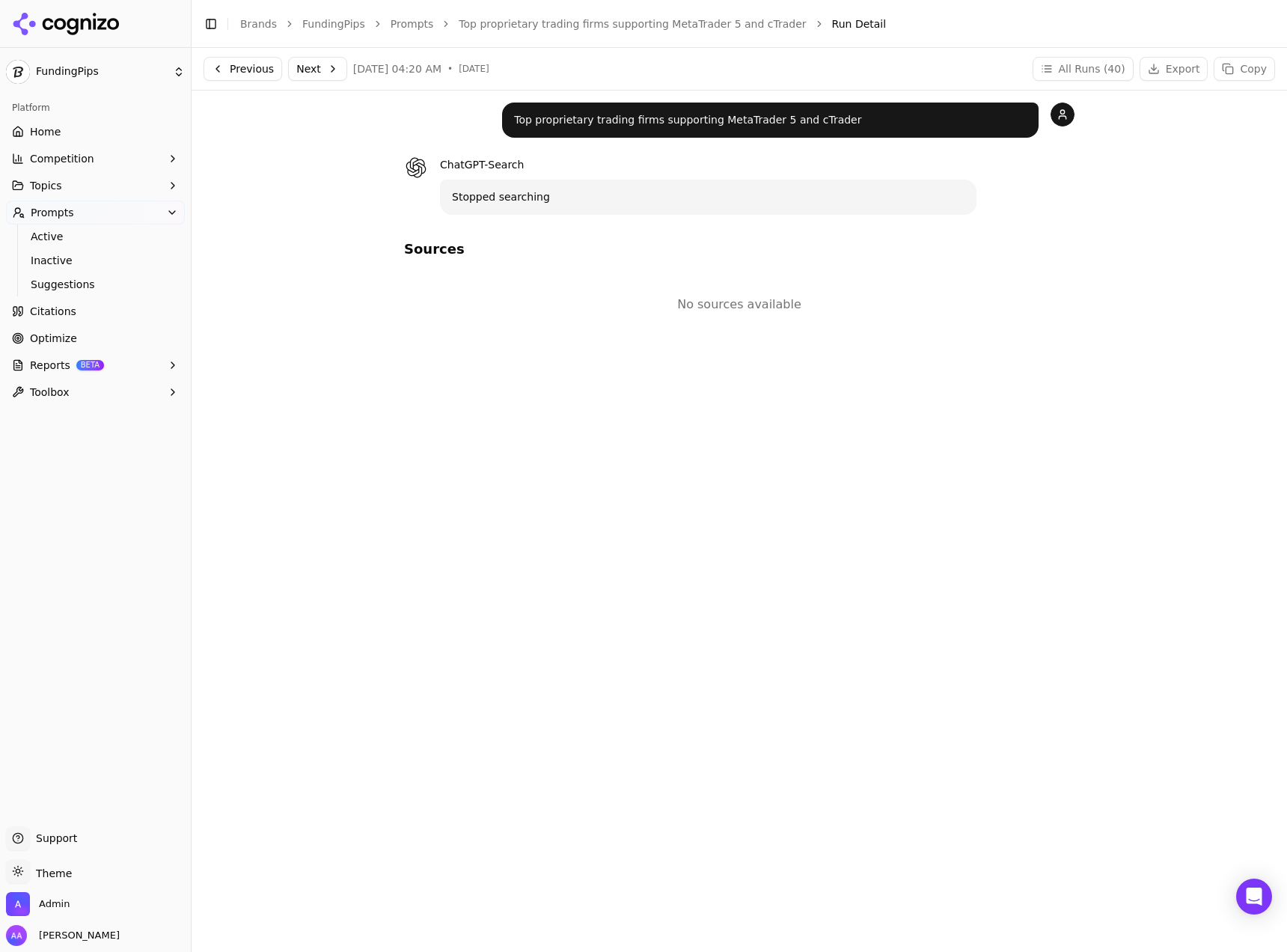
click at [316, 64] on button "Next" at bounding box center [317, 69] width 59 height 24
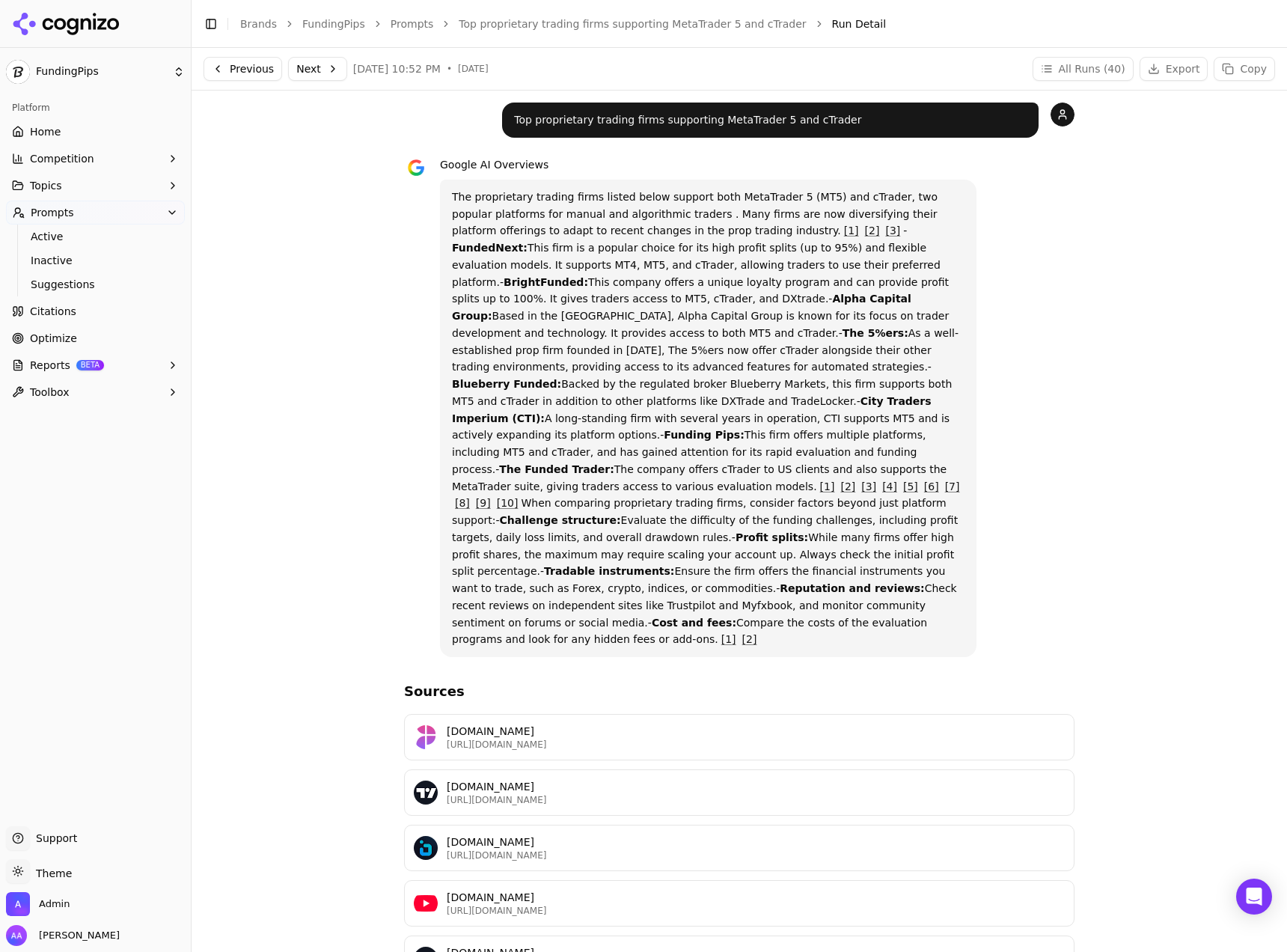
click at [316, 64] on button "Next" at bounding box center [317, 69] width 59 height 24
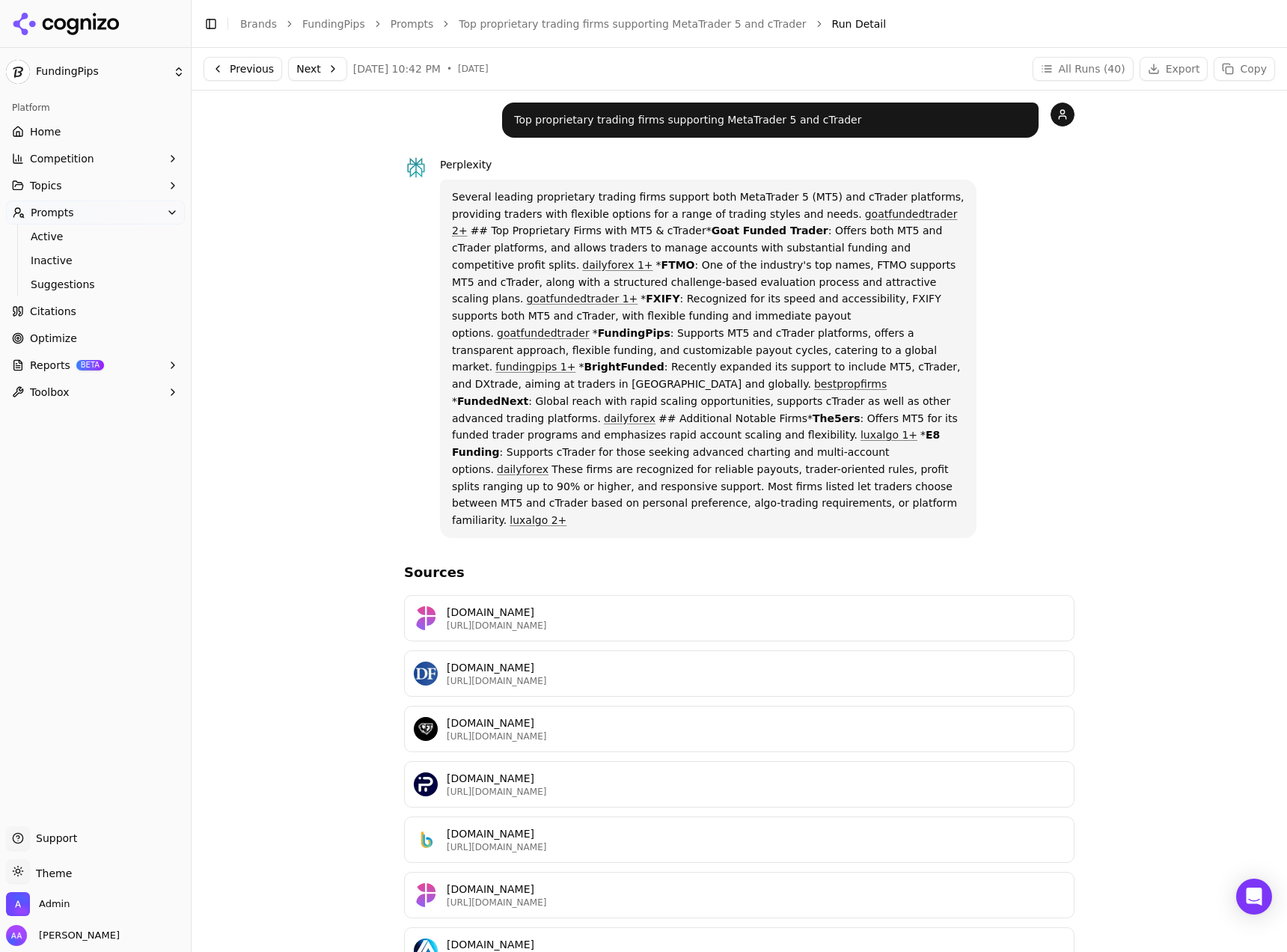
click at [316, 64] on button "Next" at bounding box center [317, 69] width 59 height 24
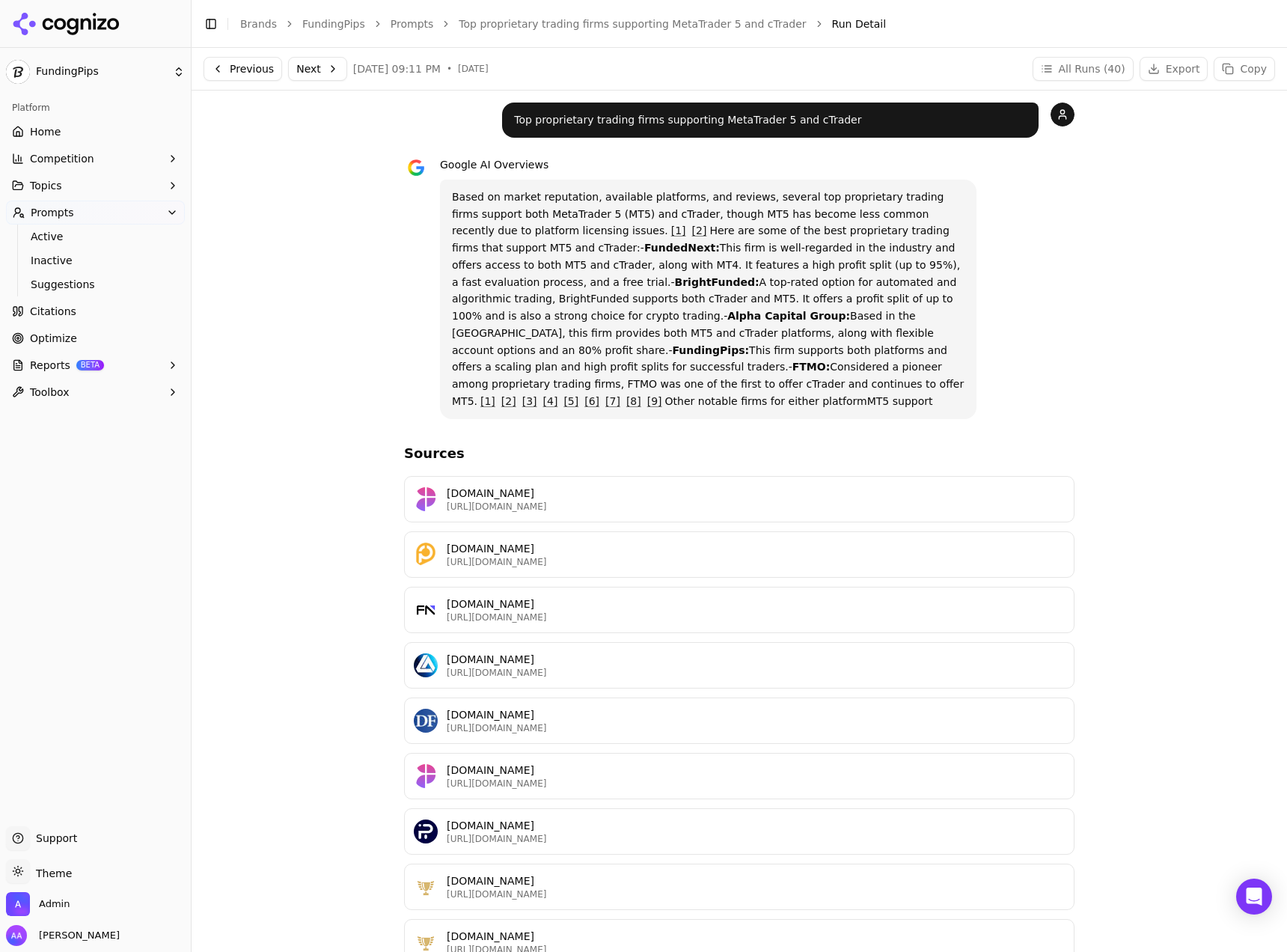
click at [316, 64] on button "Next" at bounding box center [317, 69] width 59 height 24
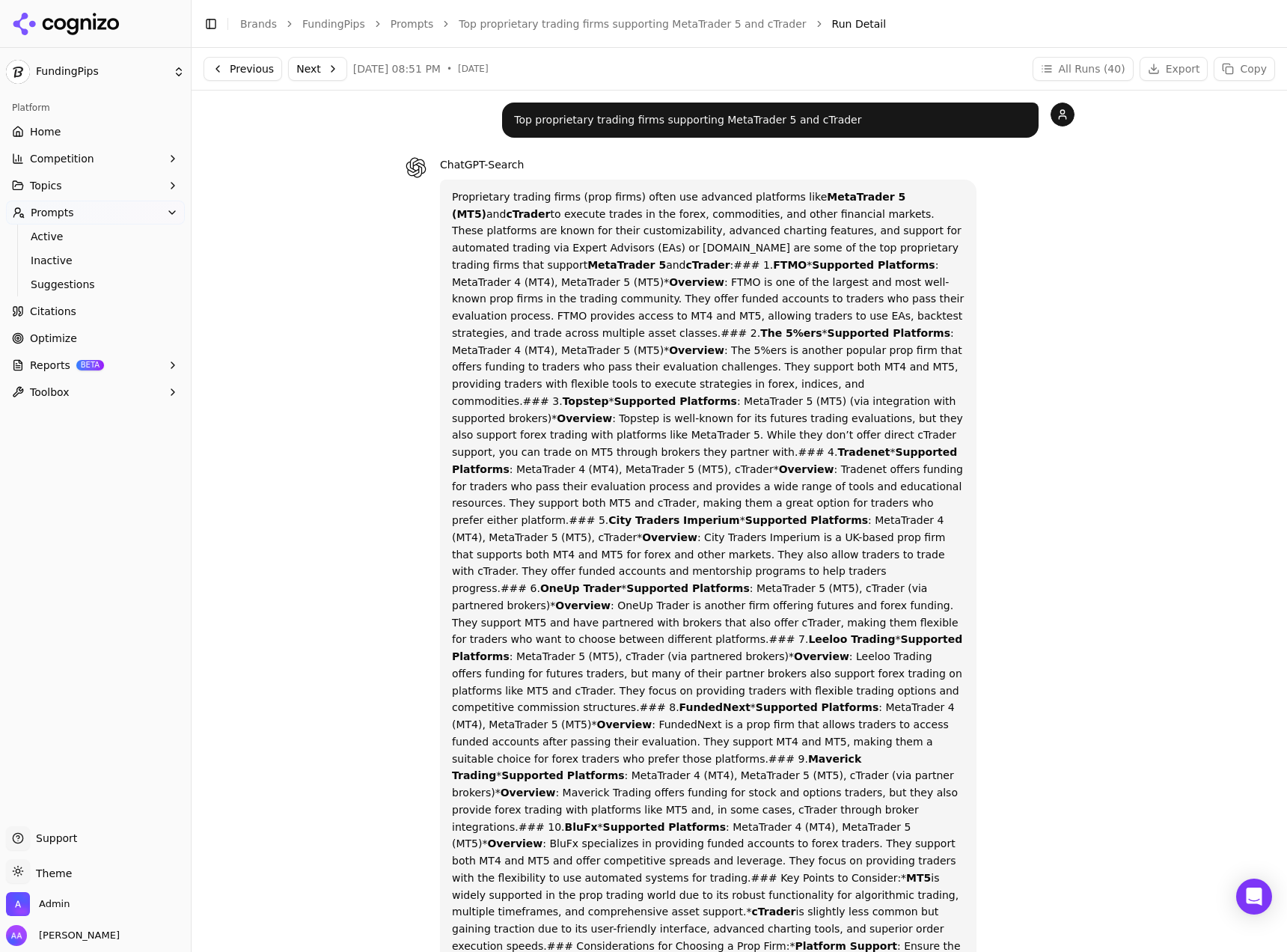
click at [307, 63] on button "Next" at bounding box center [317, 69] width 59 height 24
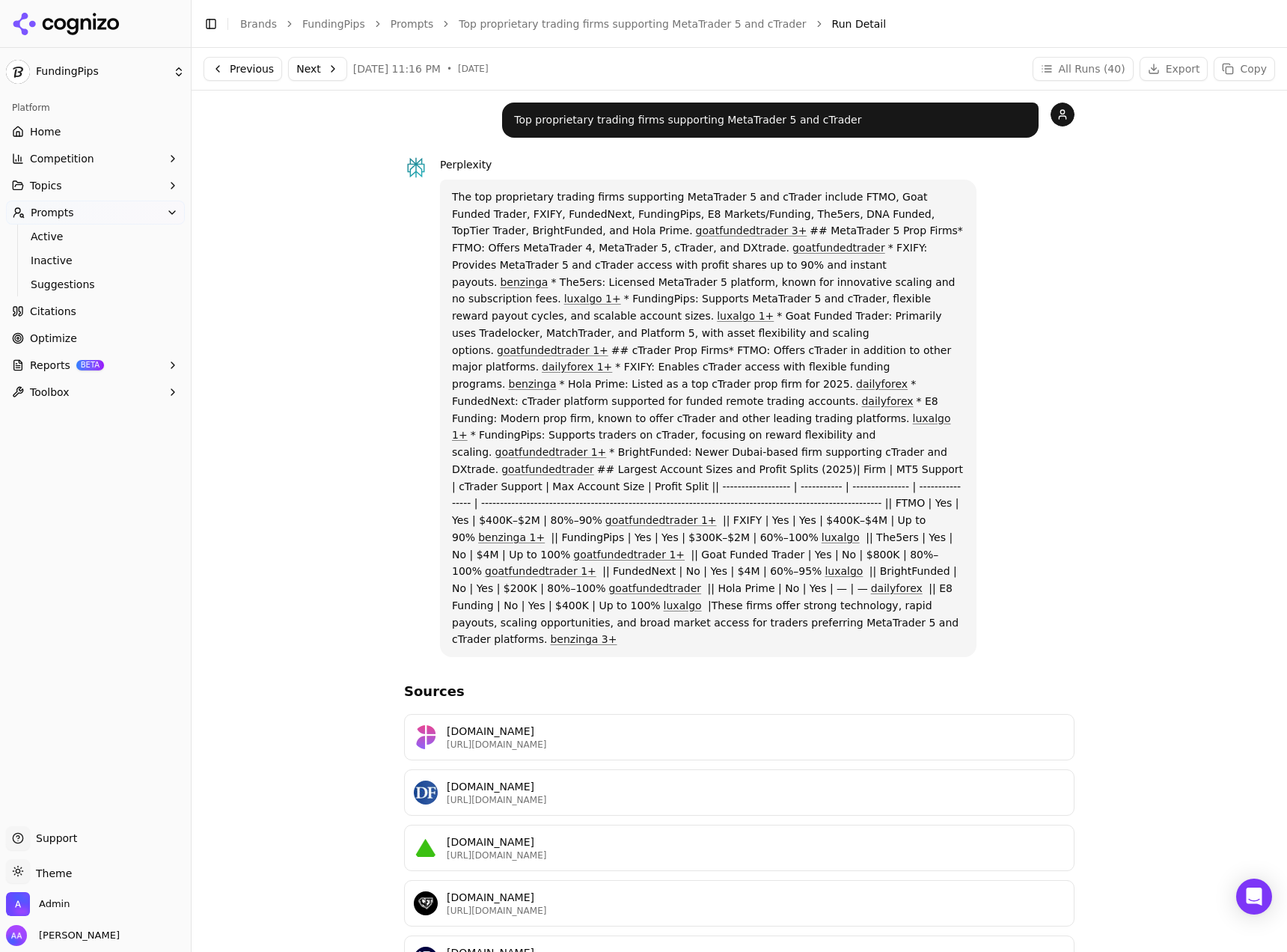
click at [307, 63] on button "Next" at bounding box center [317, 69] width 59 height 24
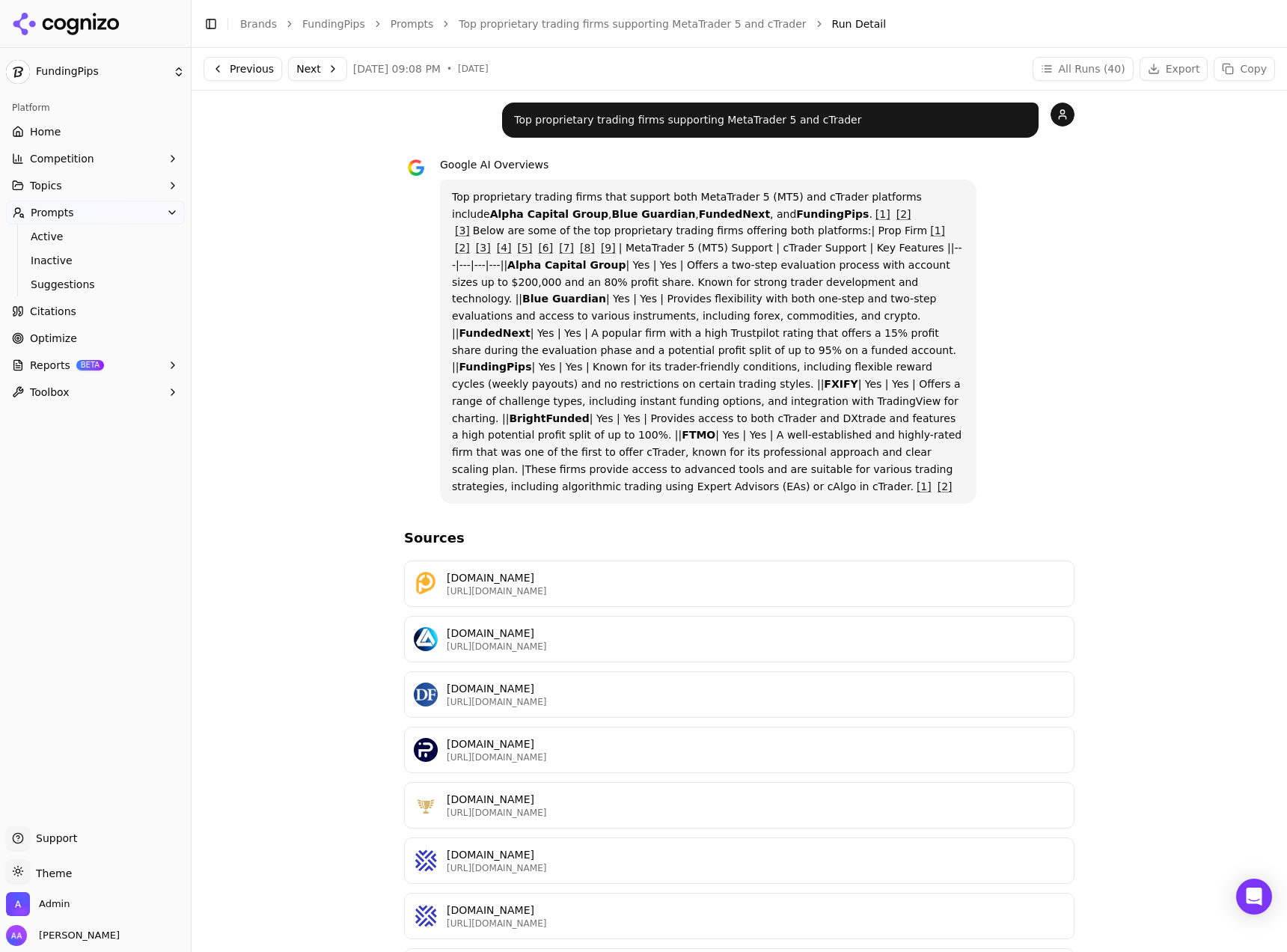
click at [307, 63] on button "Next" at bounding box center [317, 69] width 59 height 24
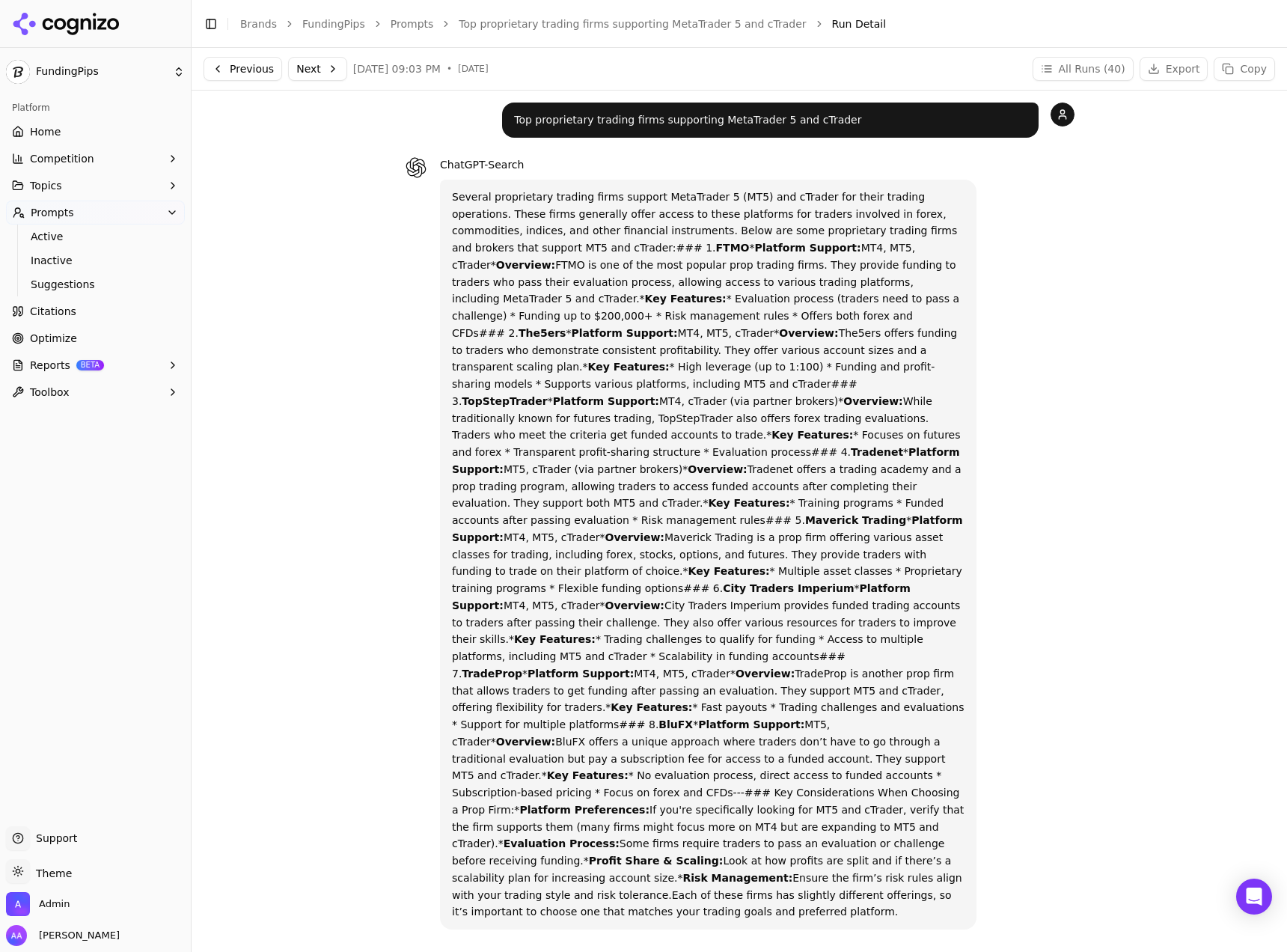
drag, startPoint x: 532, startPoint y: 21, endPoint x: 483, endPoint y: 25, distance: 49.2
click at [532, 21] on link "Top proprietary trading firms supporting MetaTrader 5 and cTrader" at bounding box center [632, 24] width 347 height 15
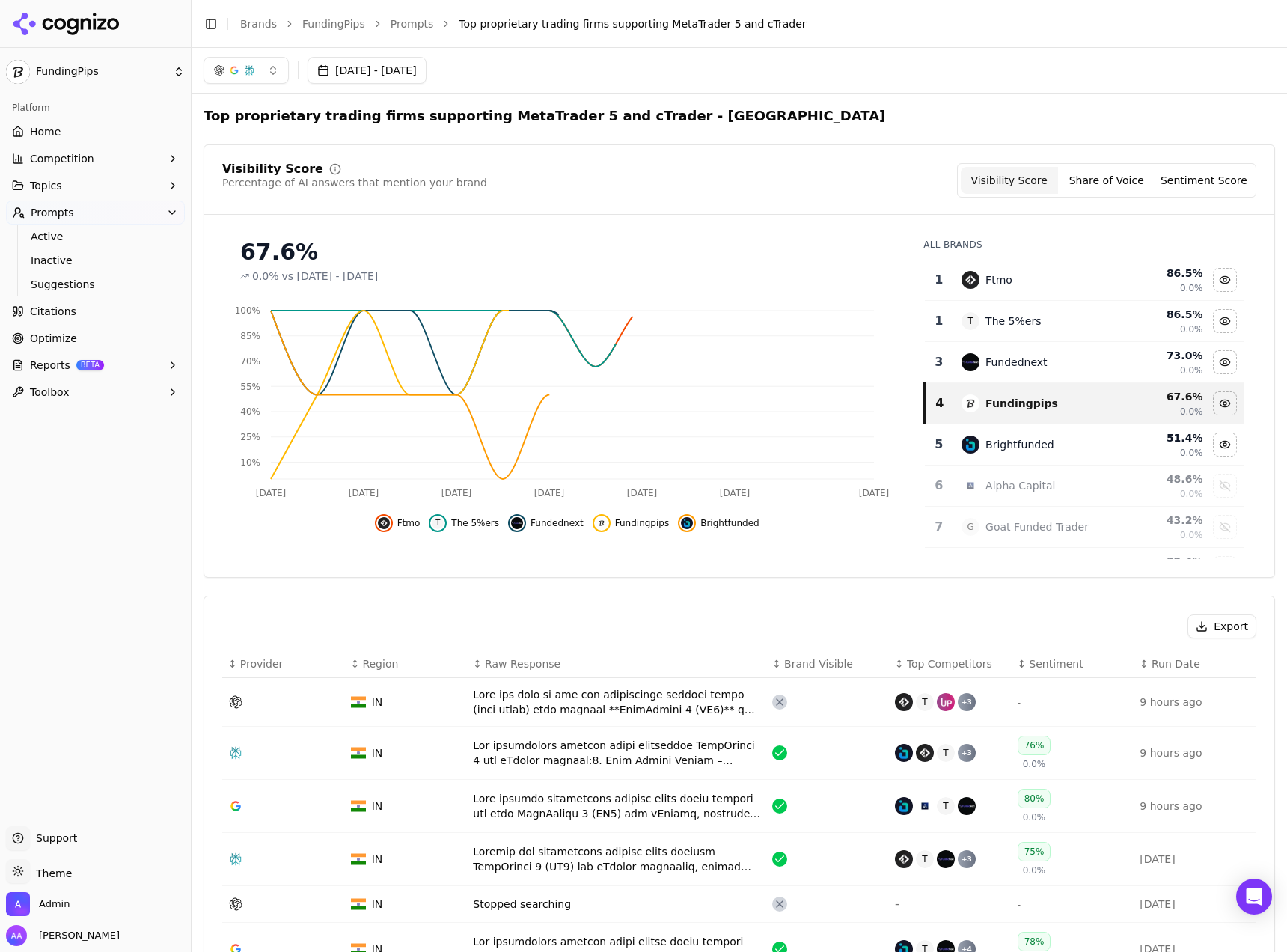
click at [256, 71] on button "button" at bounding box center [246, 71] width 85 height 27
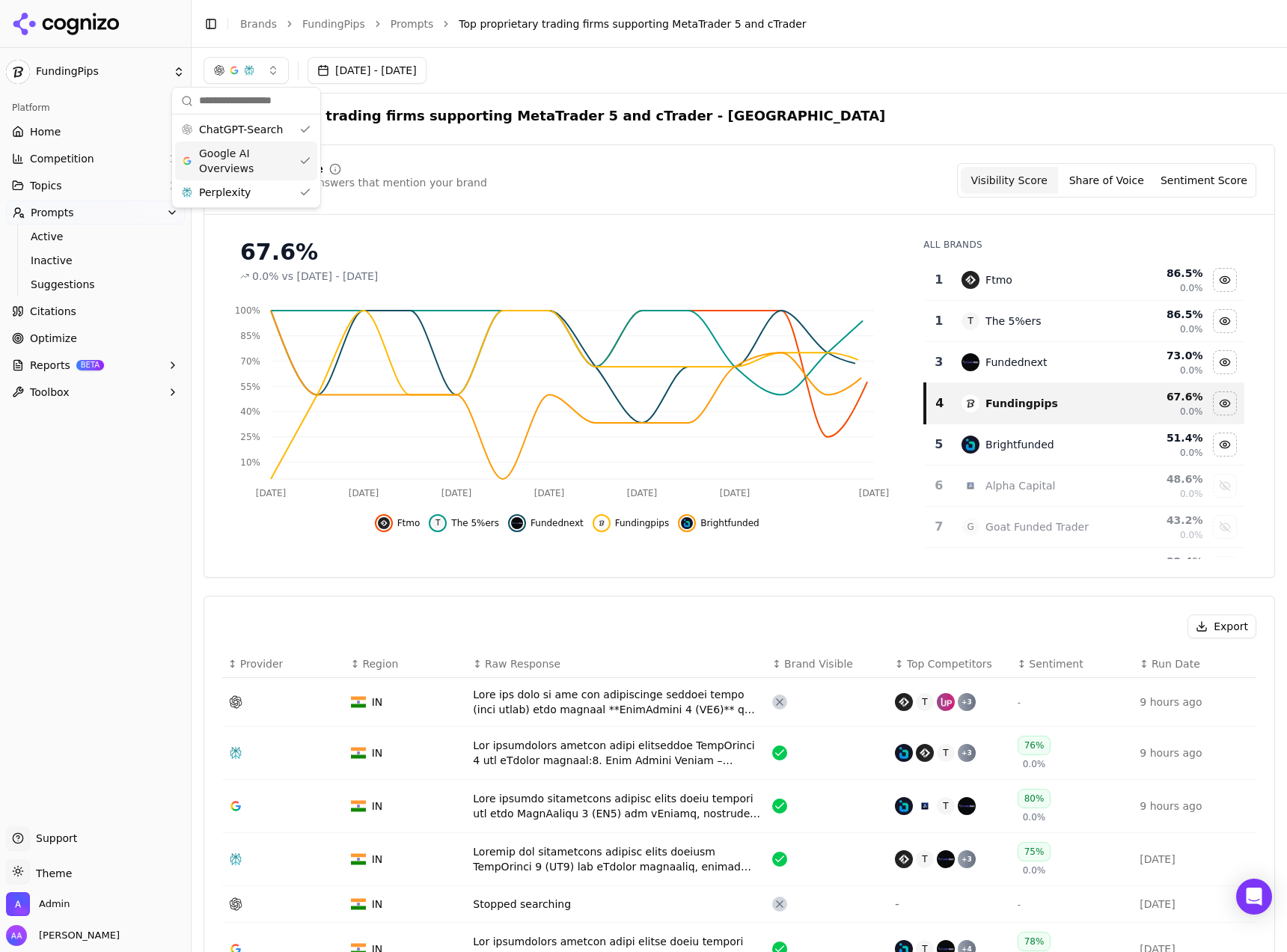
drag, startPoint x: 262, startPoint y: 165, endPoint x: 257, endPoint y: 190, distance: 25.5
click at [262, 165] on span "Google AI Overviews" at bounding box center [246, 161] width 94 height 30
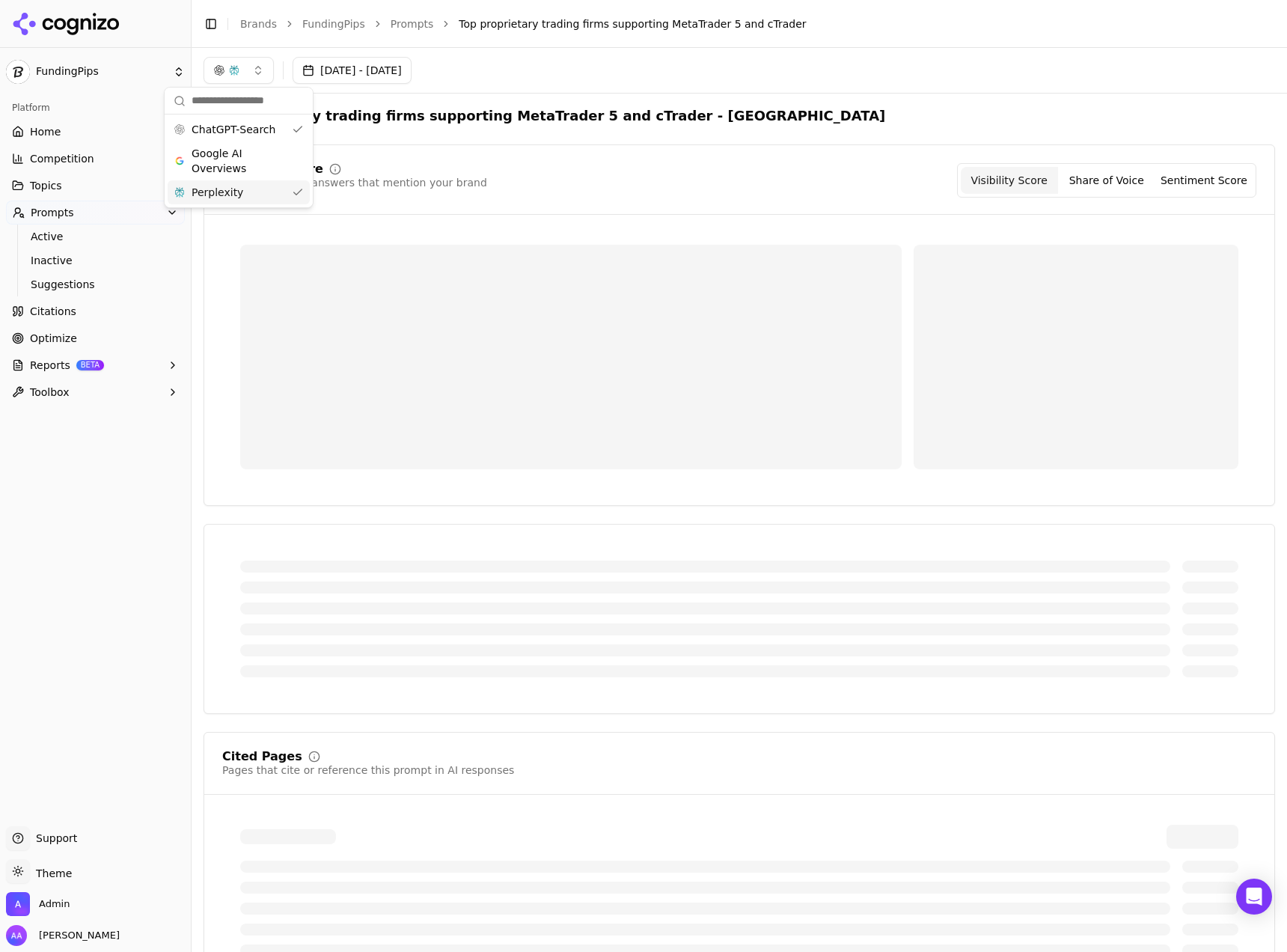
click at [256, 193] on div "Perplexity" at bounding box center [238, 192] width 142 height 24
click at [687, 183] on div "Visibility Score Percentage of AI answers that mention your brand Visibility Sc…" at bounding box center [739, 180] width 1034 height 34
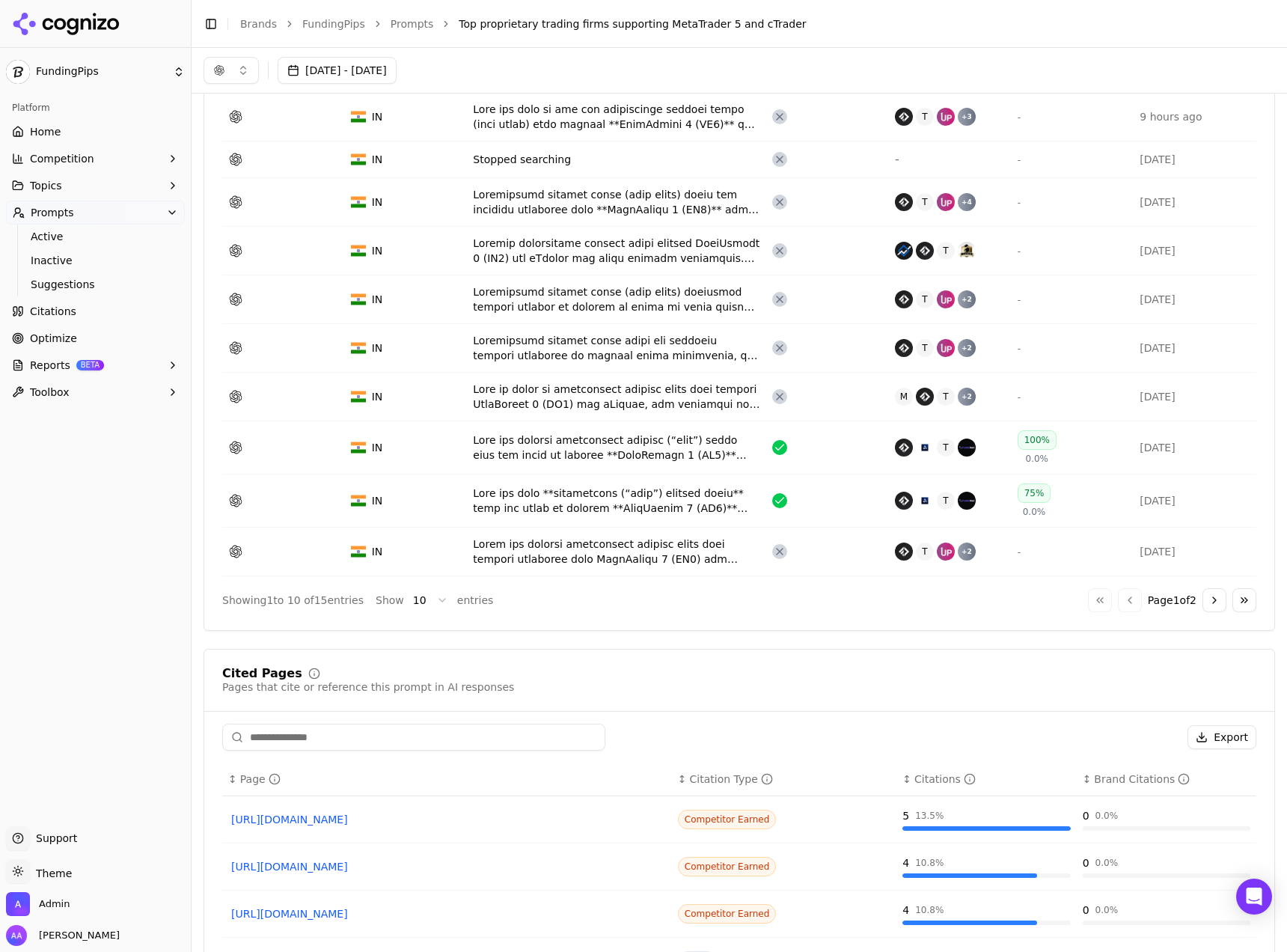
scroll to position [451, 0]
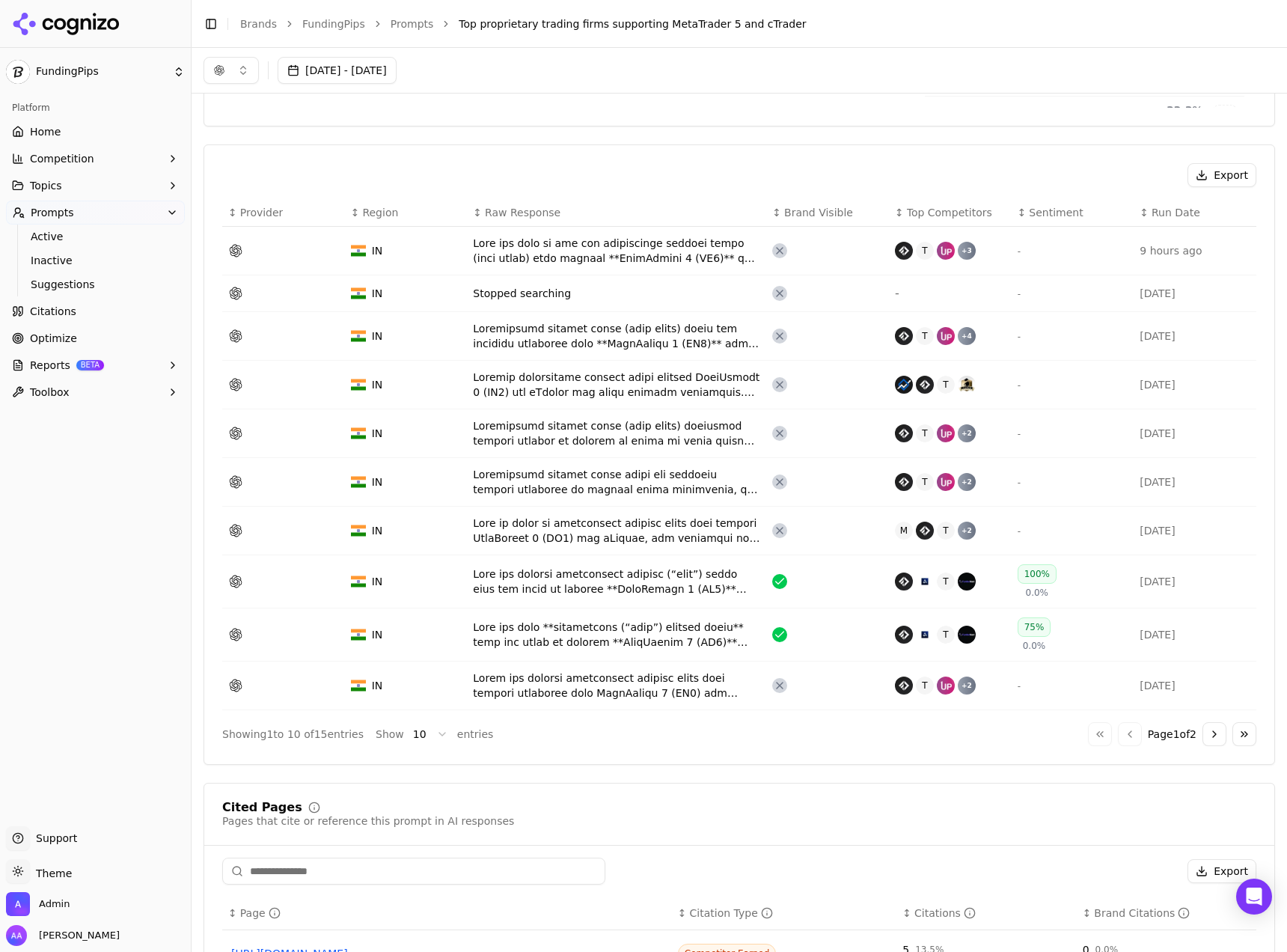
click at [678, 573] on div "Data table" at bounding box center [616, 581] width 287 height 30
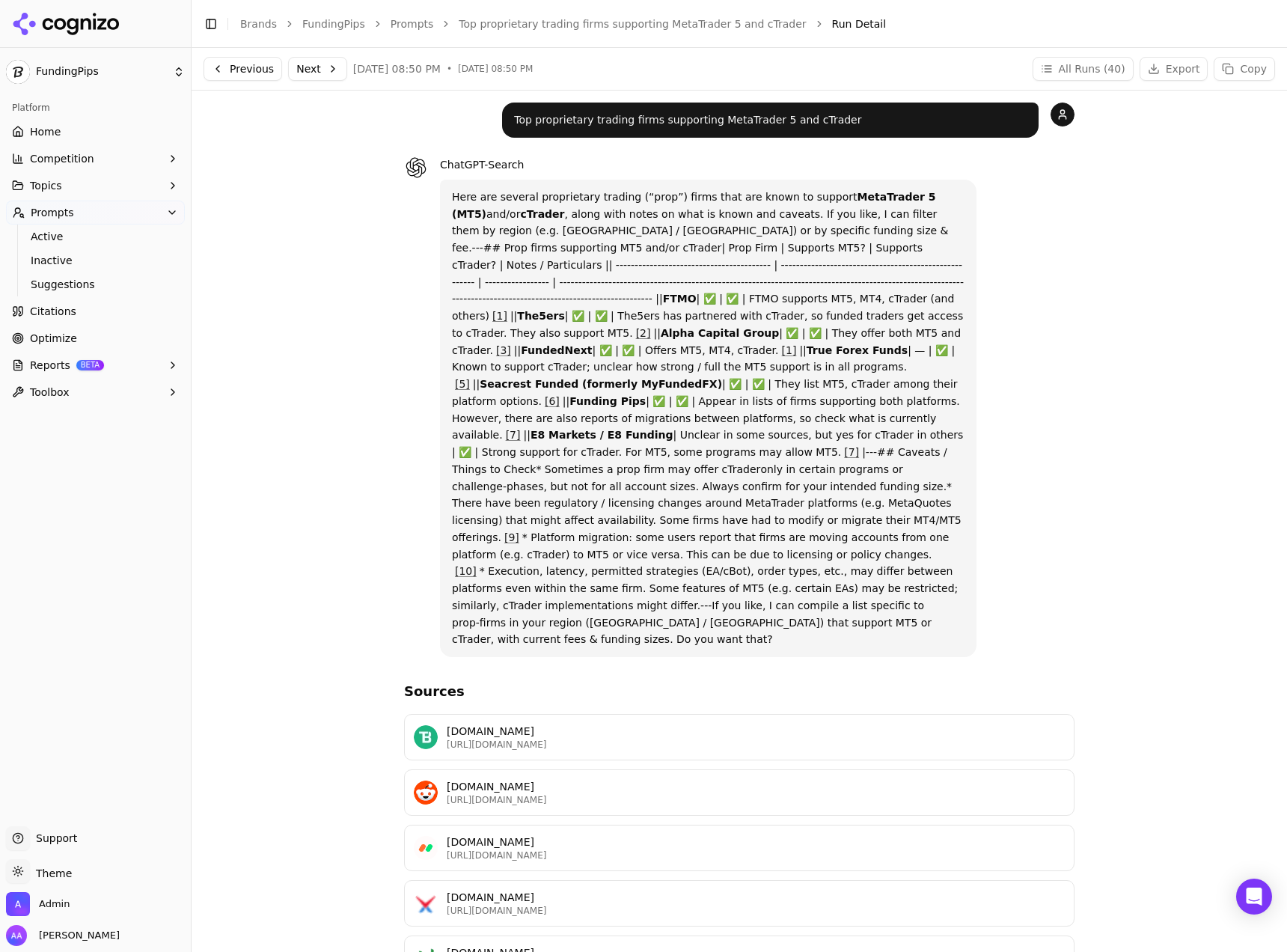
click at [312, 73] on button "Next" at bounding box center [317, 69] width 59 height 24
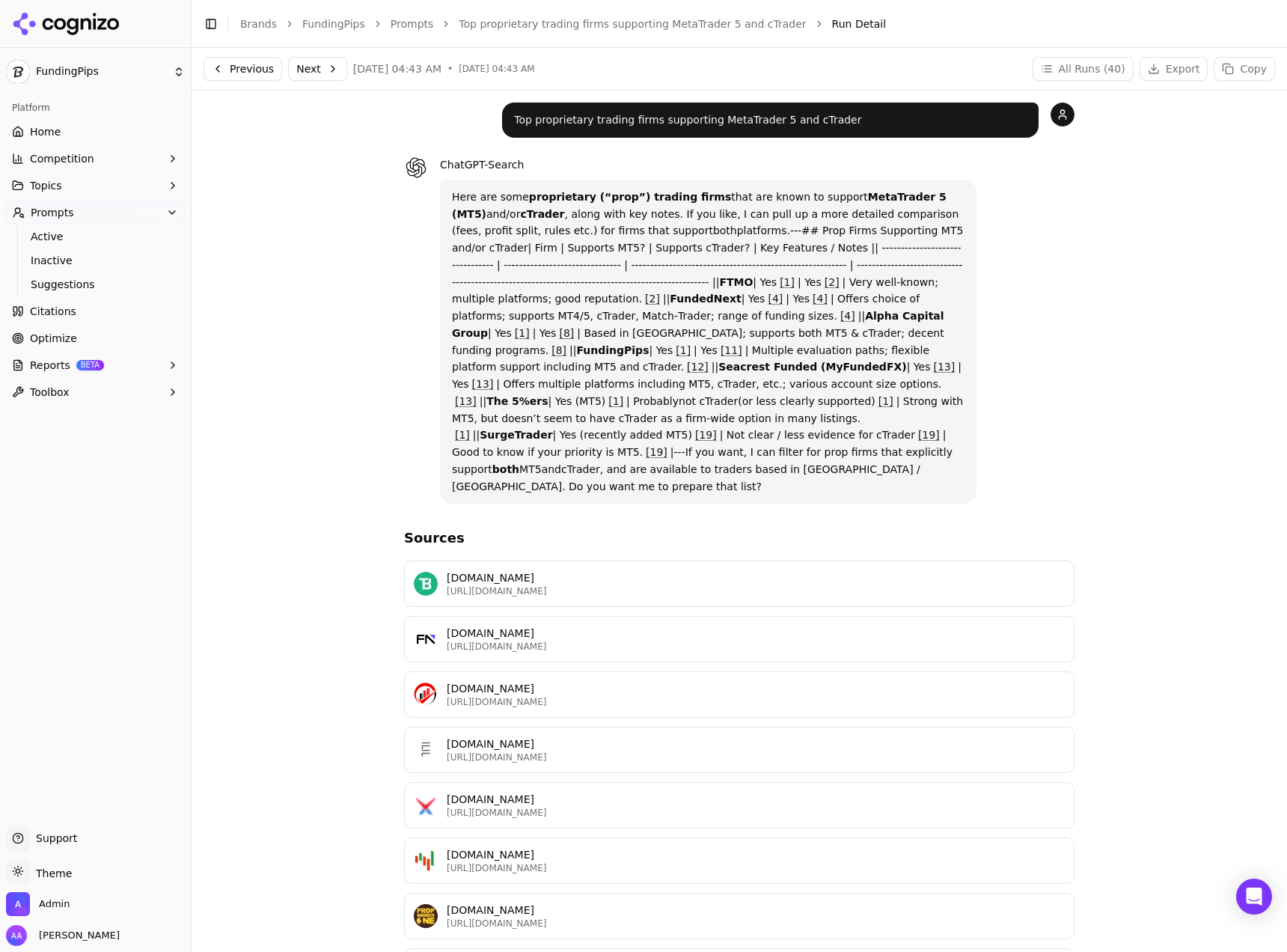
click at [257, 65] on button "Previous" at bounding box center [243, 69] width 79 height 24
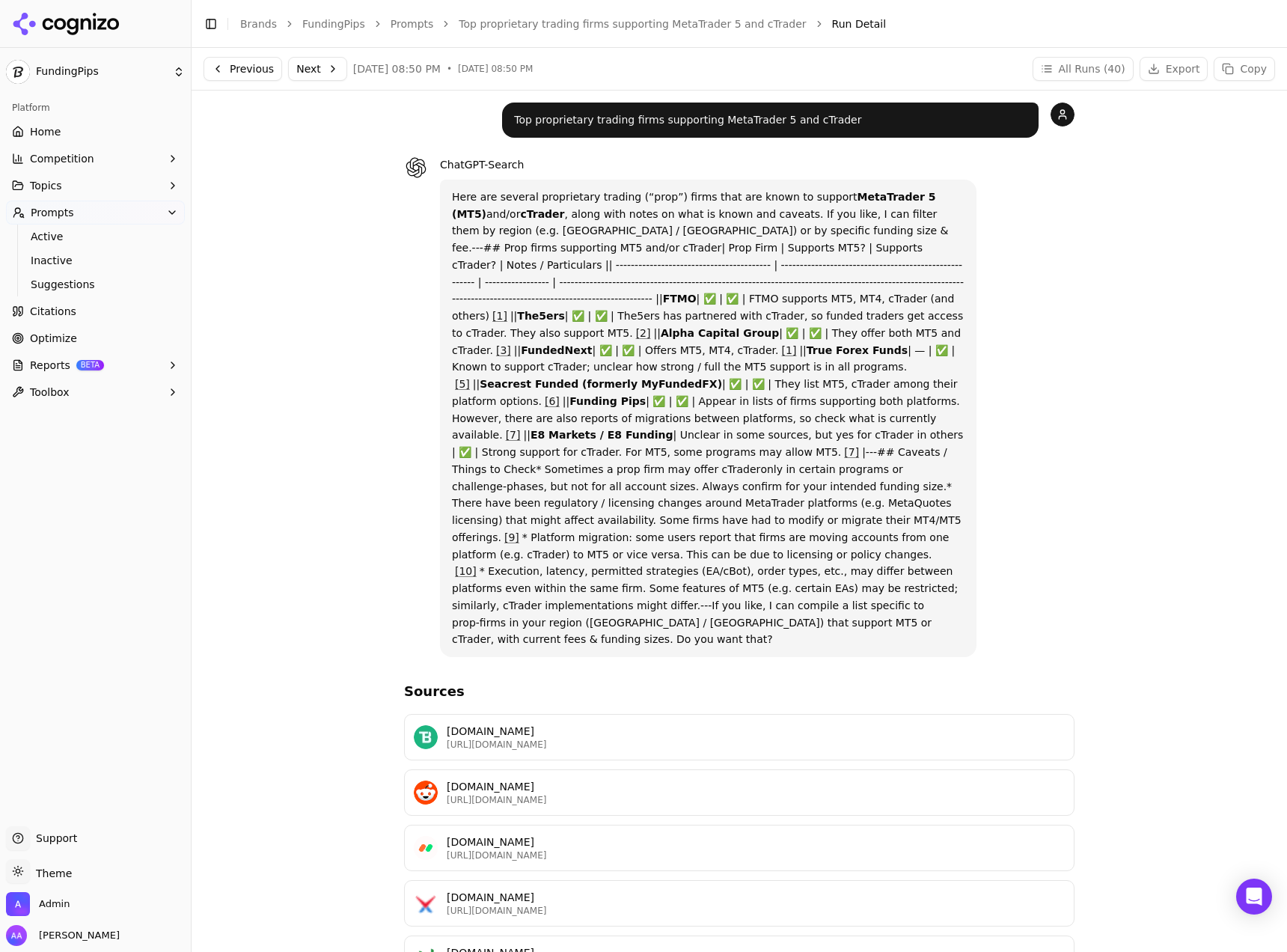
click at [257, 66] on button "Previous" at bounding box center [243, 69] width 79 height 24
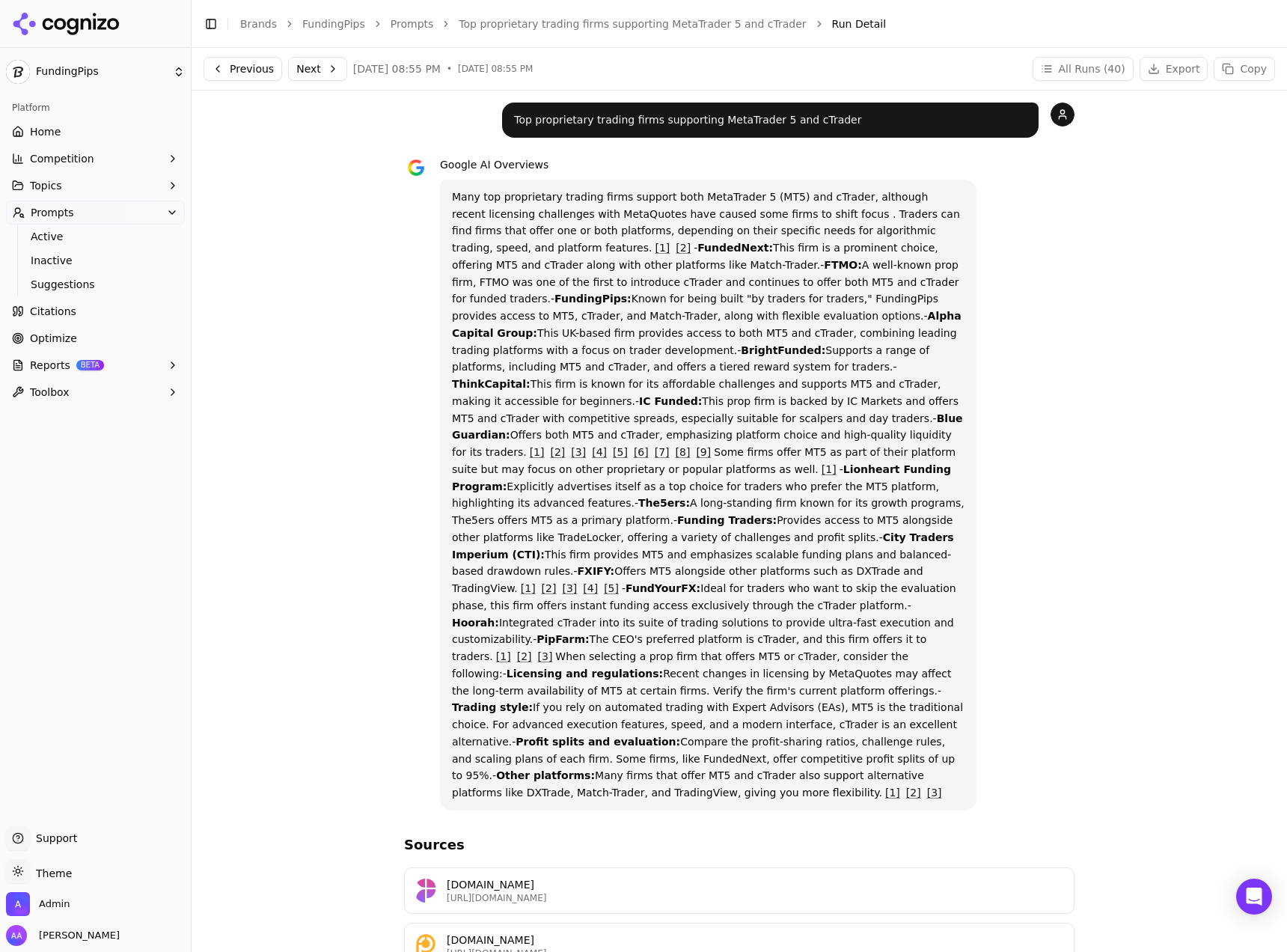
click at [257, 66] on button "Previous" at bounding box center [243, 69] width 79 height 24
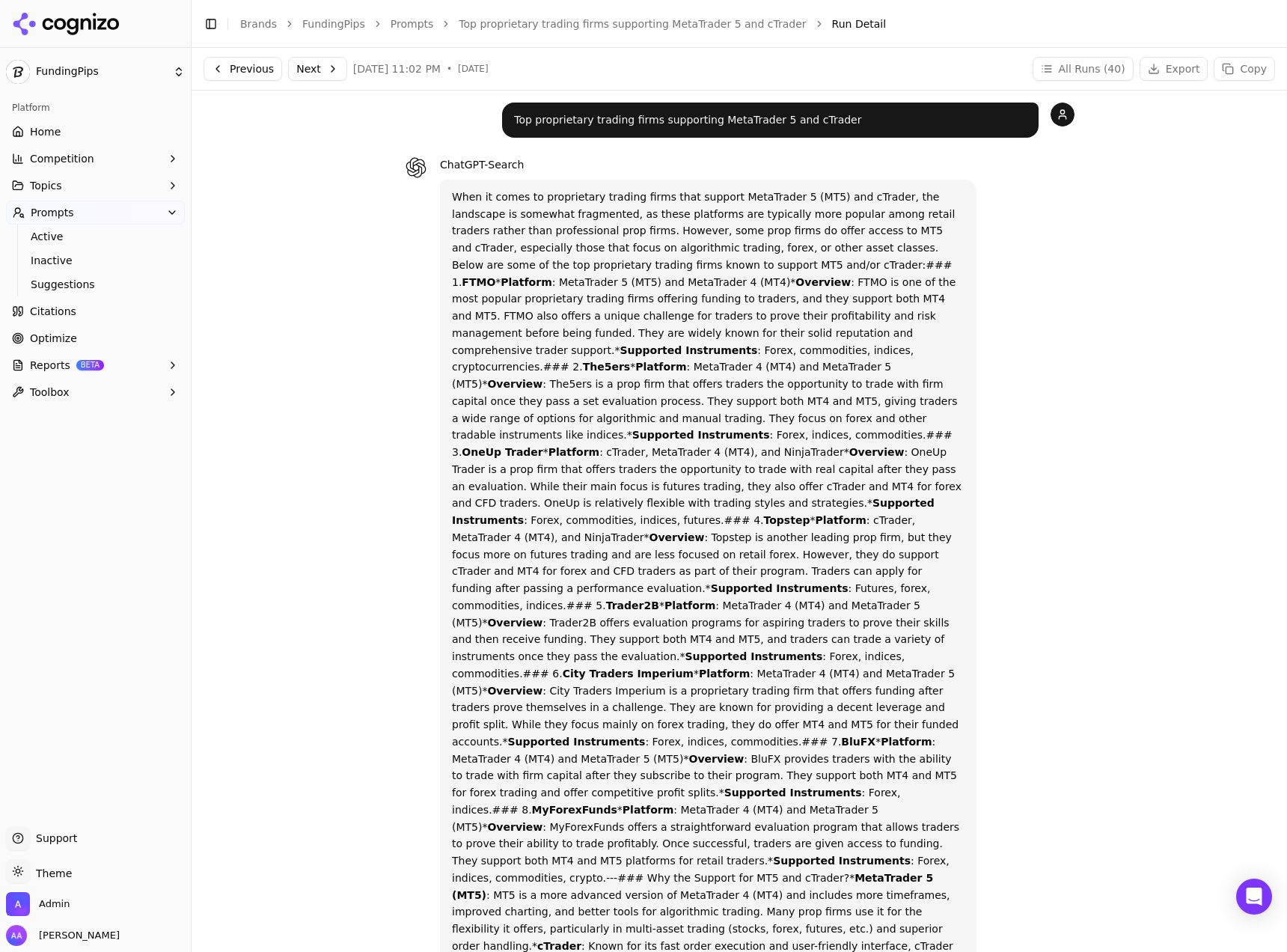
click at [257, 65] on button "Previous" at bounding box center [243, 69] width 79 height 24
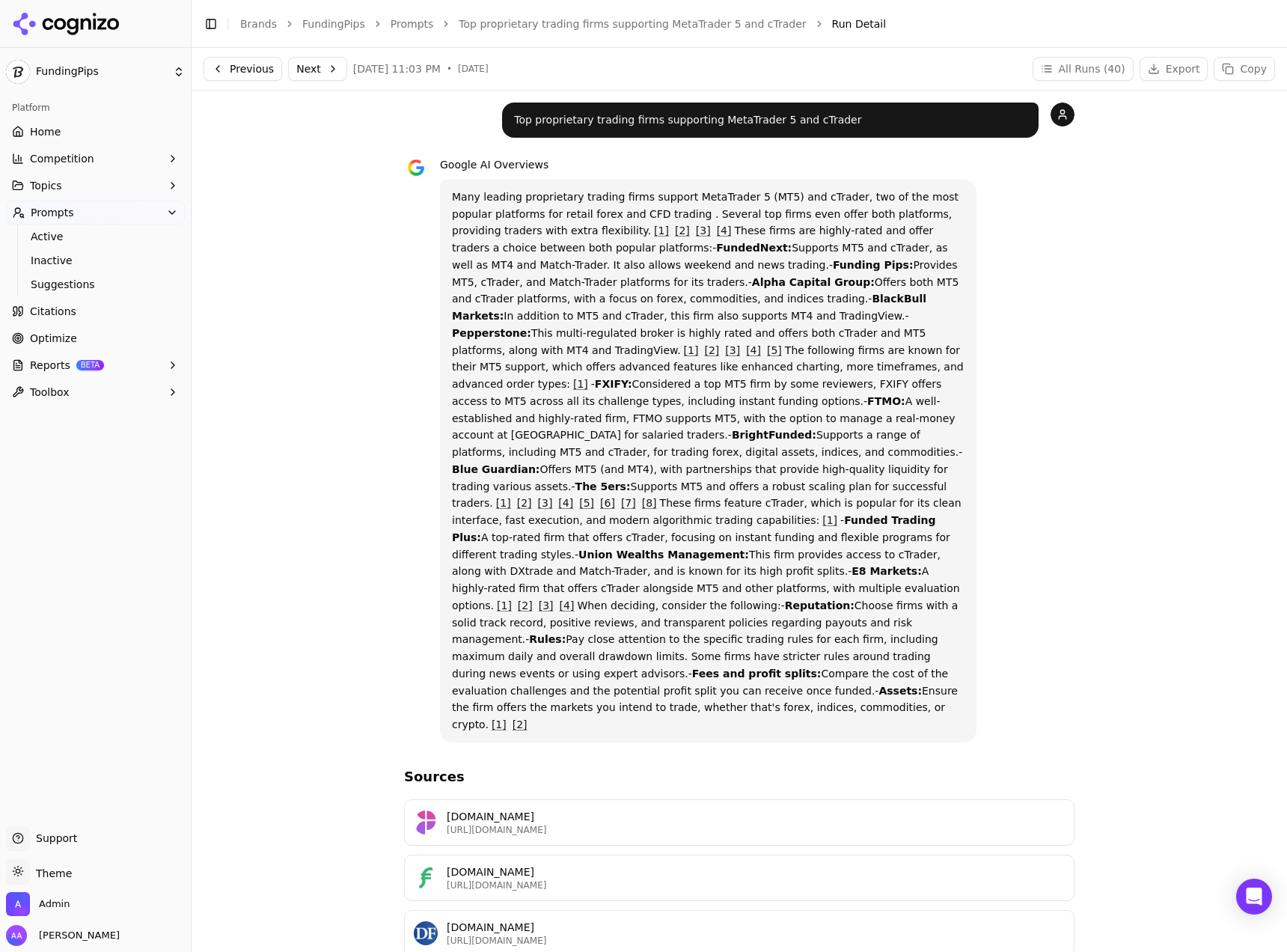
click at [222, 66] on button "Previous" at bounding box center [243, 69] width 79 height 24
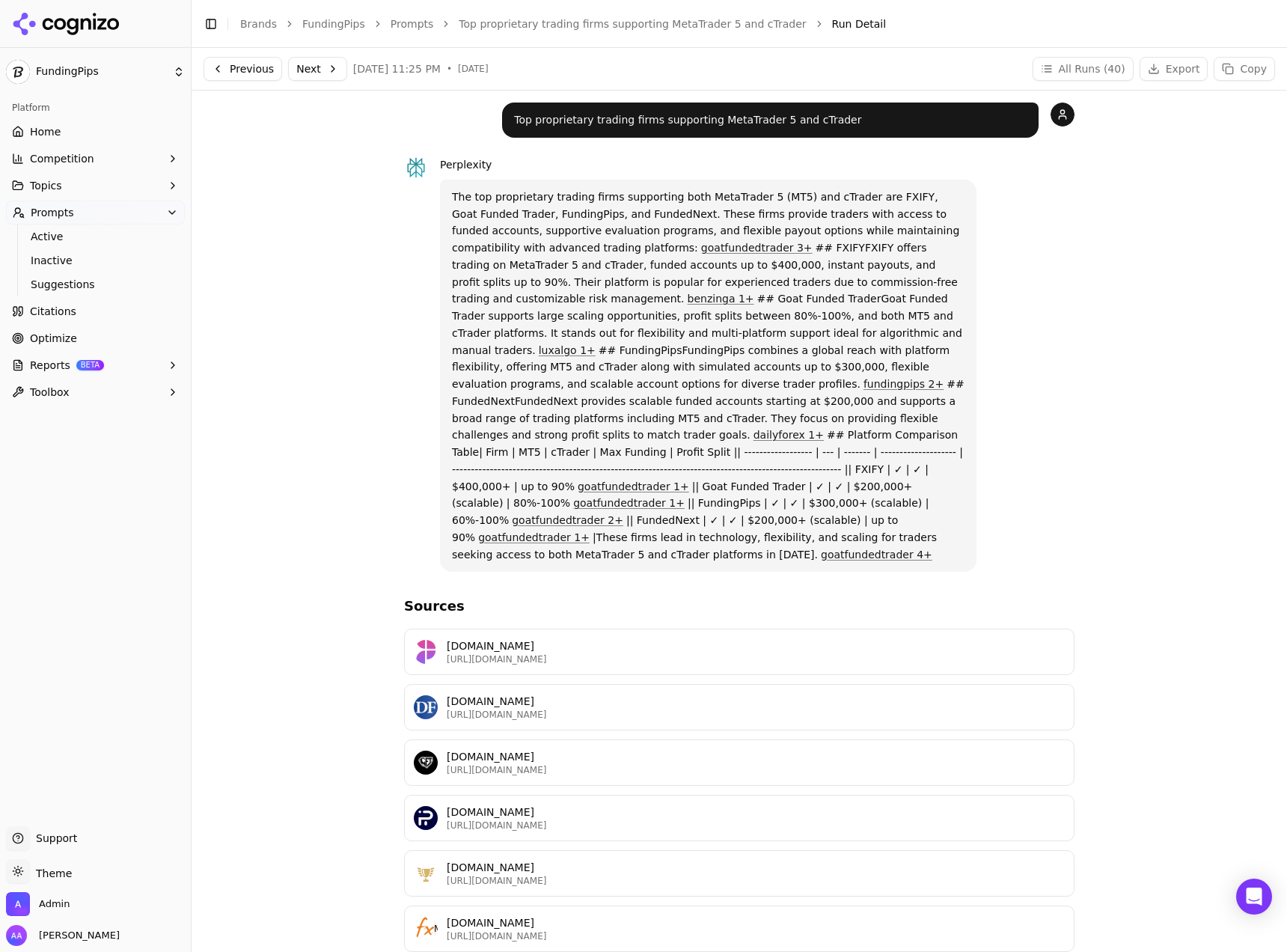
click at [226, 70] on button "Previous" at bounding box center [243, 69] width 79 height 24
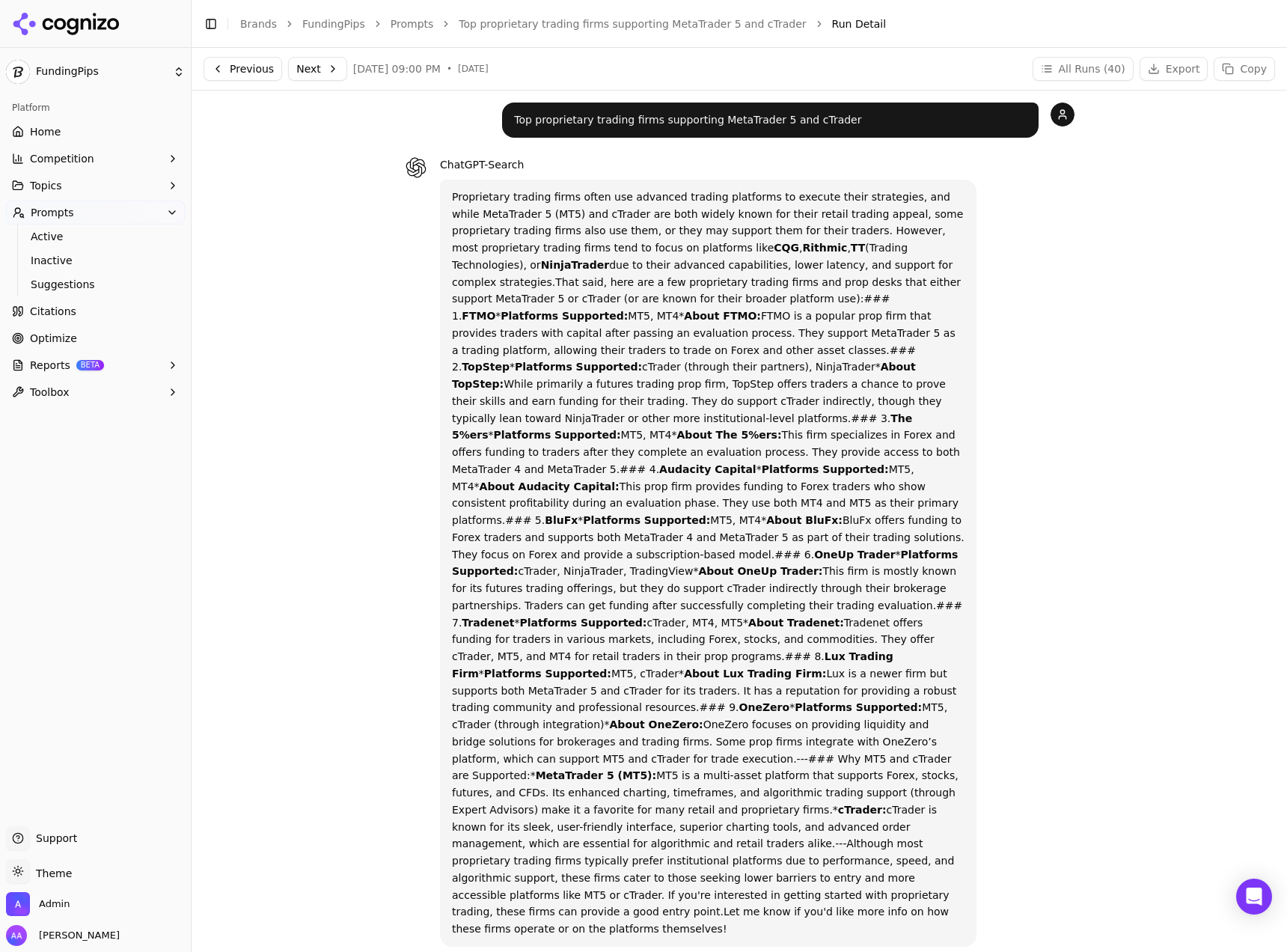
click at [261, 64] on button "Previous" at bounding box center [243, 69] width 79 height 24
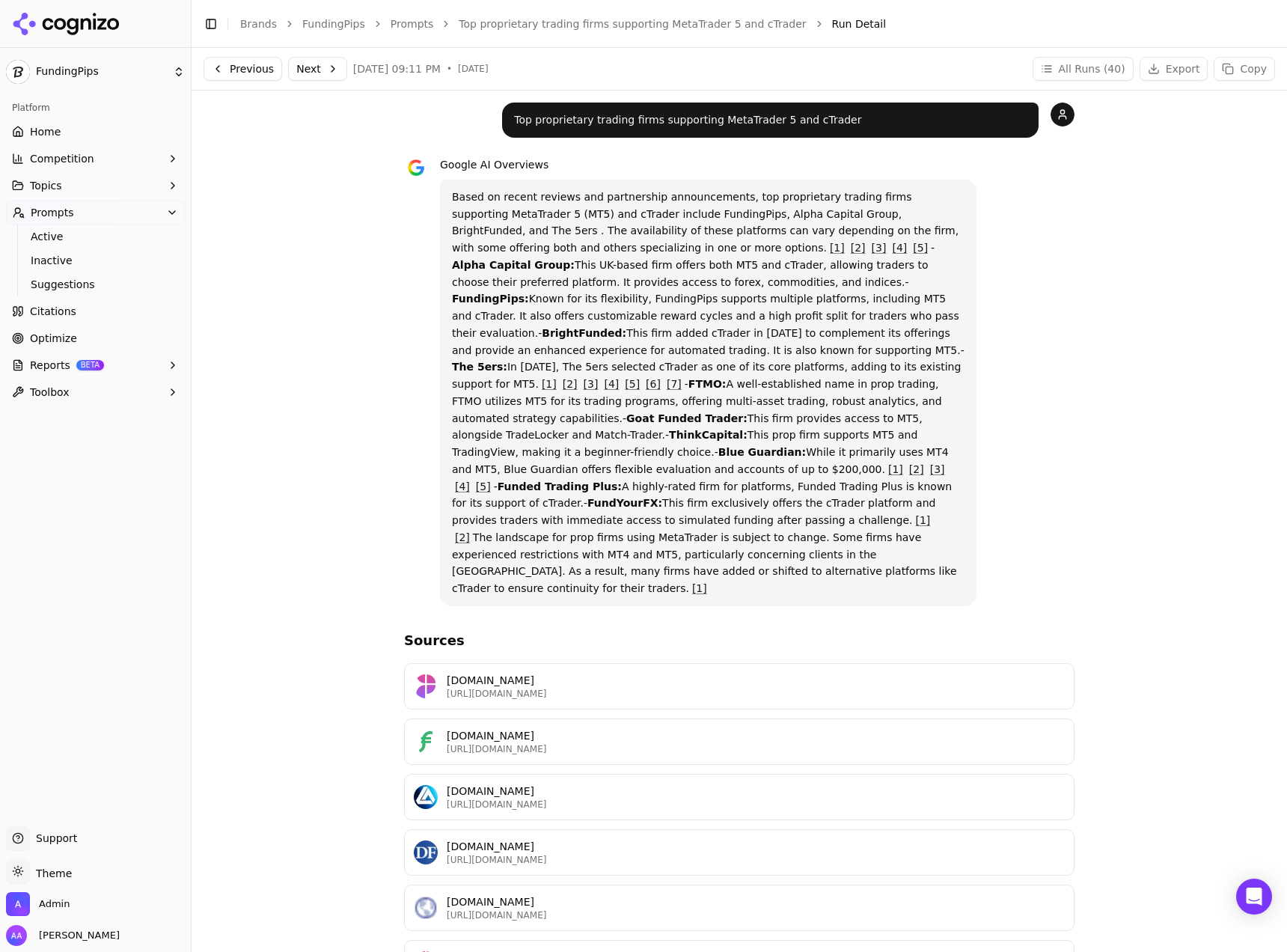
click at [706, 27] on link "Top proprietary trading firms supporting MetaTrader 5 and cTrader" at bounding box center [632, 24] width 347 height 15
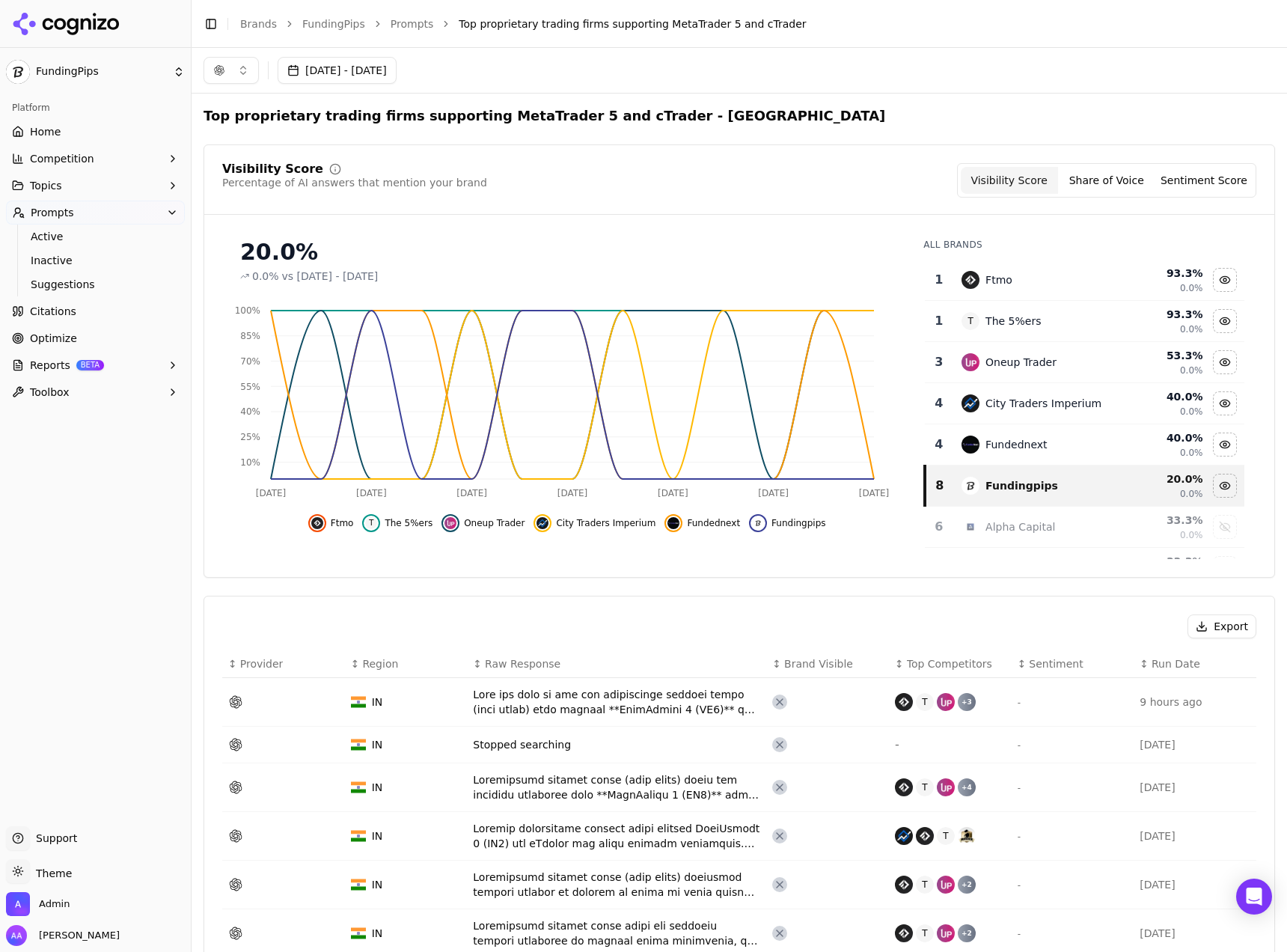
click at [1041, 279] on div "Ftmo" at bounding box center [1035, 279] width 147 height 18
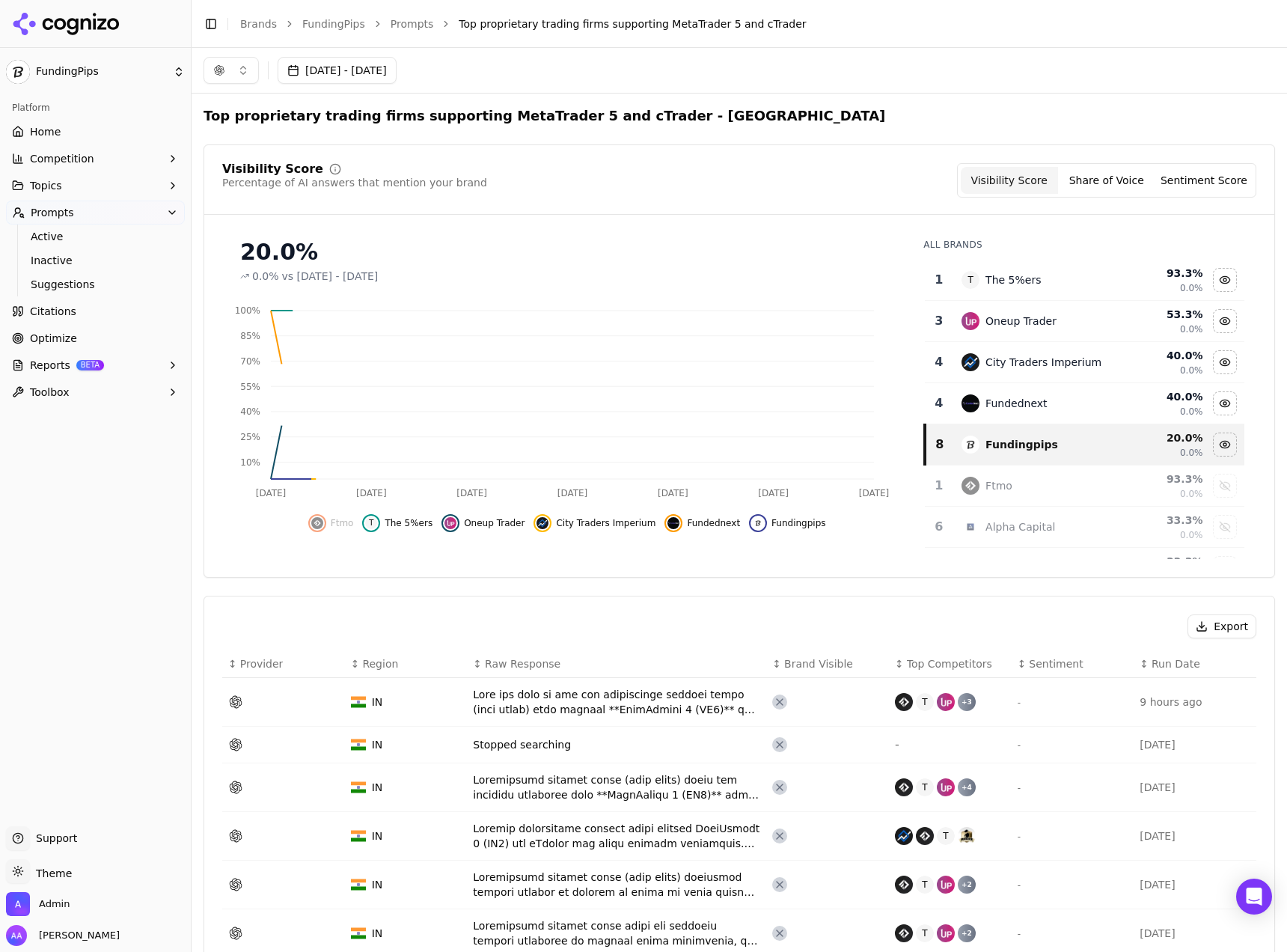
click at [1041, 279] on div "T The 5%ers" at bounding box center [1035, 279] width 147 height 18
click at [1041, 279] on div "The 5%ers" at bounding box center [1013, 280] width 56 height 15
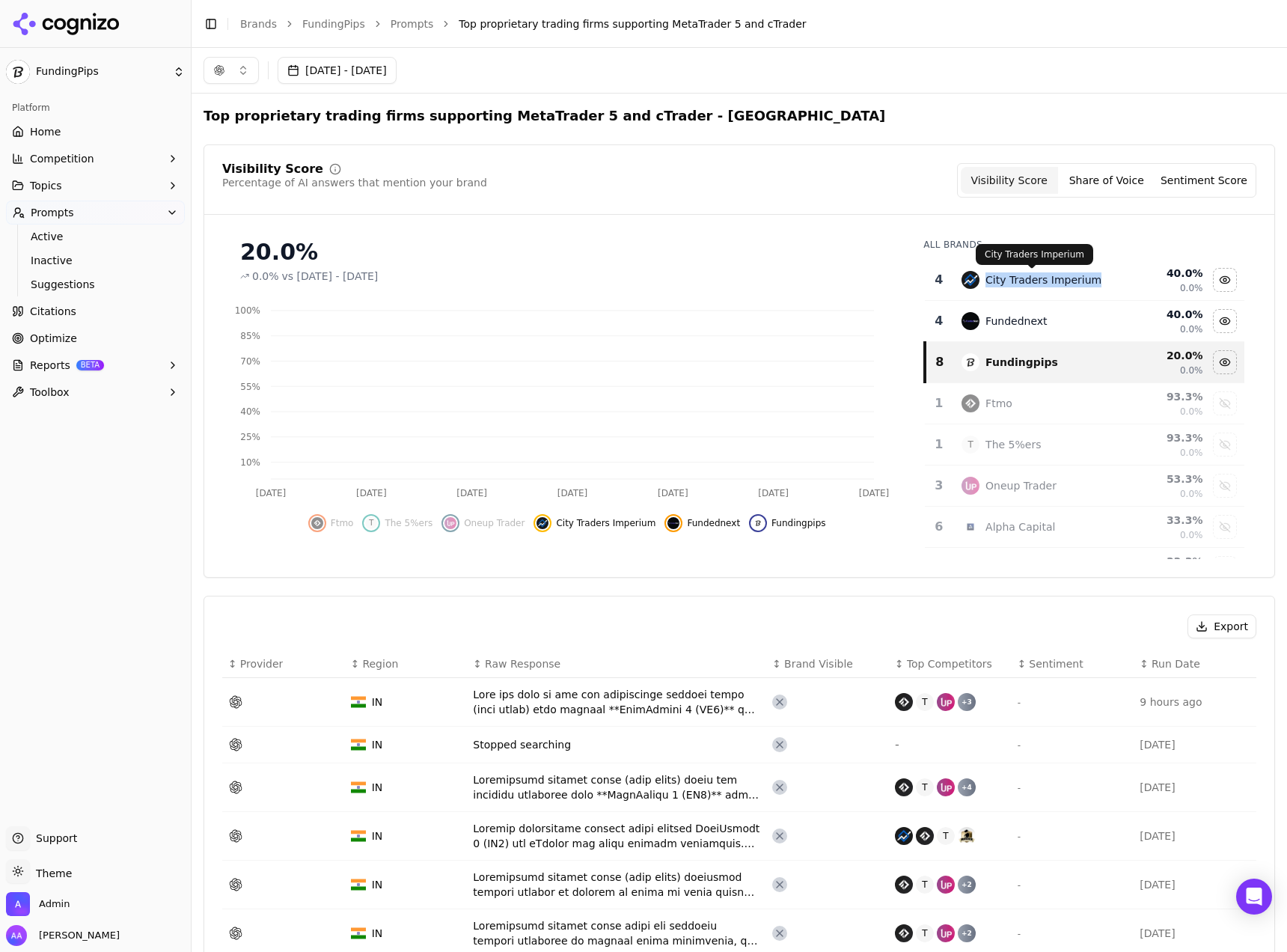
click at [1041, 279] on div "City Traders Imperium" at bounding box center [1043, 280] width 116 height 15
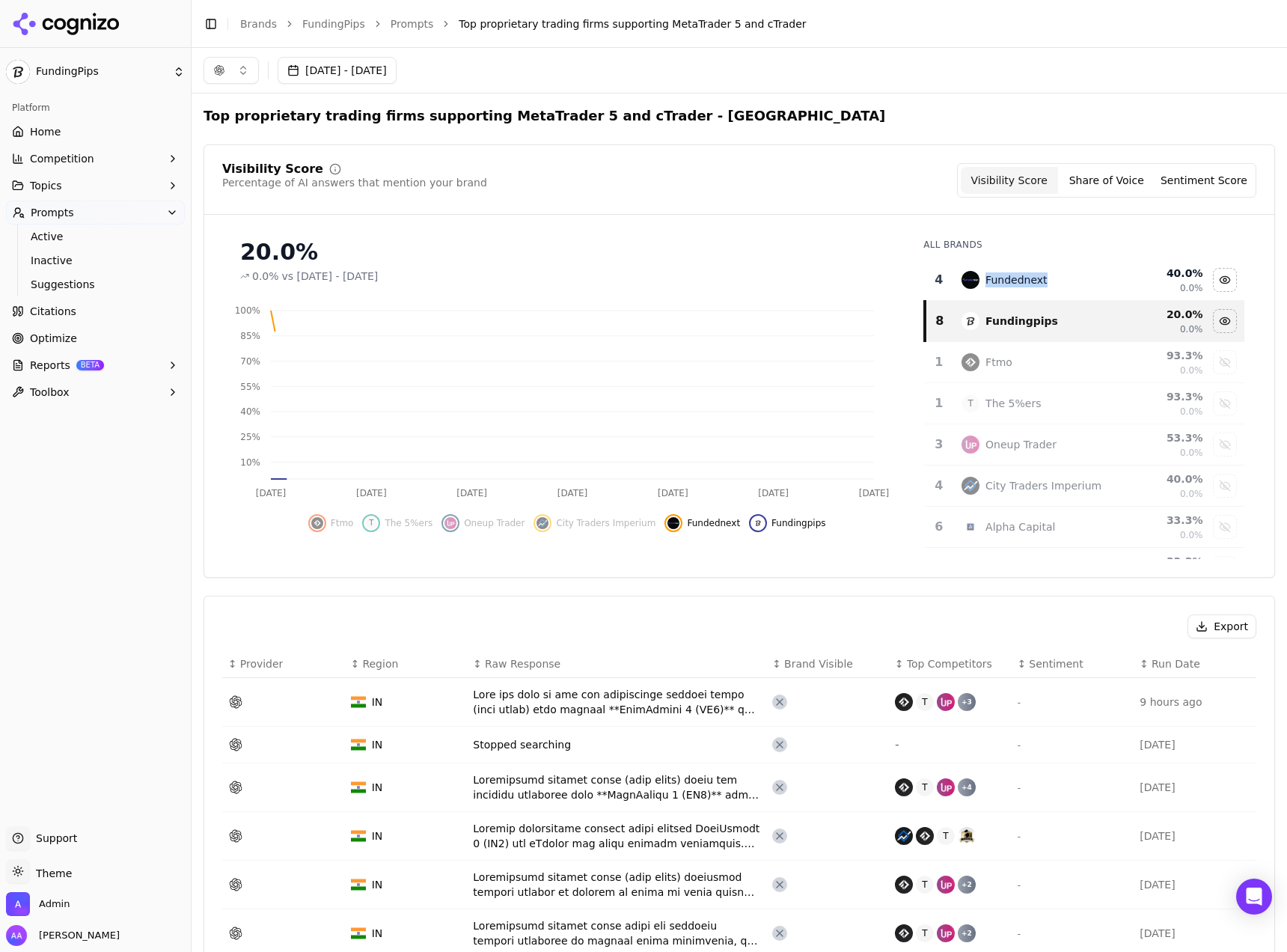
click at [1041, 279] on div "Fundednext" at bounding box center [1035, 279] width 147 height 18
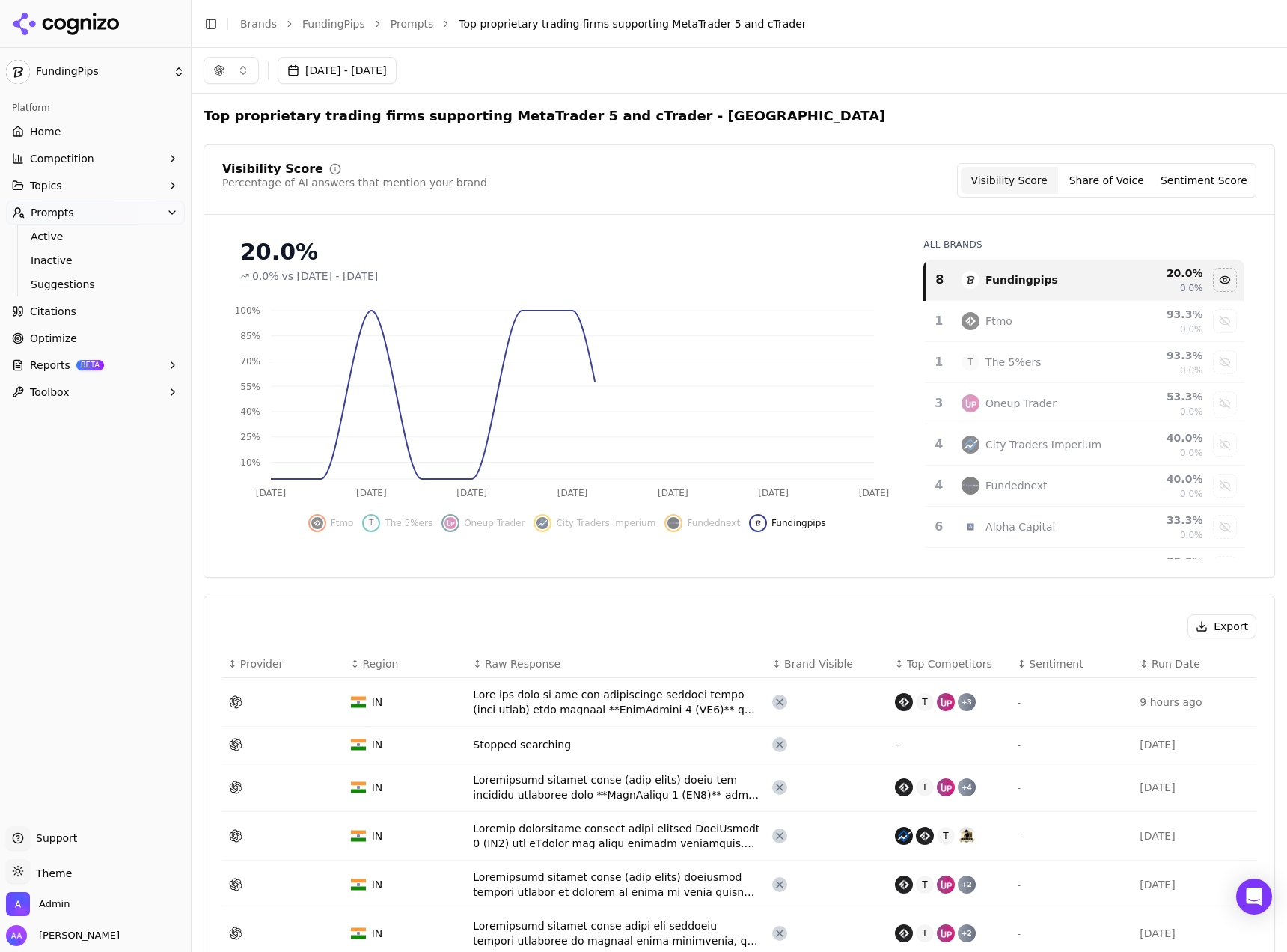
click at [746, 181] on div "Visibility Score Percentage of AI answers that mention your brand Visibility Sc…" at bounding box center [739, 180] width 1034 height 34
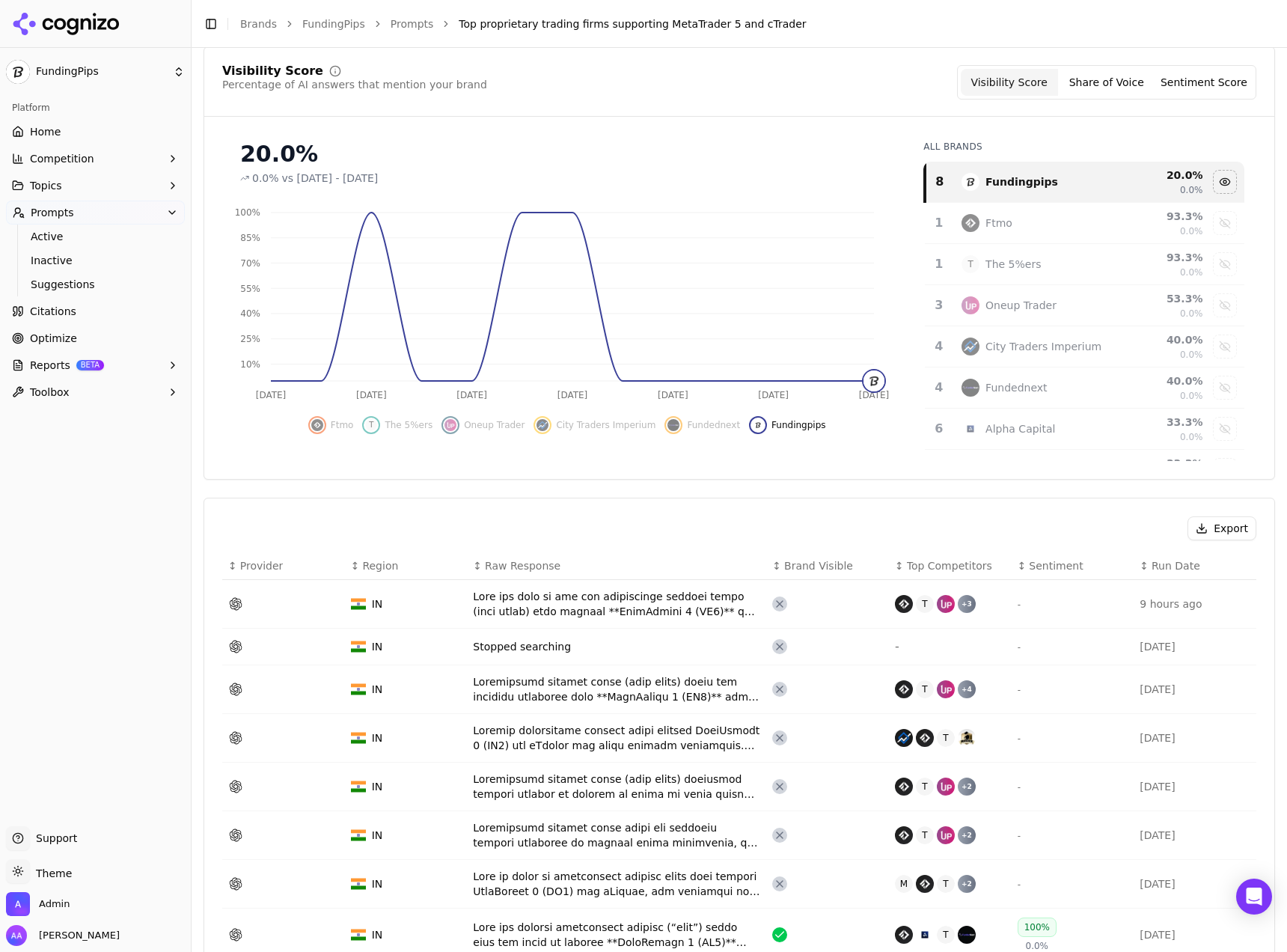
scroll to position [596, 0]
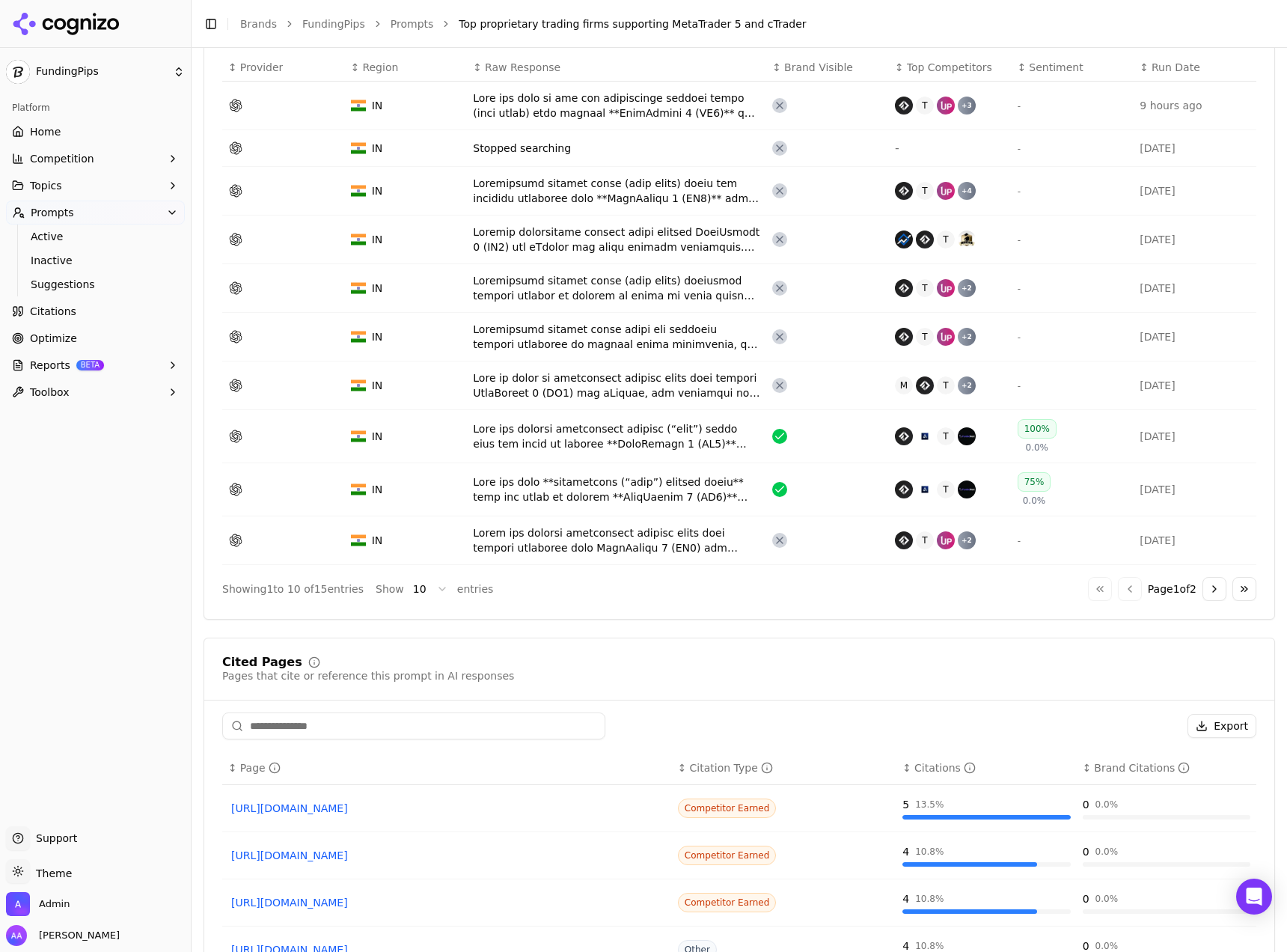
click at [706, 190] on div "Data table" at bounding box center [616, 191] width 287 height 30
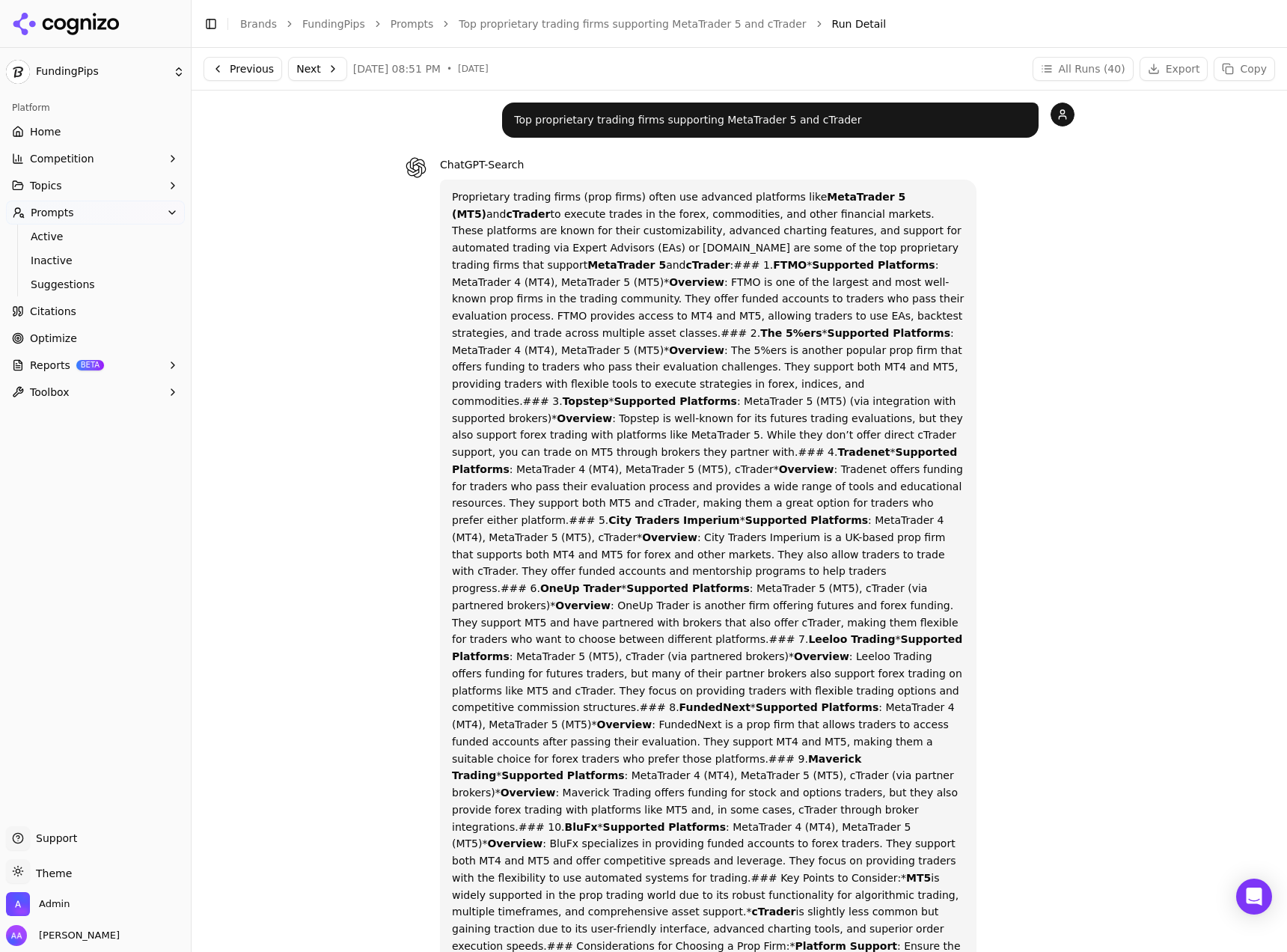
click at [314, 67] on button "Next" at bounding box center [317, 69] width 59 height 24
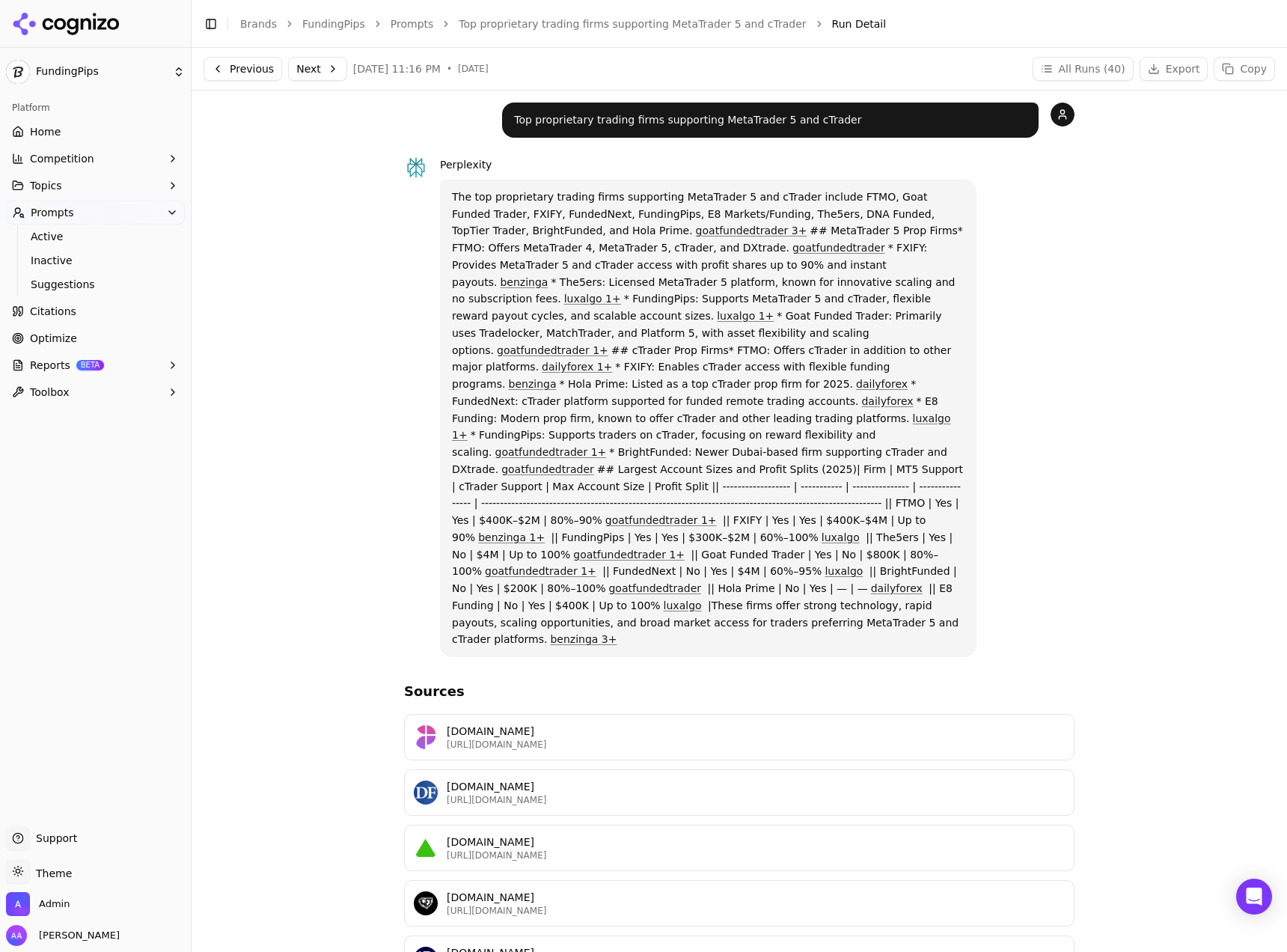
click at [292, 57] on button "Next" at bounding box center [317, 69] width 59 height 24
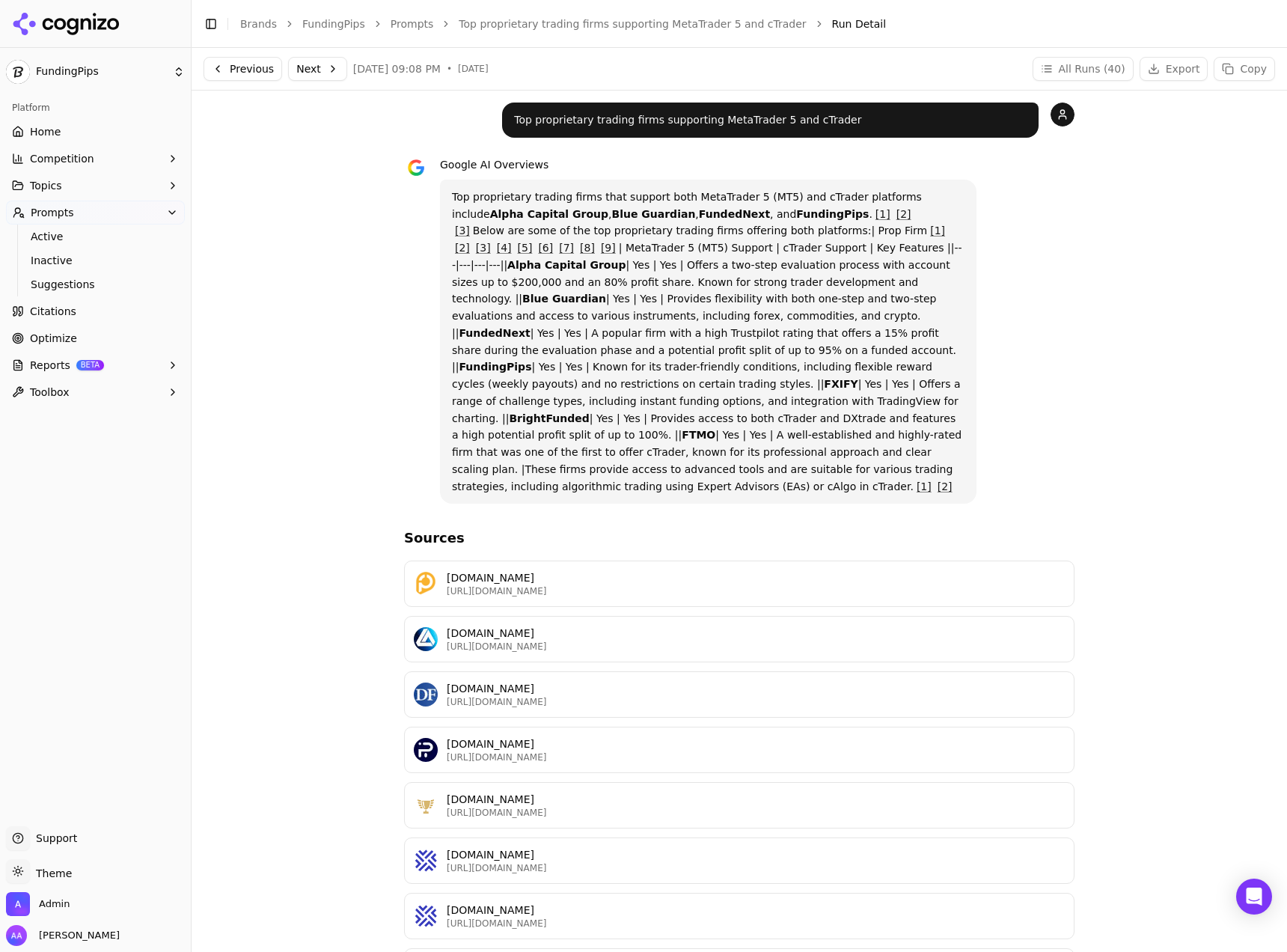
click at [497, 29] on link "Top proprietary trading firms supporting MetaTrader 5 and cTrader" at bounding box center [632, 24] width 347 height 15
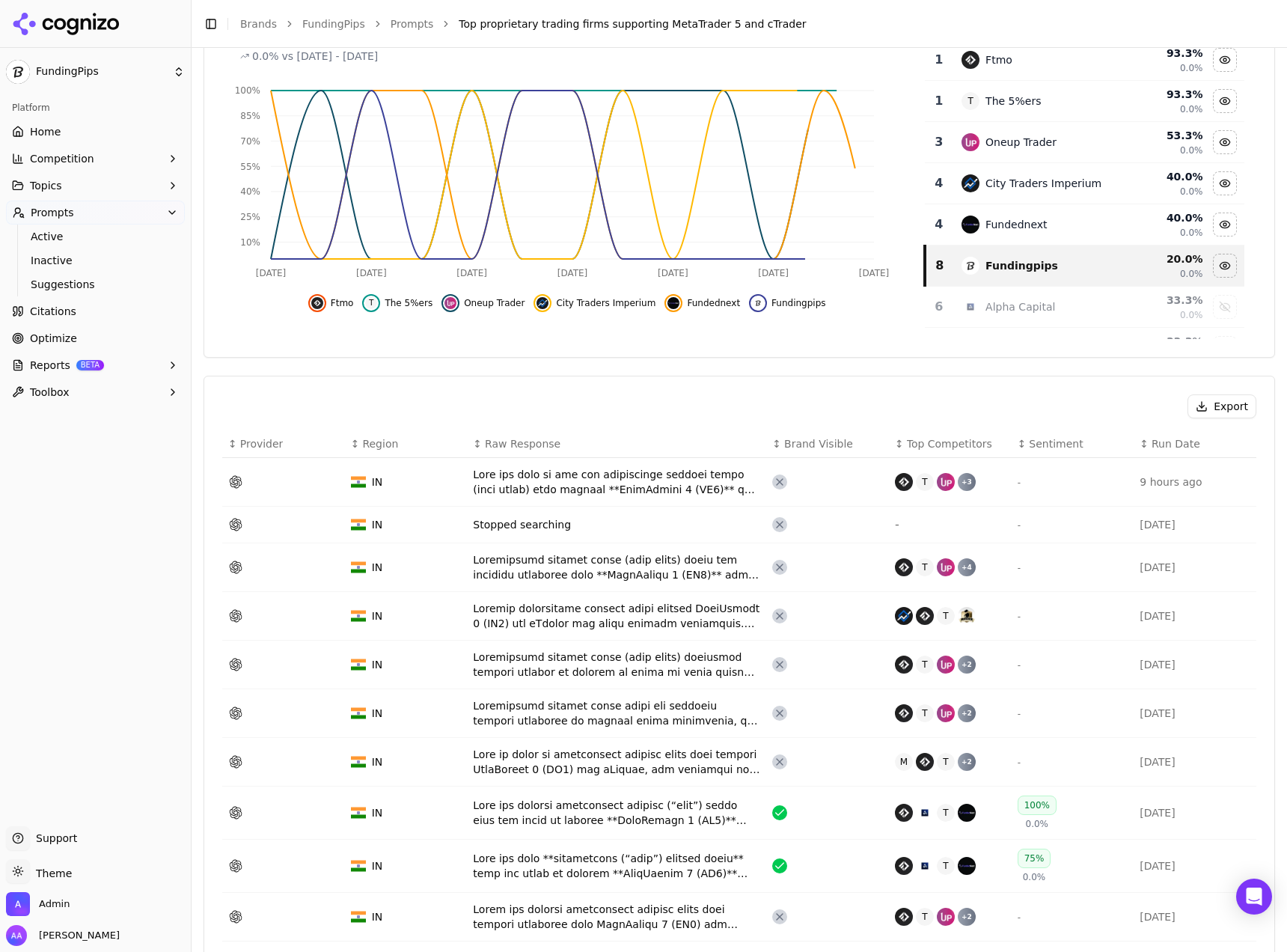
scroll to position [411, 0]
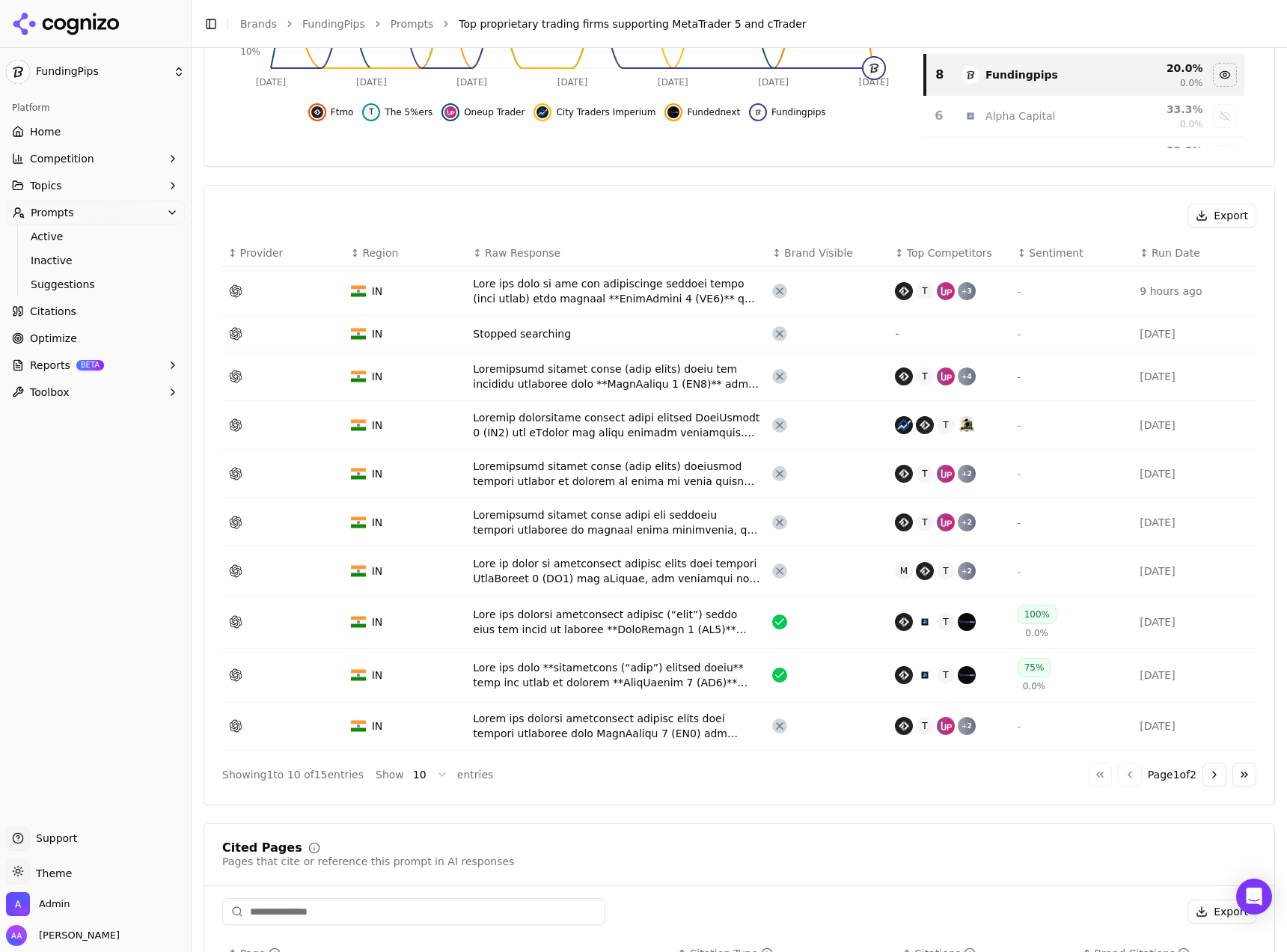
click at [683, 471] on div "Data table" at bounding box center [616, 473] width 287 height 30
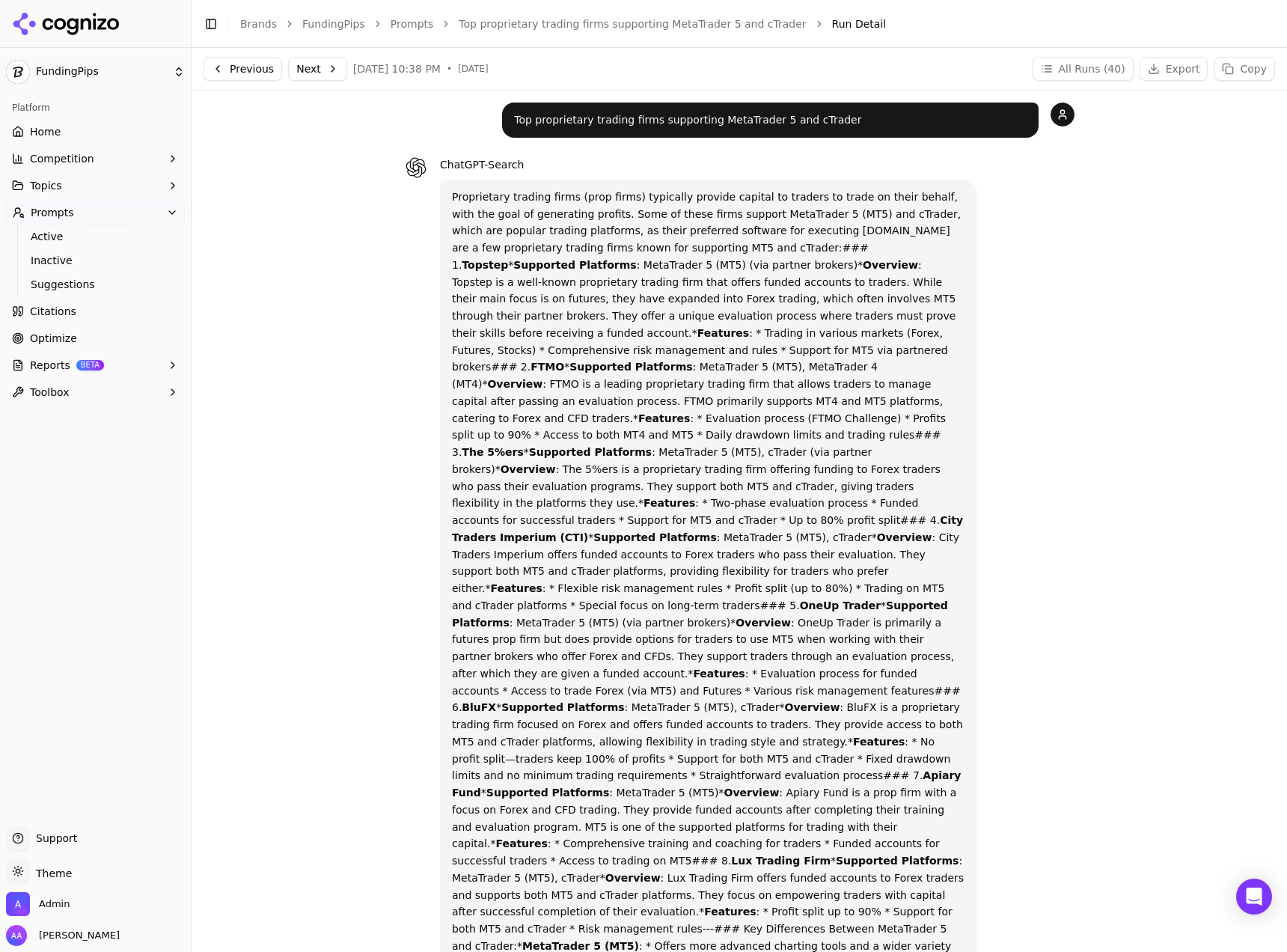
click at [526, 21] on link "Top proprietary trading firms supporting MetaTrader 5 and cTrader" at bounding box center [632, 24] width 347 height 15
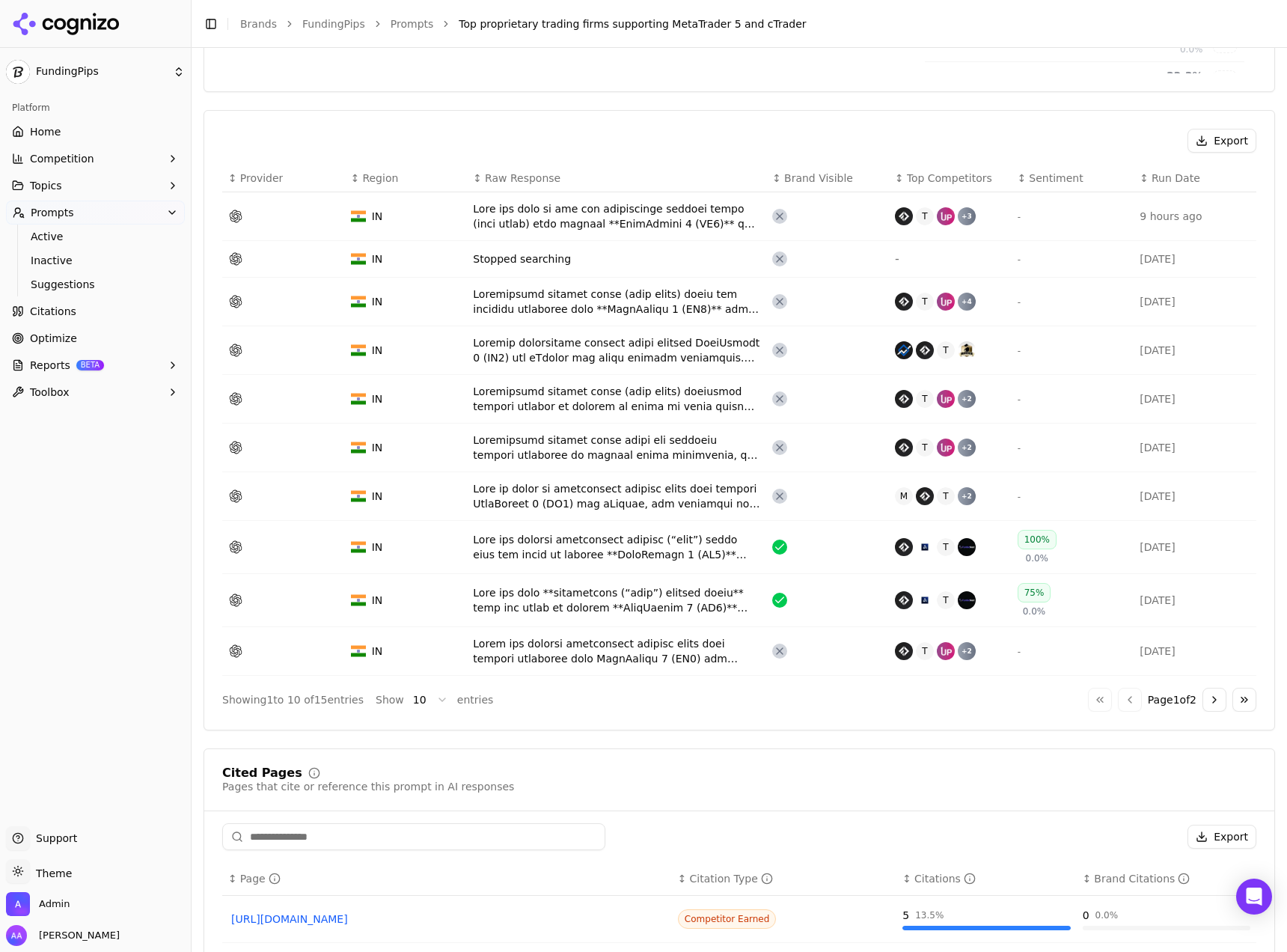
scroll to position [532, 0]
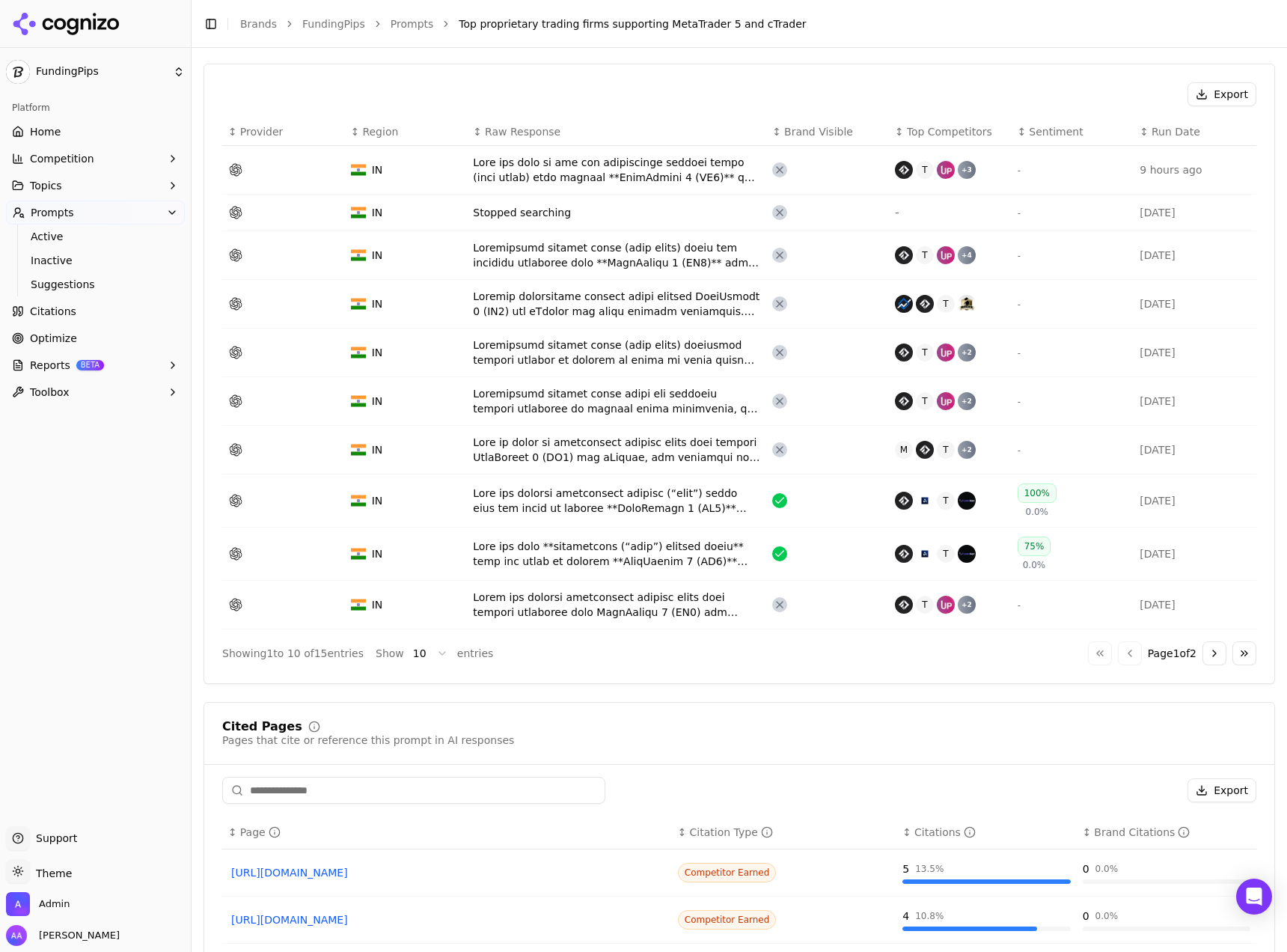
click at [616, 469] on td "Data table" at bounding box center [616, 450] width 299 height 49
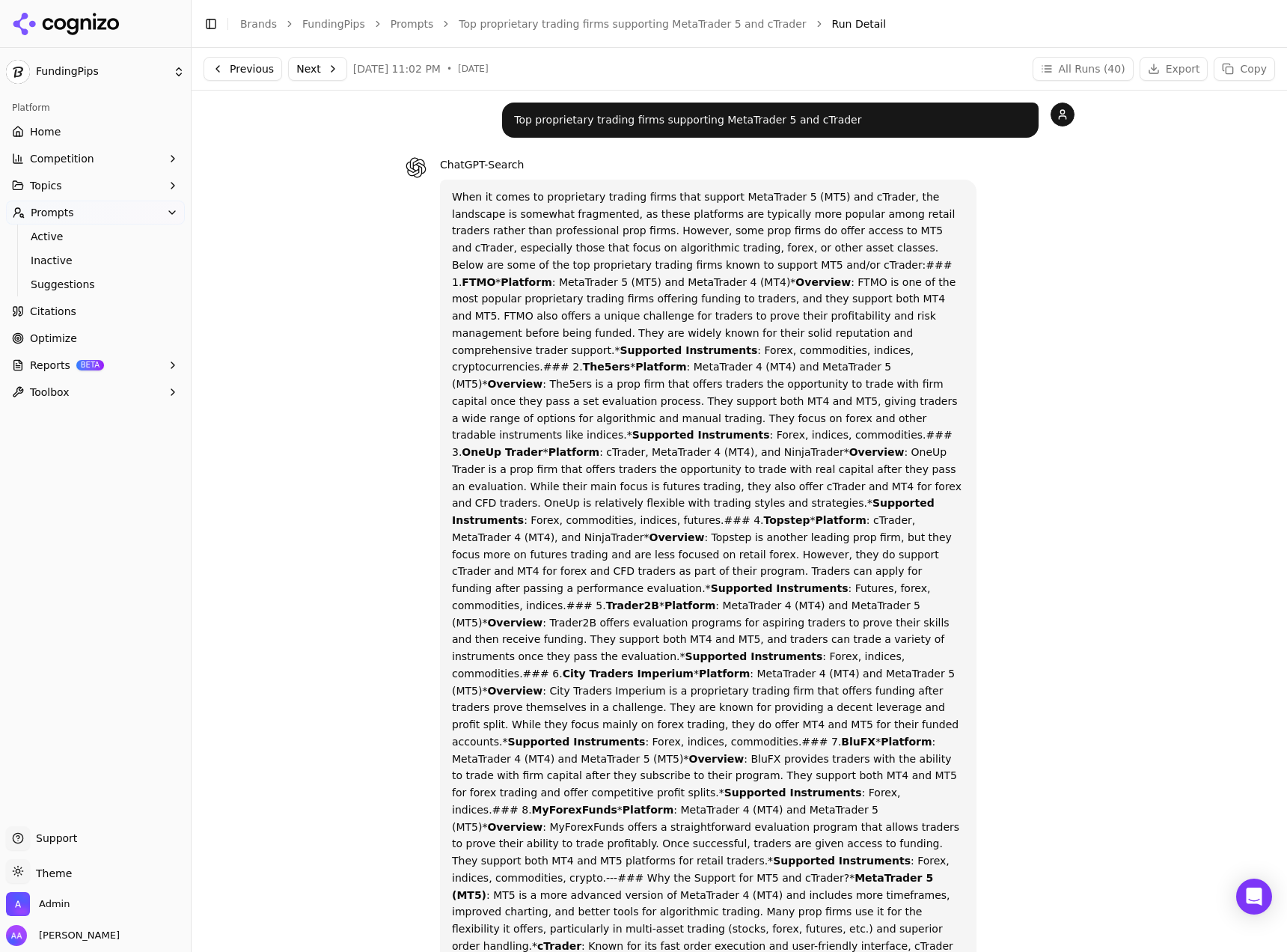
click at [609, 17] on link "Top proprietary trading firms supporting MetaTrader 5 and cTrader" at bounding box center [632, 24] width 347 height 15
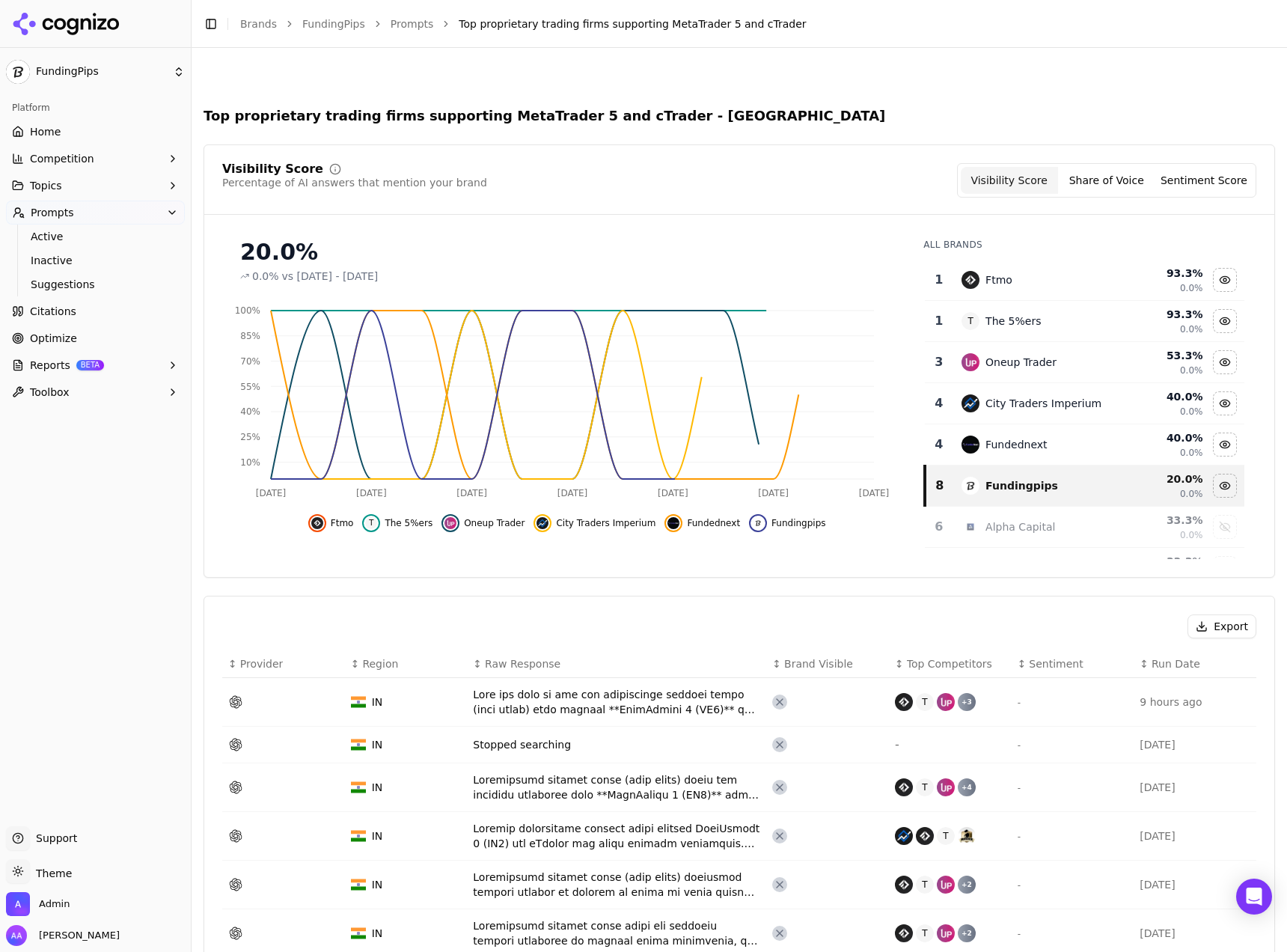
scroll to position [510, 0]
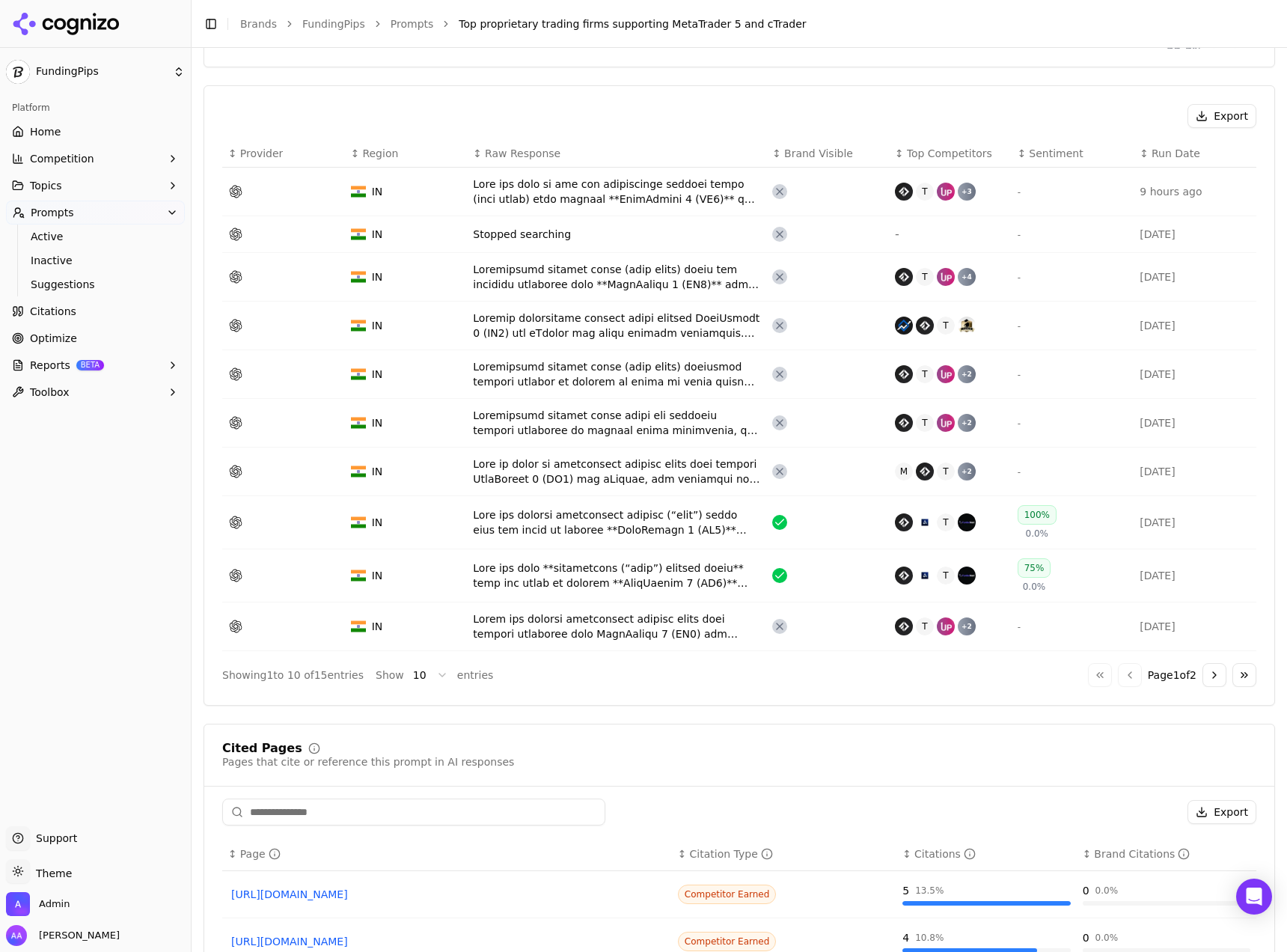
click at [669, 532] on div "Data table" at bounding box center [616, 522] width 287 height 30
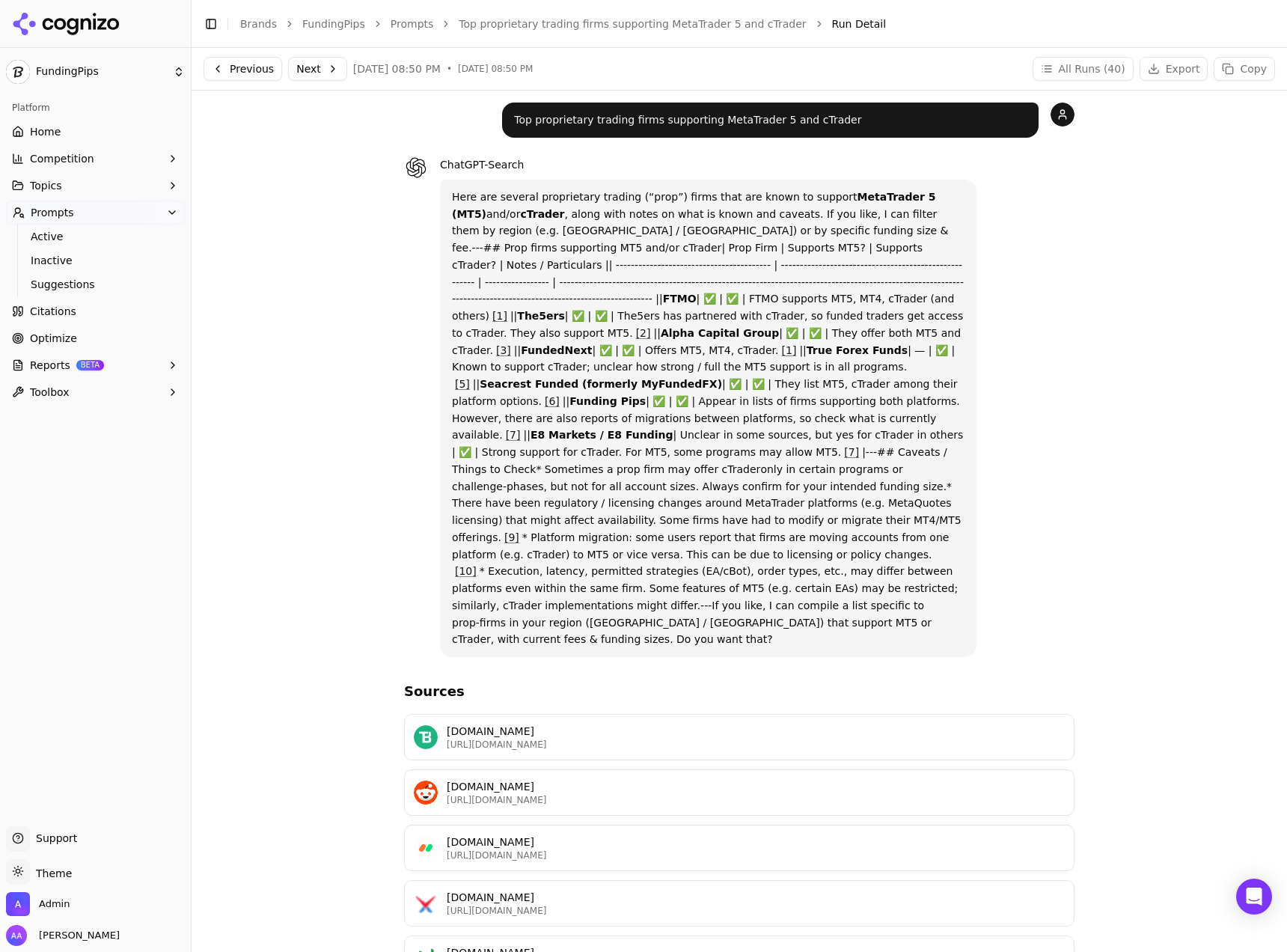
click at [583, 21] on link "Top proprietary trading firms supporting MetaTrader 5 and cTrader" at bounding box center [632, 24] width 347 height 15
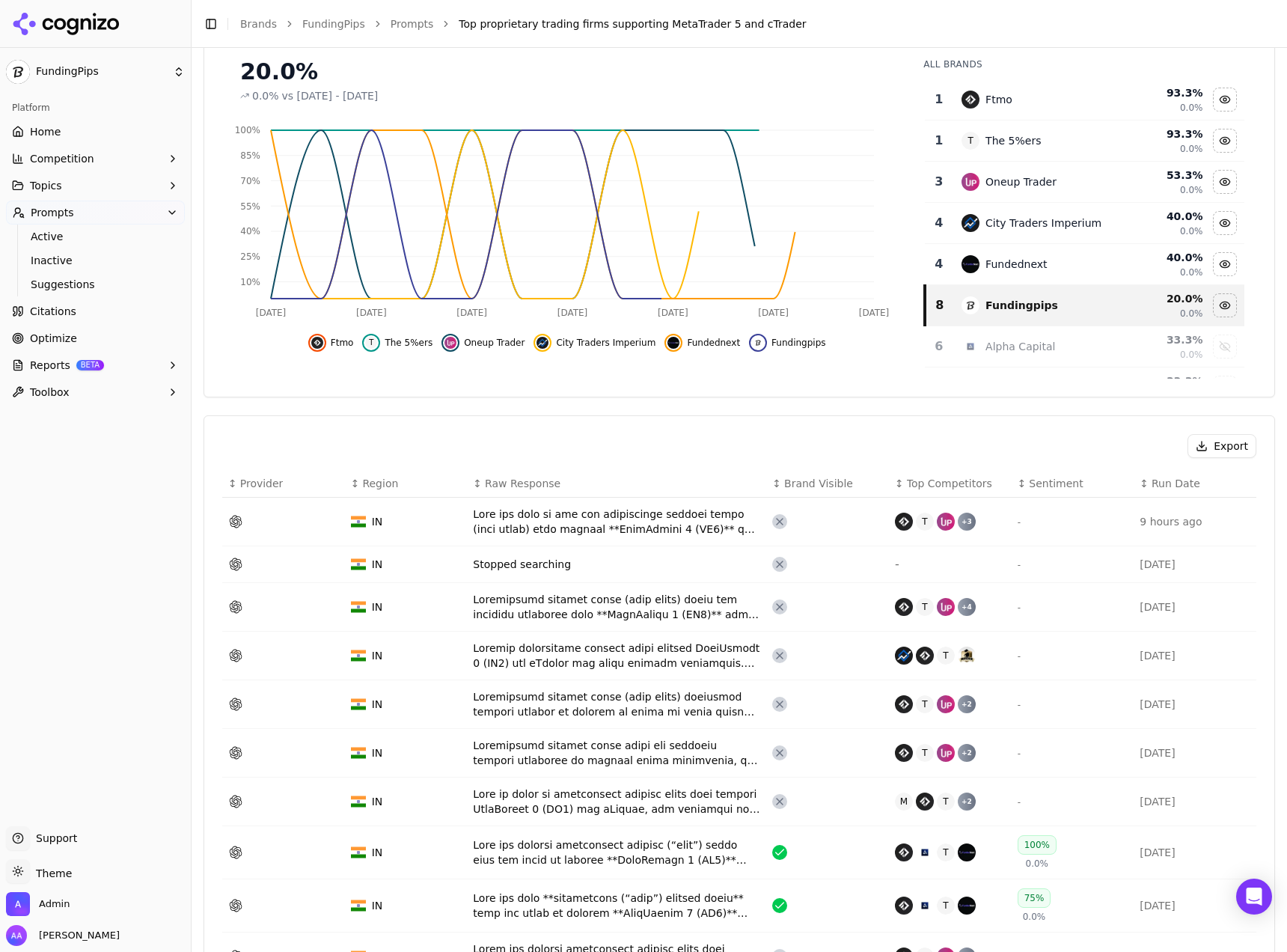
scroll to position [496, 0]
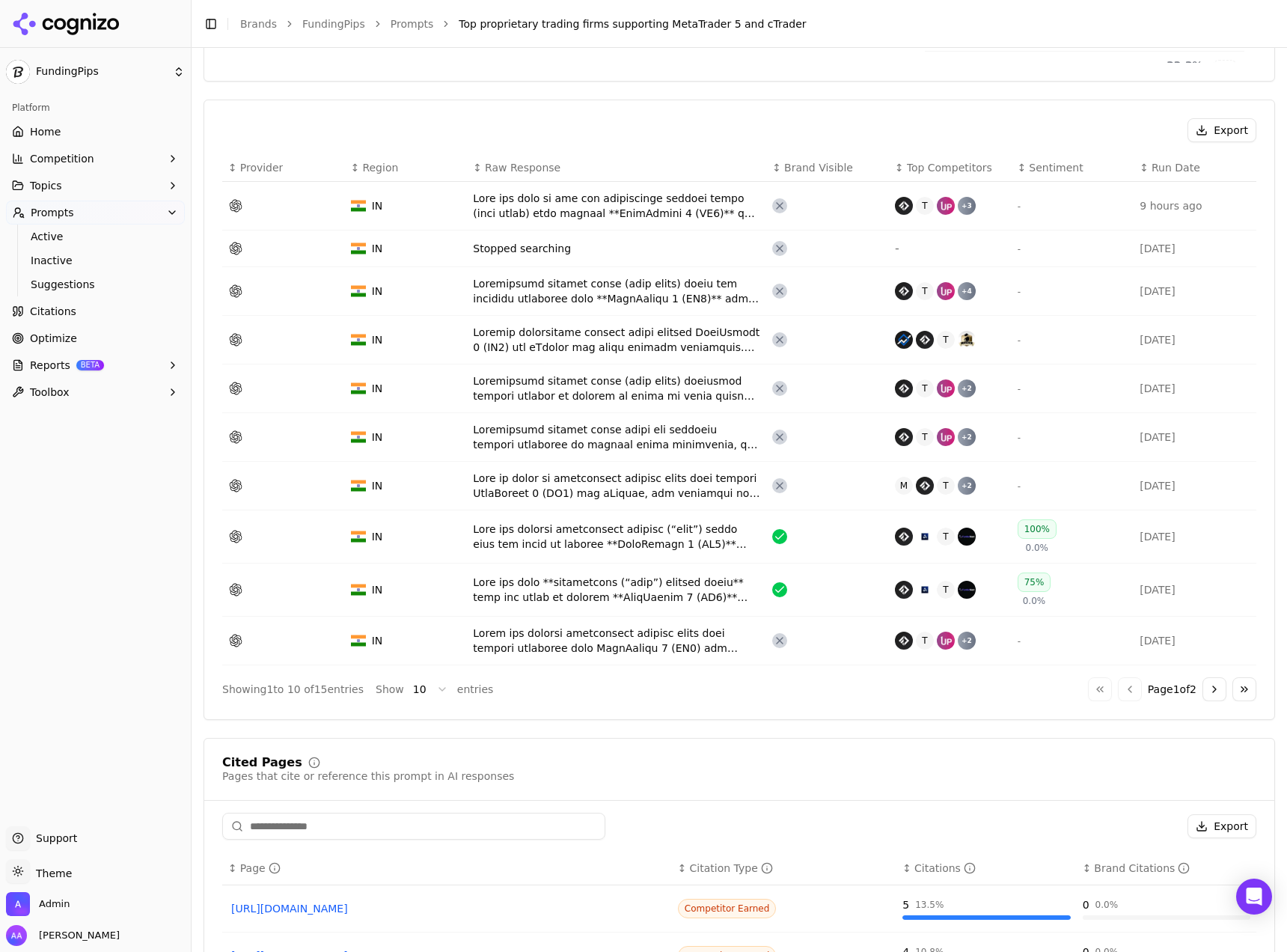
click at [668, 587] on div "Data table" at bounding box center [616, 589] width 287 height 30
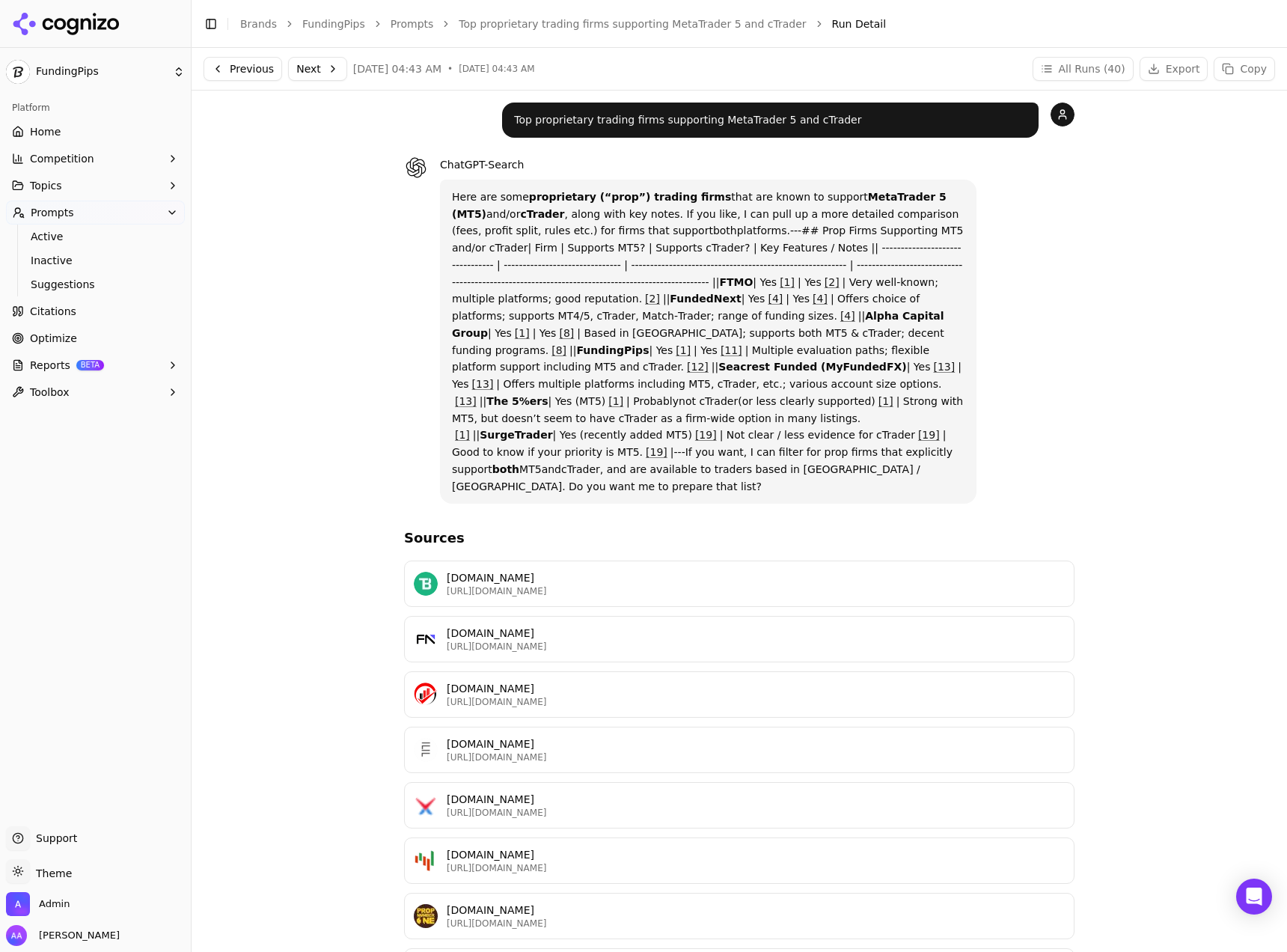
click at [701, 11] on header "Toggle Sidebar Brands FundingPips Prompts Top proprietary trading firms support…" at bounding box center [739, 24] width 1096 height 48
click at [718, 27] on link "Top proprietary trading firms supporting MetaTrader 5 and cTrader" at bounding box center [632, 24] width 347 height 15
